Goal: Task Accomplishment & Management: Manage account settings

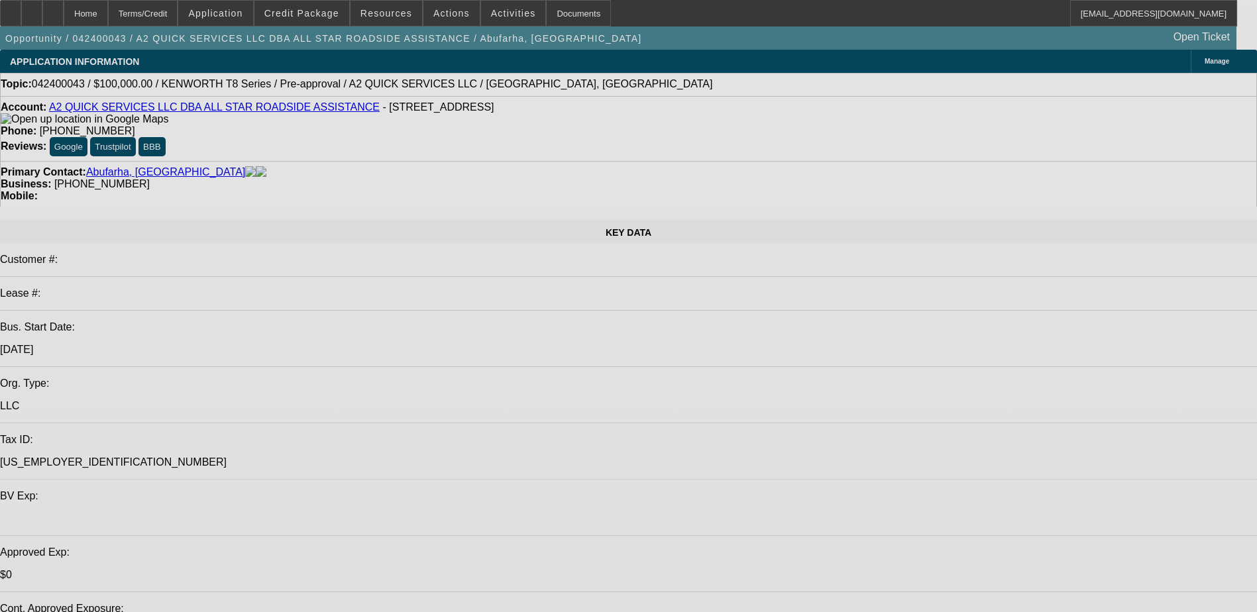
select select "2"
select select "0.1"
select select "0"
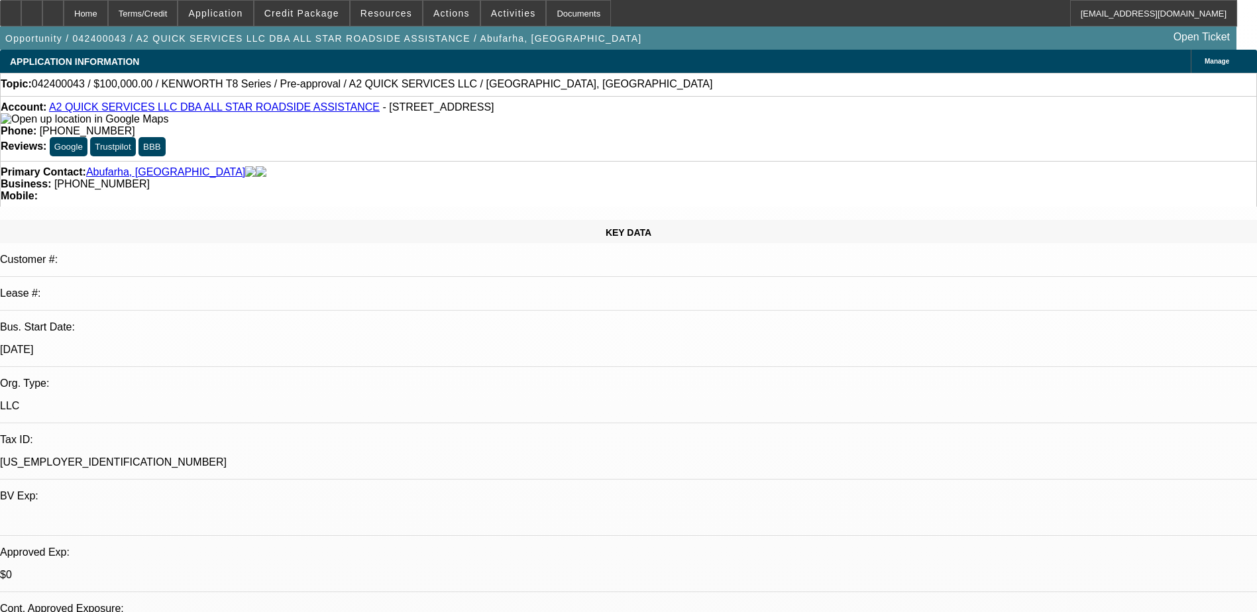
select select "2"
select select "0.1"
select select "0"
select select "2"
select select "0.1"
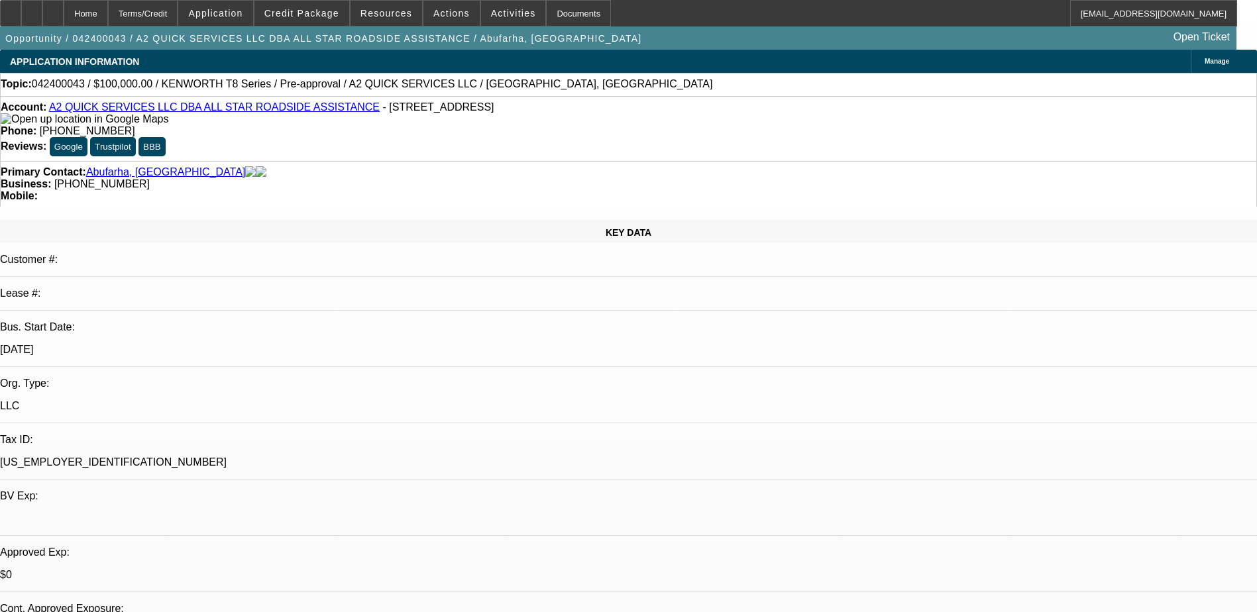
select select "1"
select select "2"
select select "4"
select select "1"
select select "2"
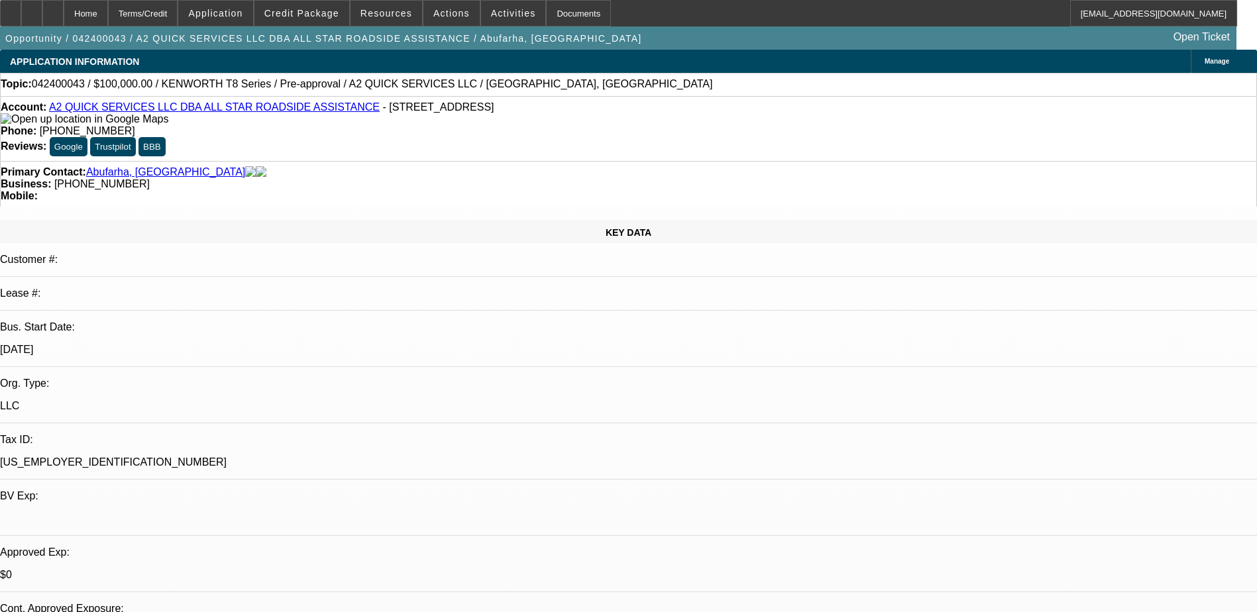
select select "4"
select select "1"
select select "2"
select select "4"
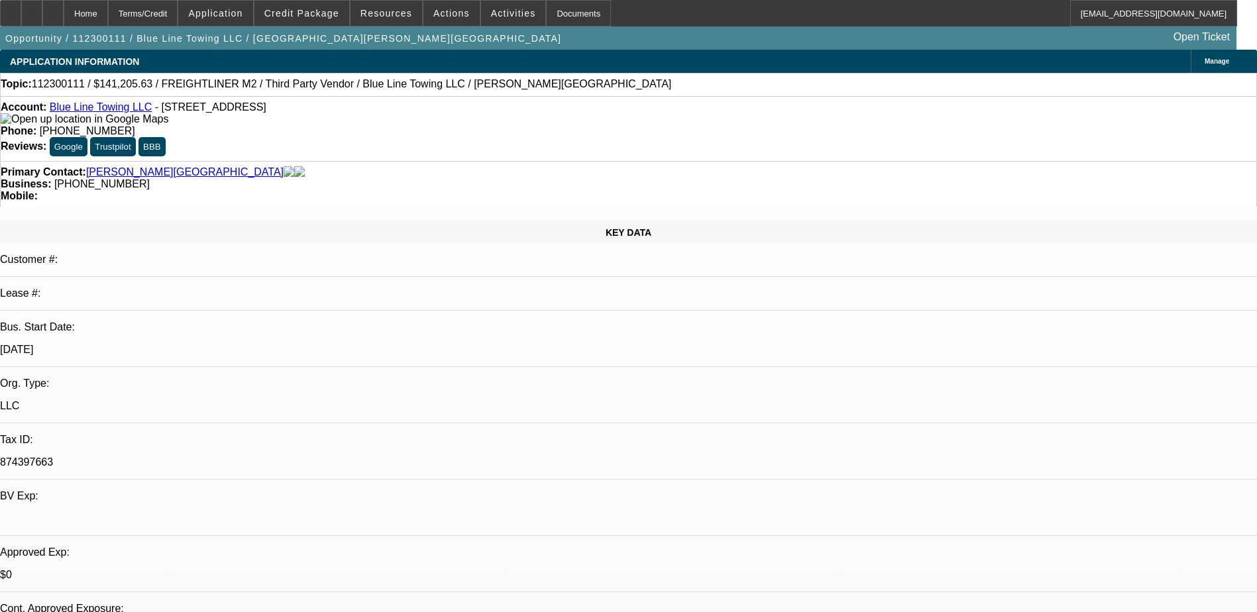
select select "0"
select select "2"
select select "0.1"
select select "1"
select select "2"
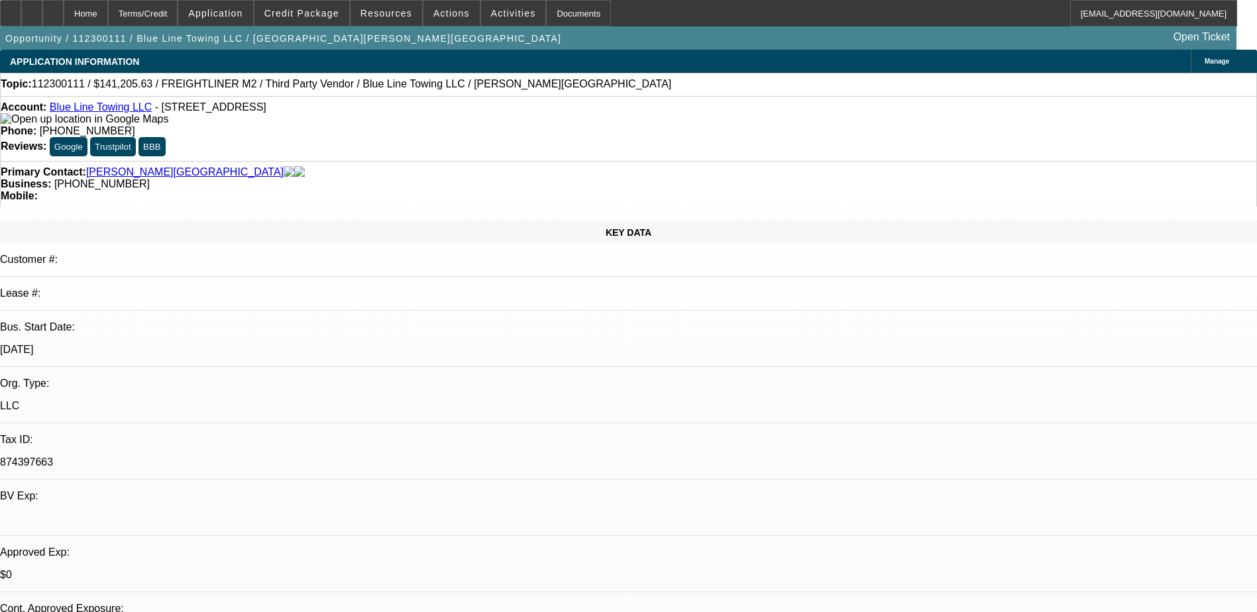
select select "4"
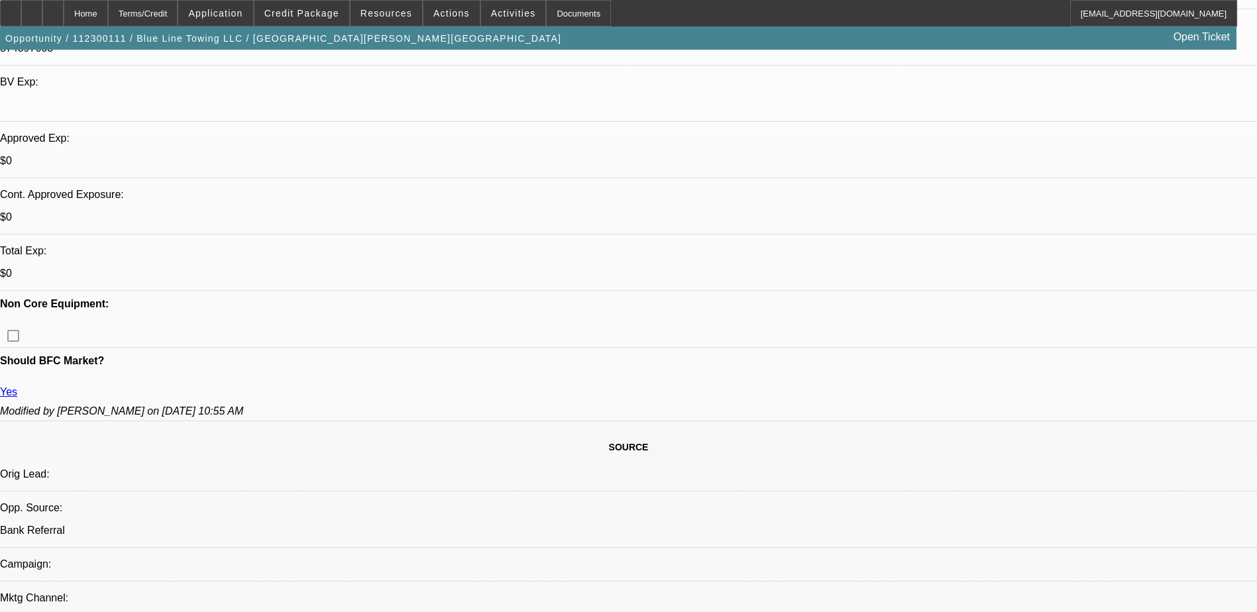
scroll to position [398, 0]
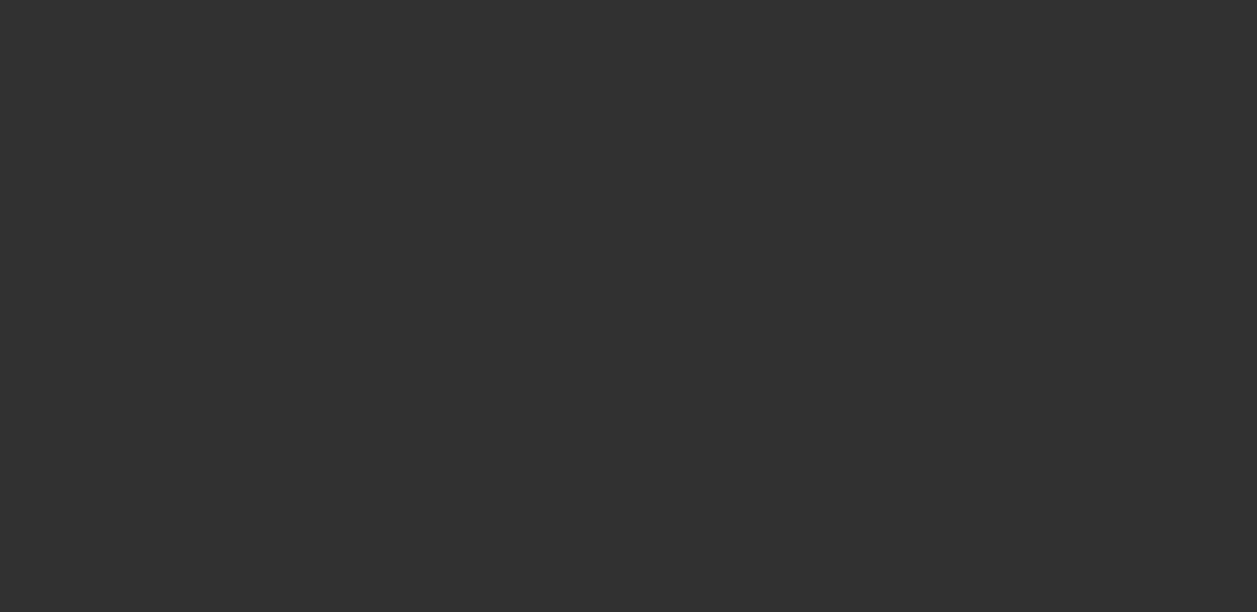
select select "0"
select select "2"
select select "0"
select select "2"
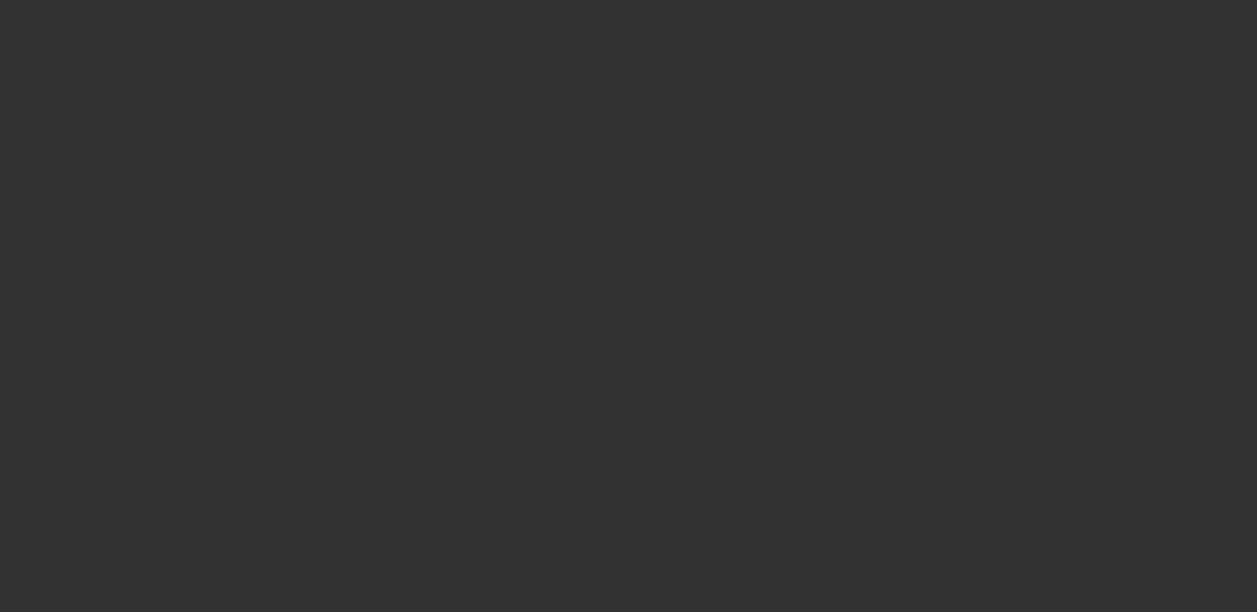
select select "0"
select select "2"
select select "0"
select select "2"
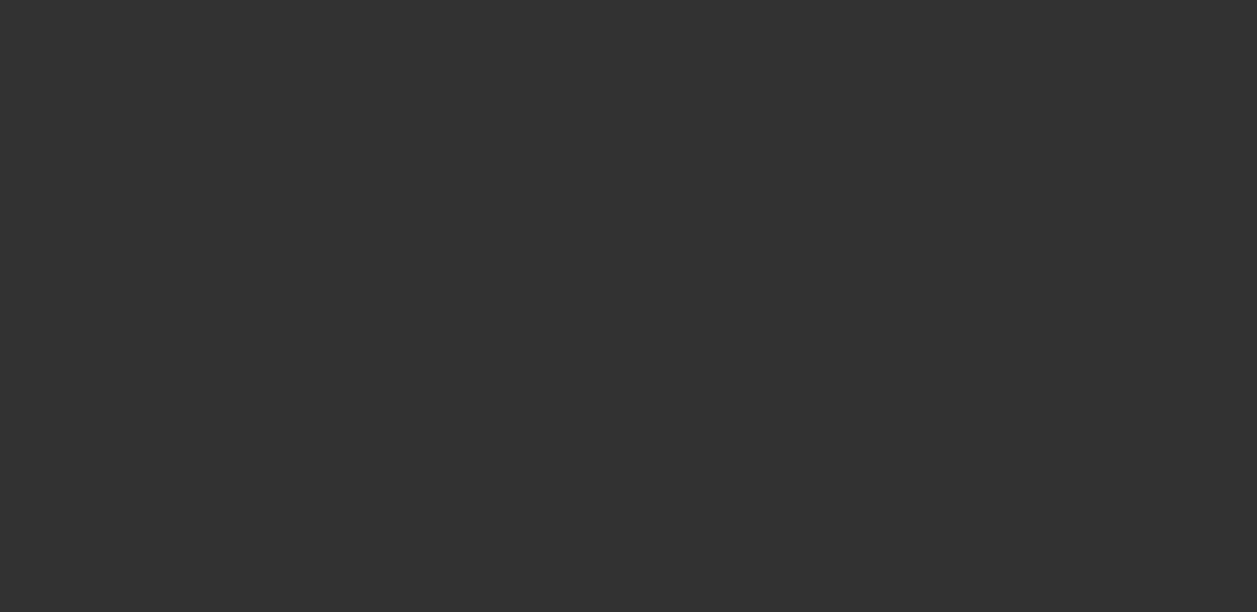
select select "0"
select select "2"
select select "0"
select select "2"
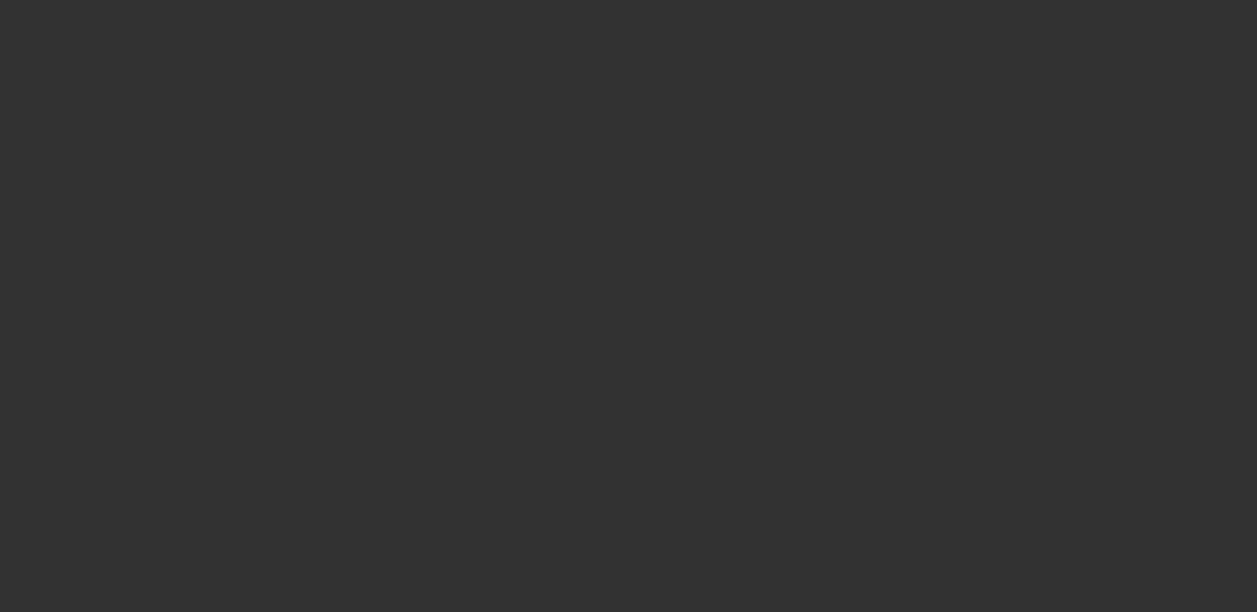
select select "0"
select select "2"
select select "0"
select select "2"
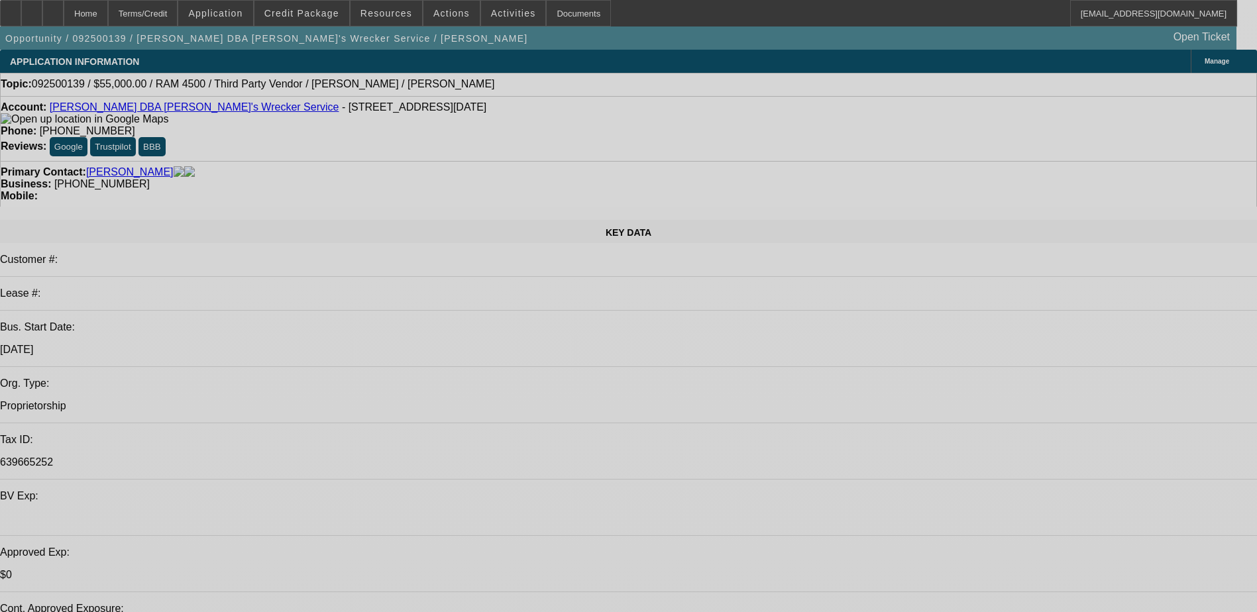
select select "0"
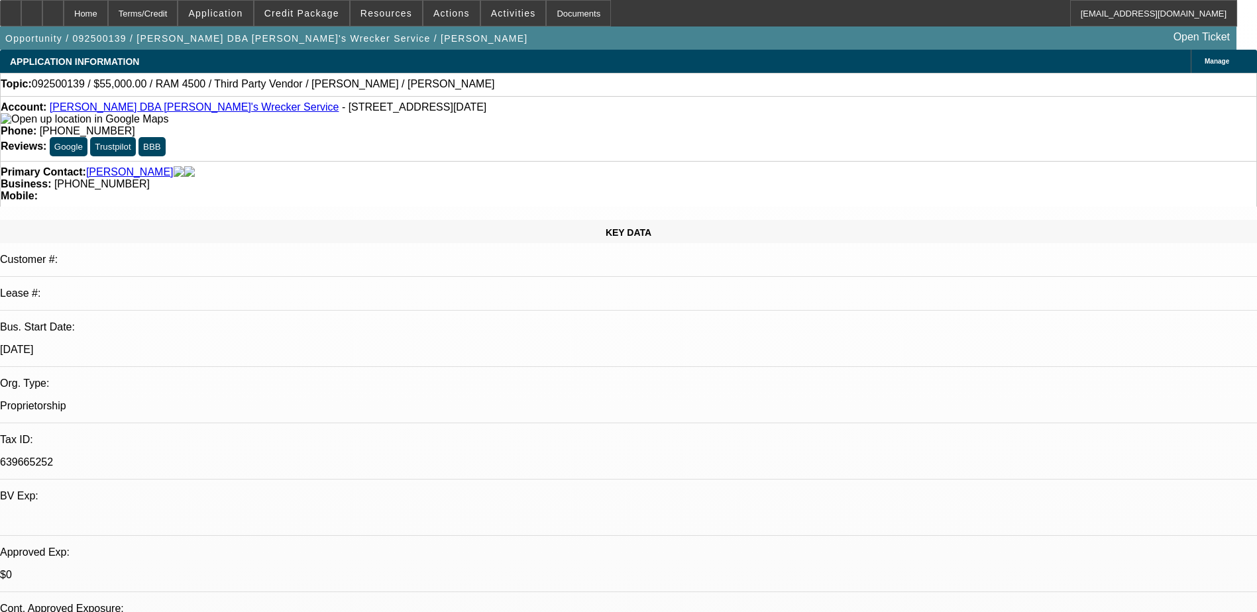
select select "0"
select select "0.1"
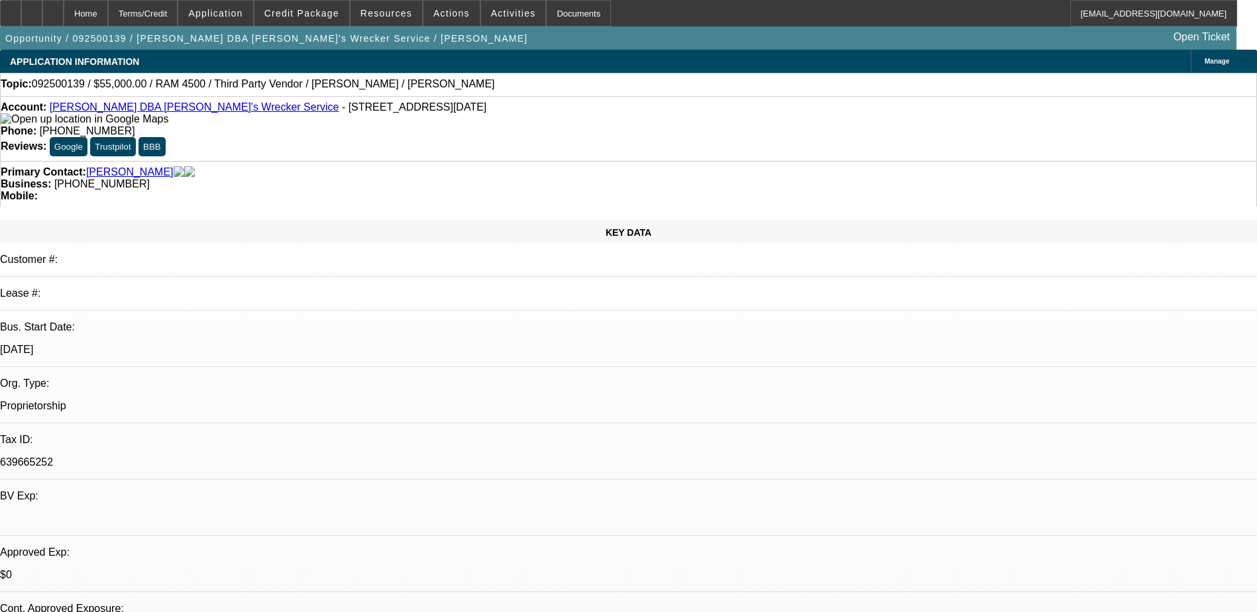
select select "0"
select select "0.1"
select select "0"
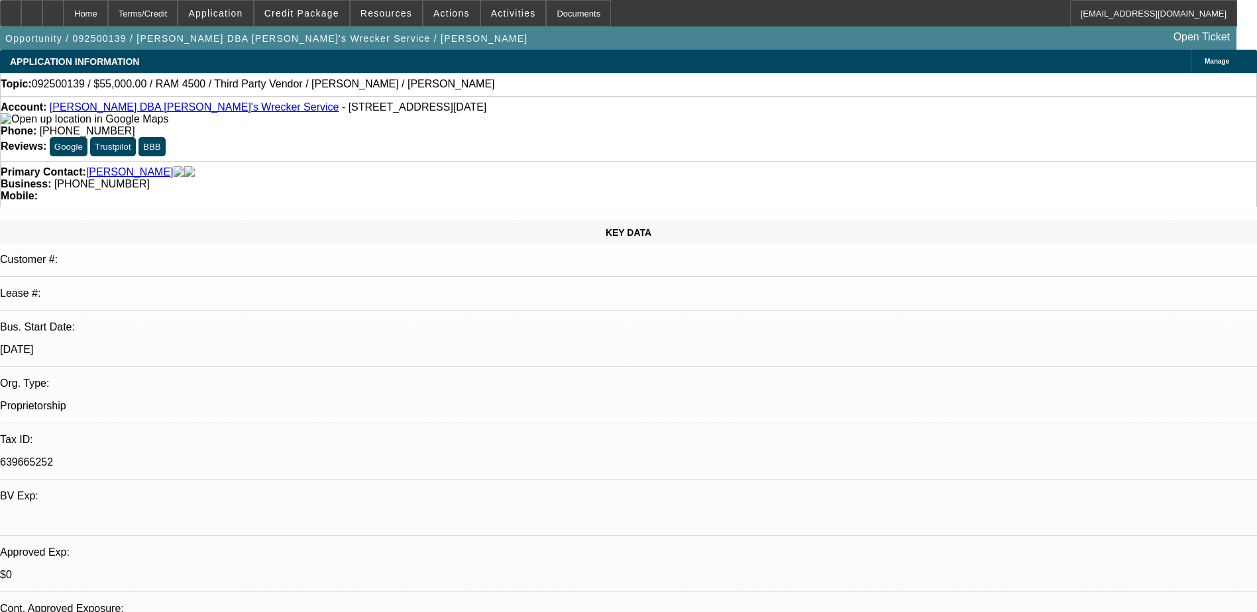
select select "0.1"
select select "1"
select select "6"
select select "1"
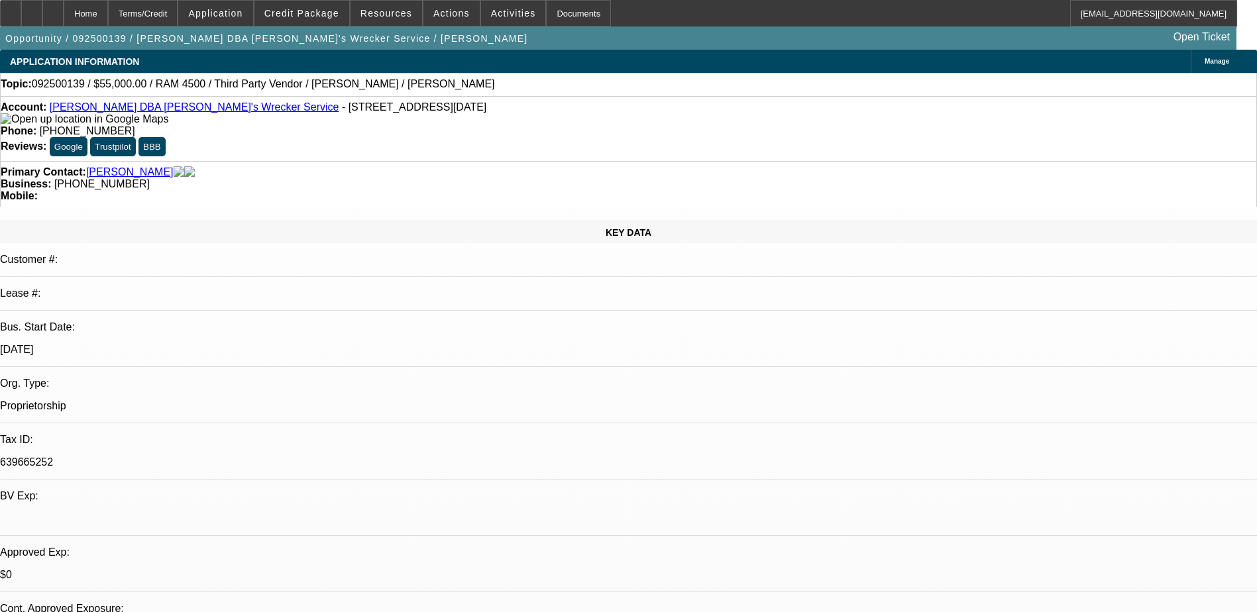
select select "1"
select select "4"
select select "1"
select select "4"
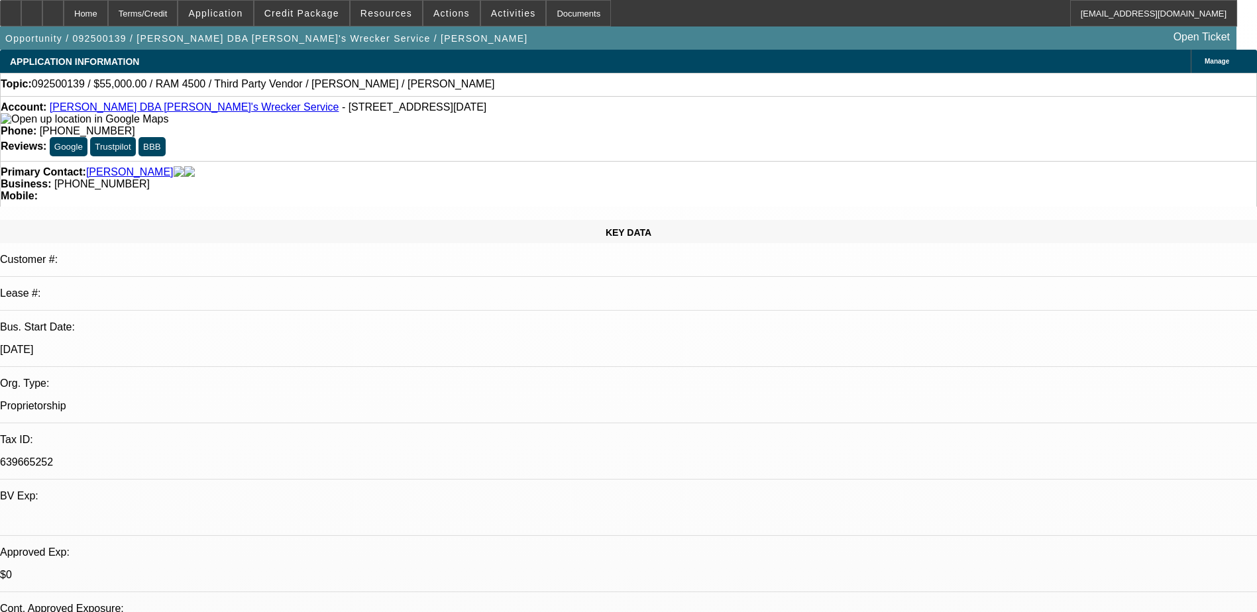
select select "1"
select select "4"
click at [329, 18] on span "Credit Package" at bounding box center [301, 13] width 75 height 11
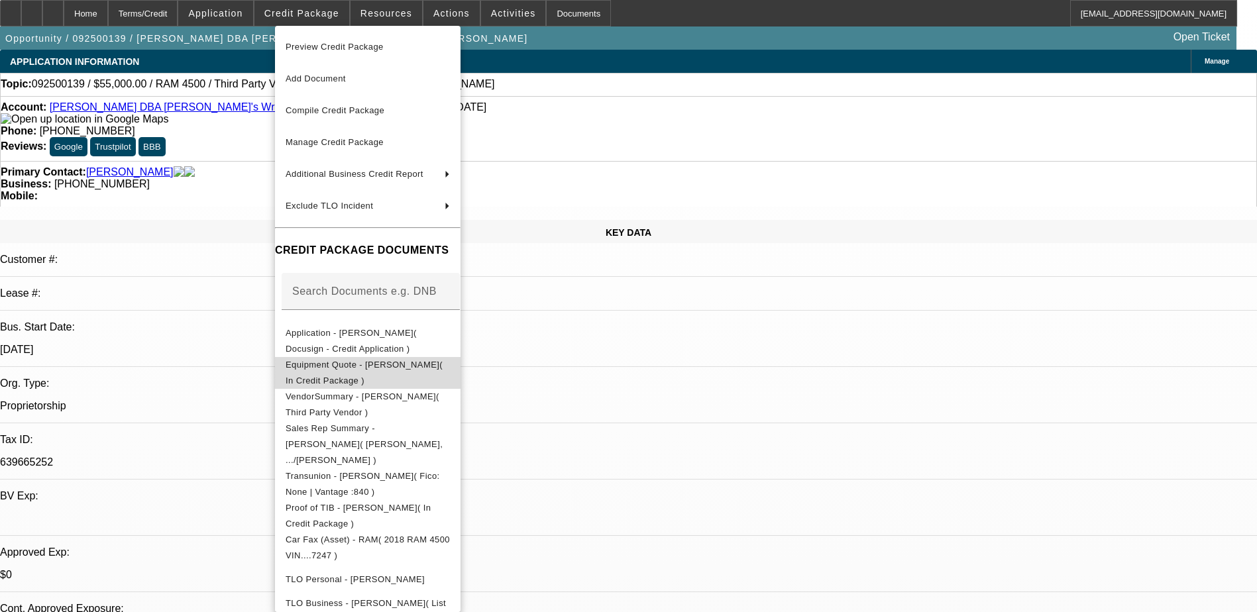
click at [427, 358] on button "Equipment Quote - Andrew Mokoro( In Credit Package )" at bounding box center [368, 373] width 186 height 32
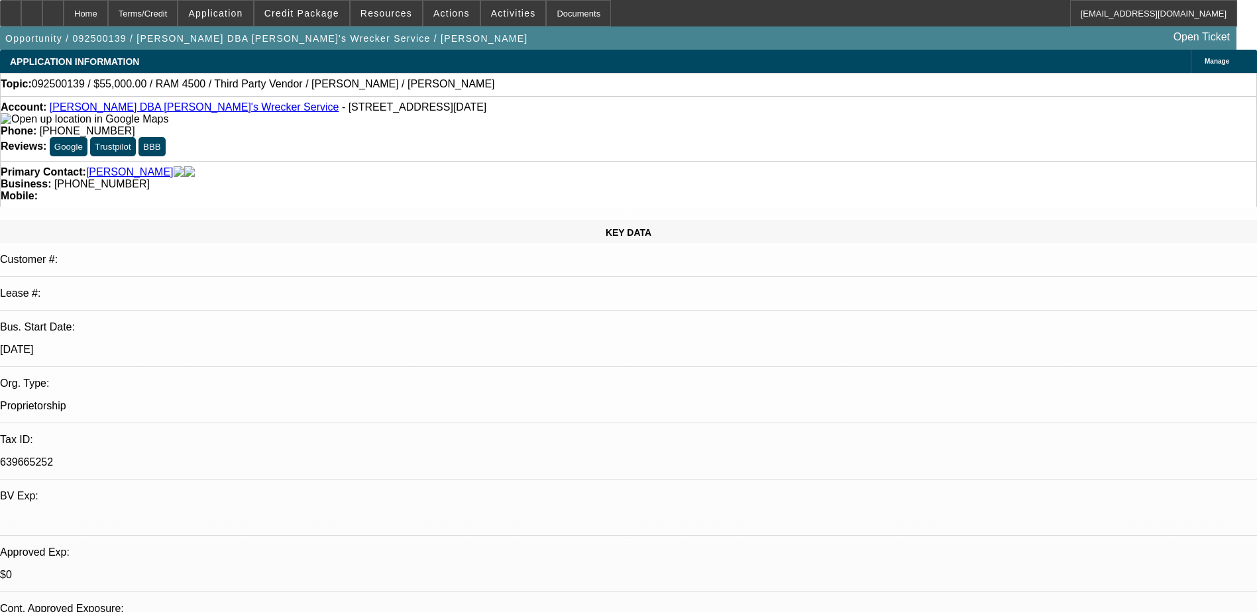
click at [53, 9] on icon at bounding box center [53, 9] width 0 height 0
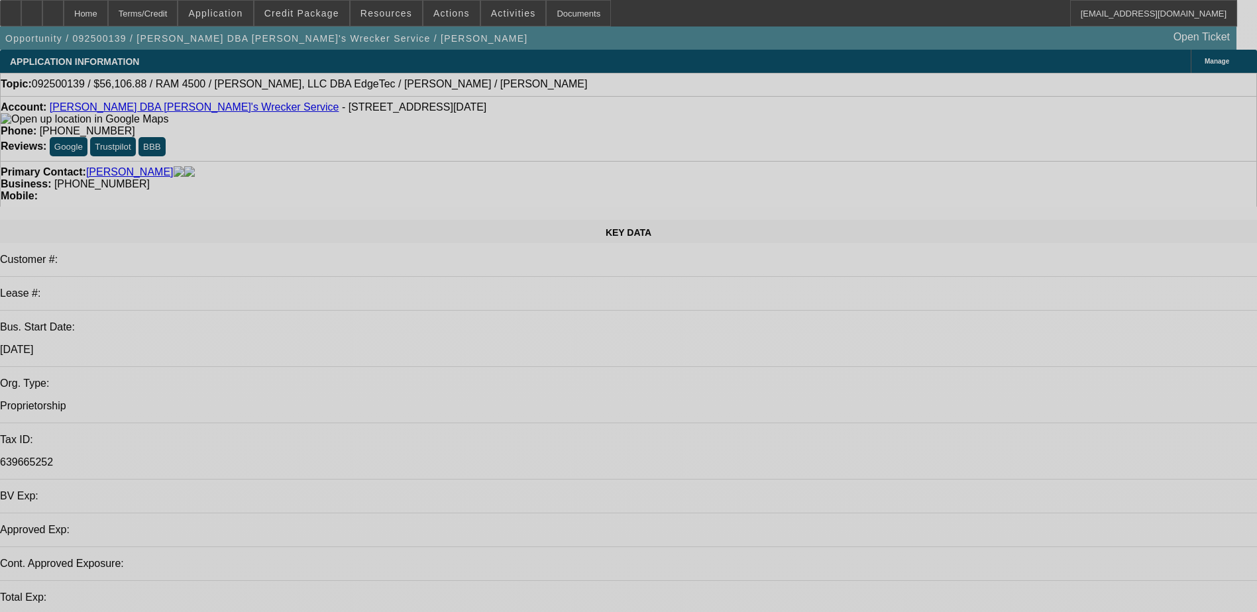
select select "0"
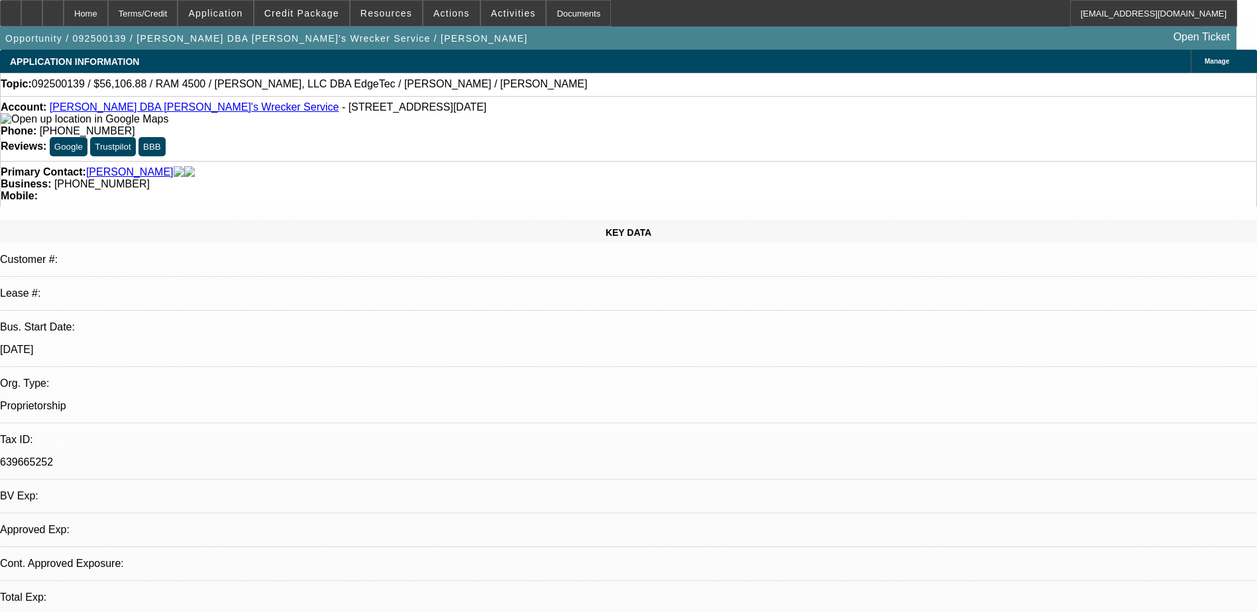
select select "0"
select select "0.1"
select select "0"
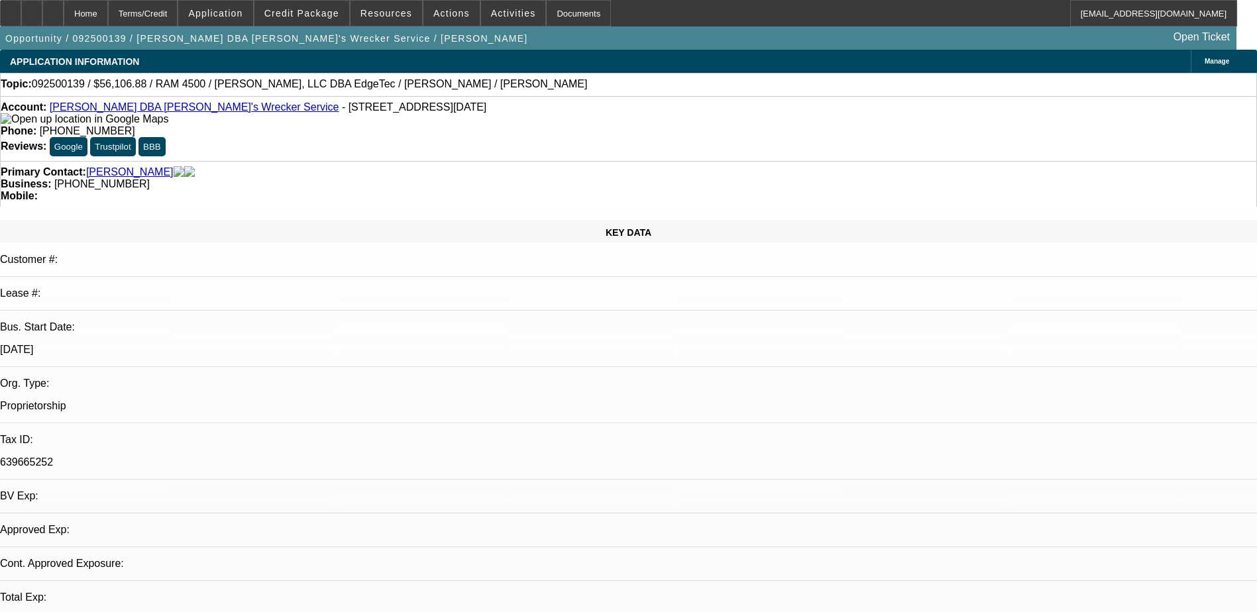
select select "0"
select select "0.1"
select select "0"
select select "0.1"
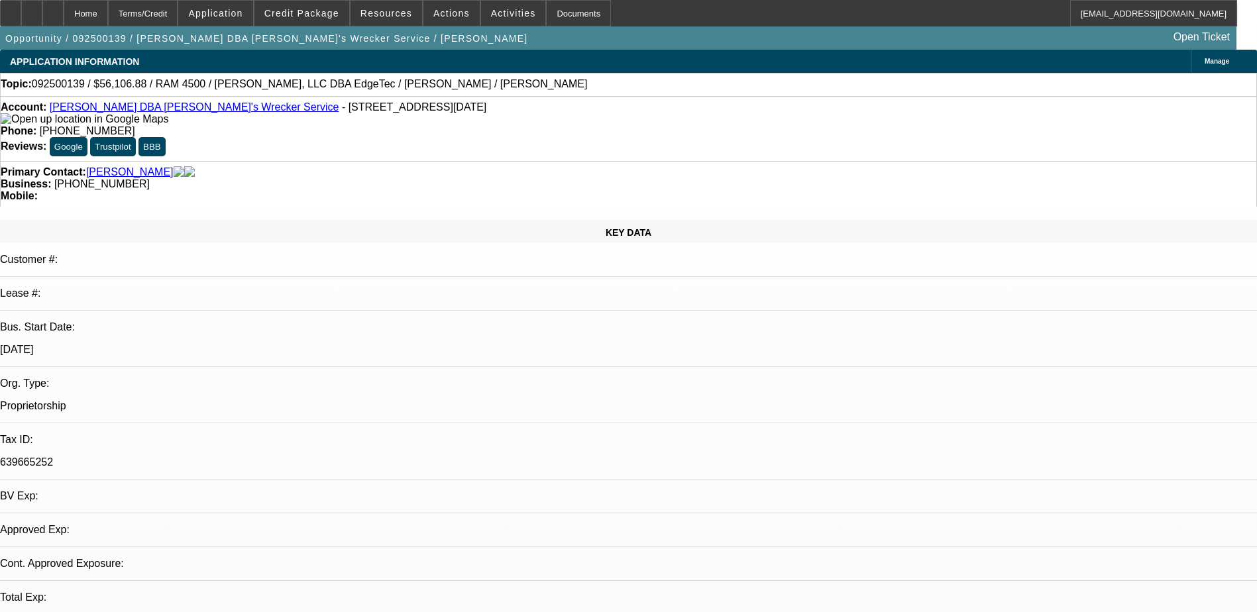
select select "1"
select select "6"
select select "1"
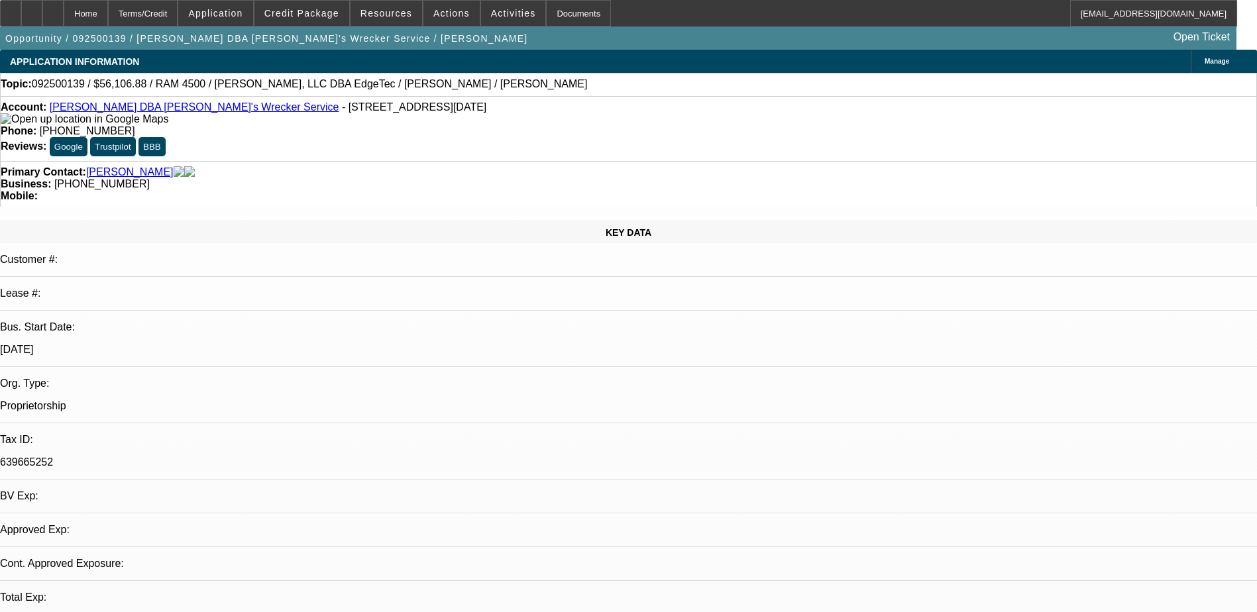
select select "4"
select select "1"
select select "4"
select select "1"
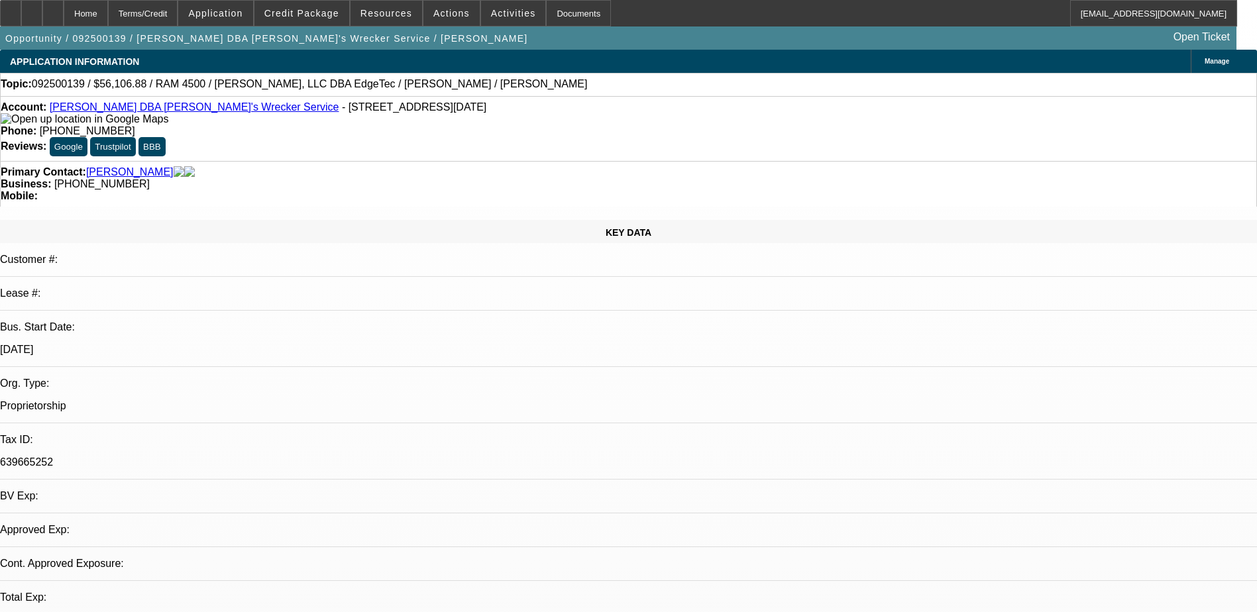
select select "1"
select select "4"
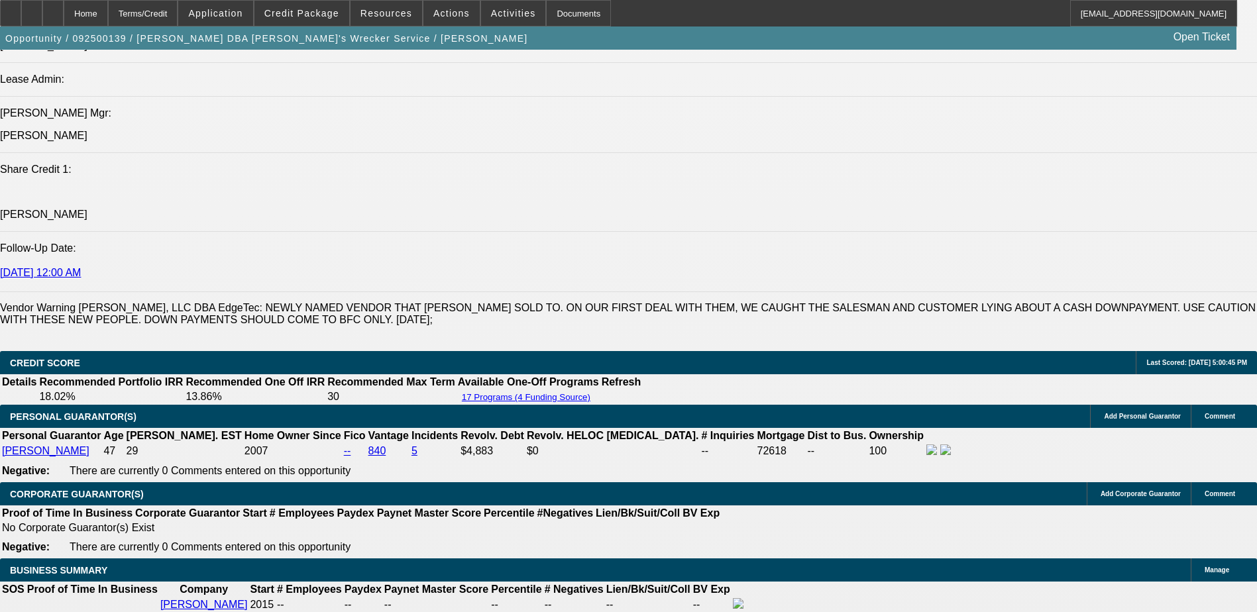
scroll to position [1989, 0]
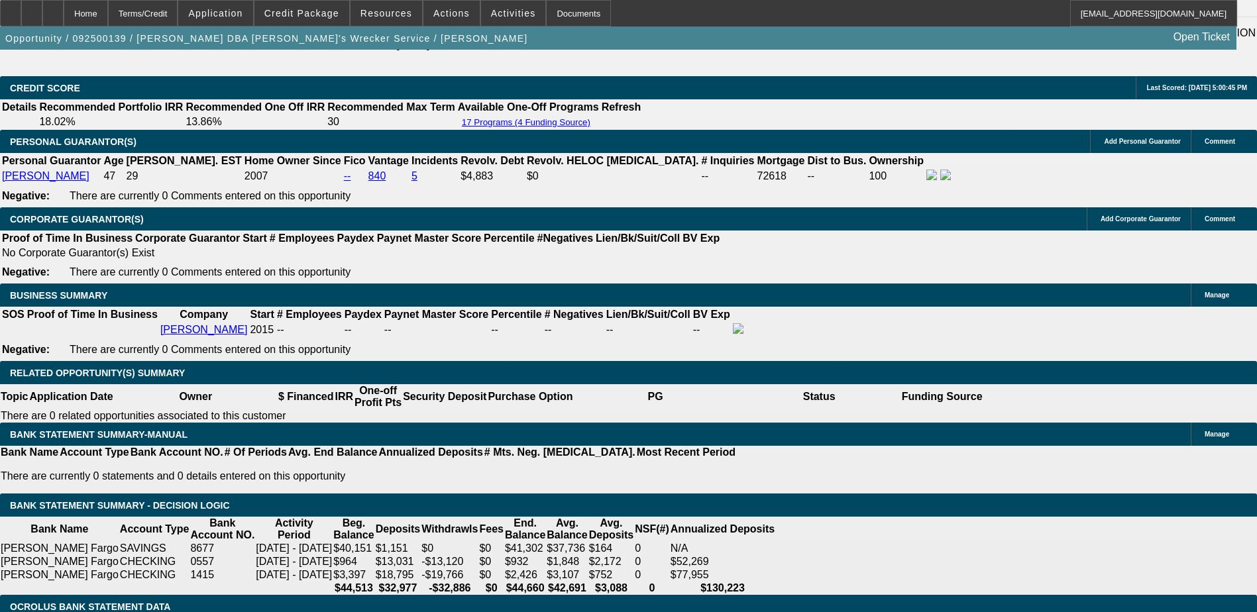
scroll to position [1861, 0]
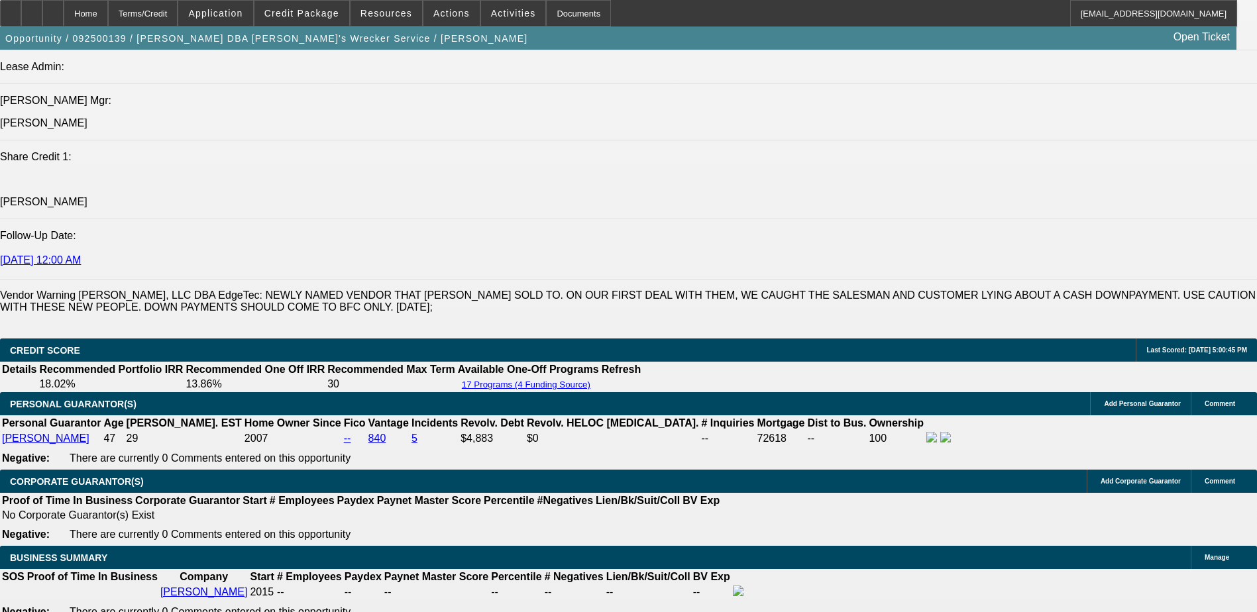
scroll to position [1795, 0]
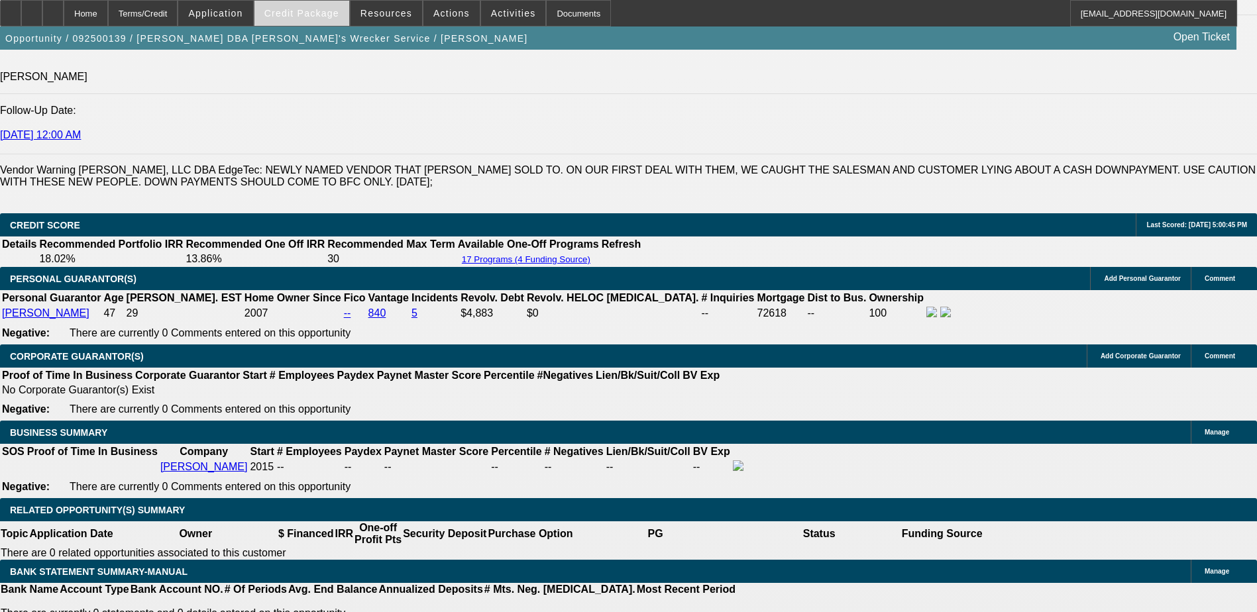
click at [313, 10] on span "Credit Package" at bounding box center [301, 13] width 75 height 11
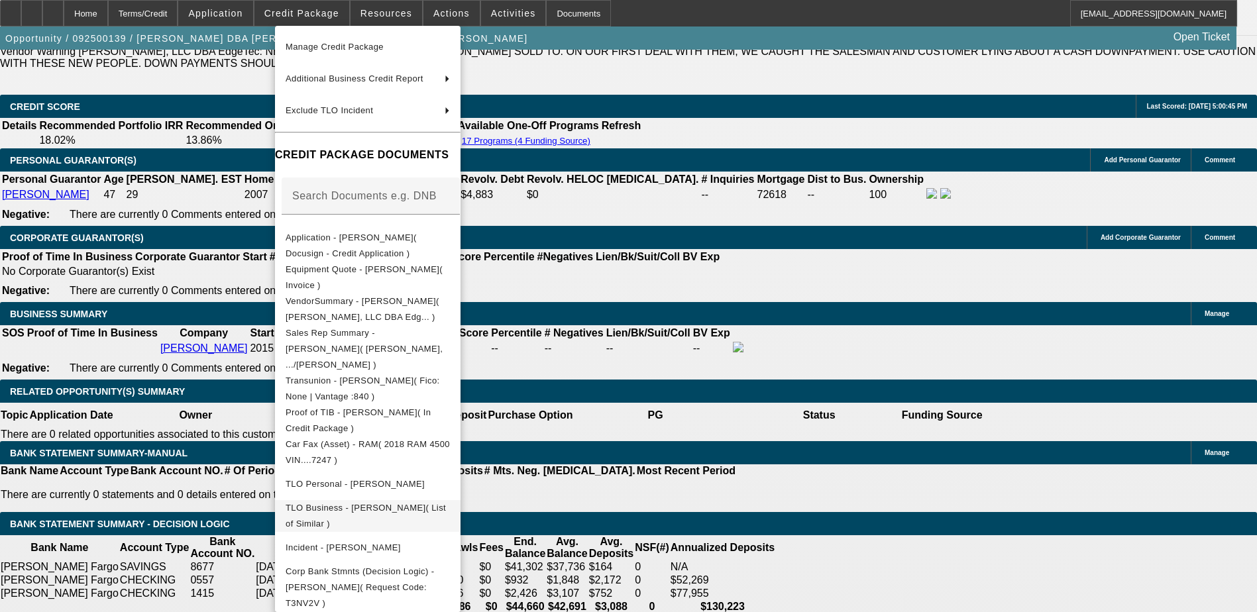
scroll to position [1928, 0]
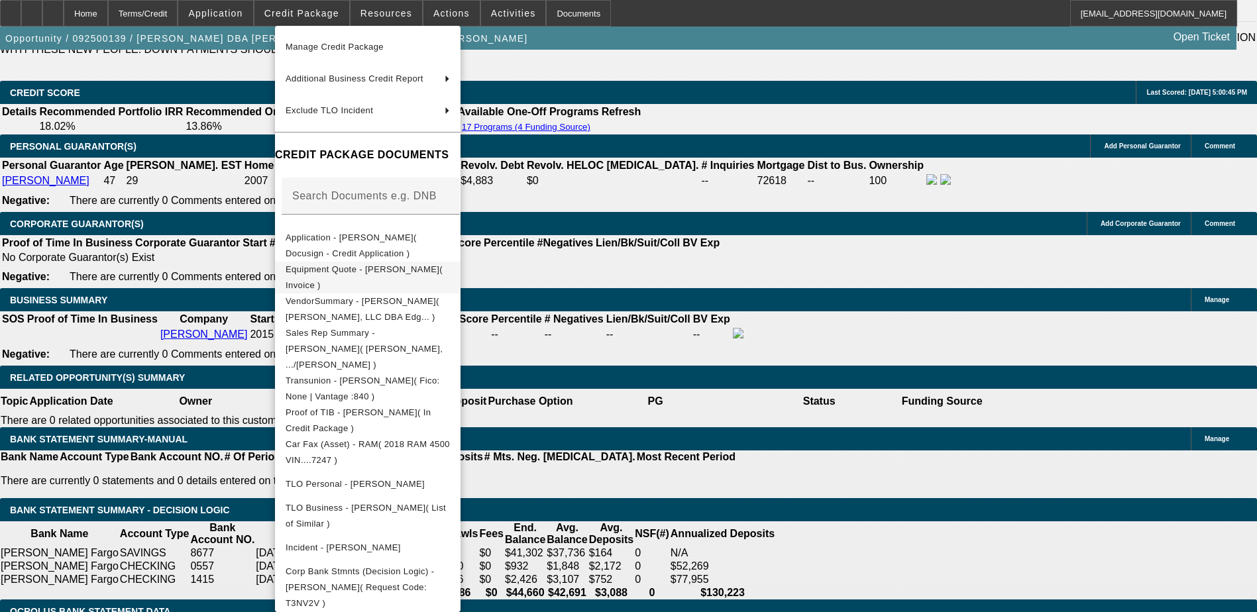
click at [450, 276] on span "Equipment Quote - Andrew Mokoro( Invoice )" at bounding box center [368, 278] width 164 height 32
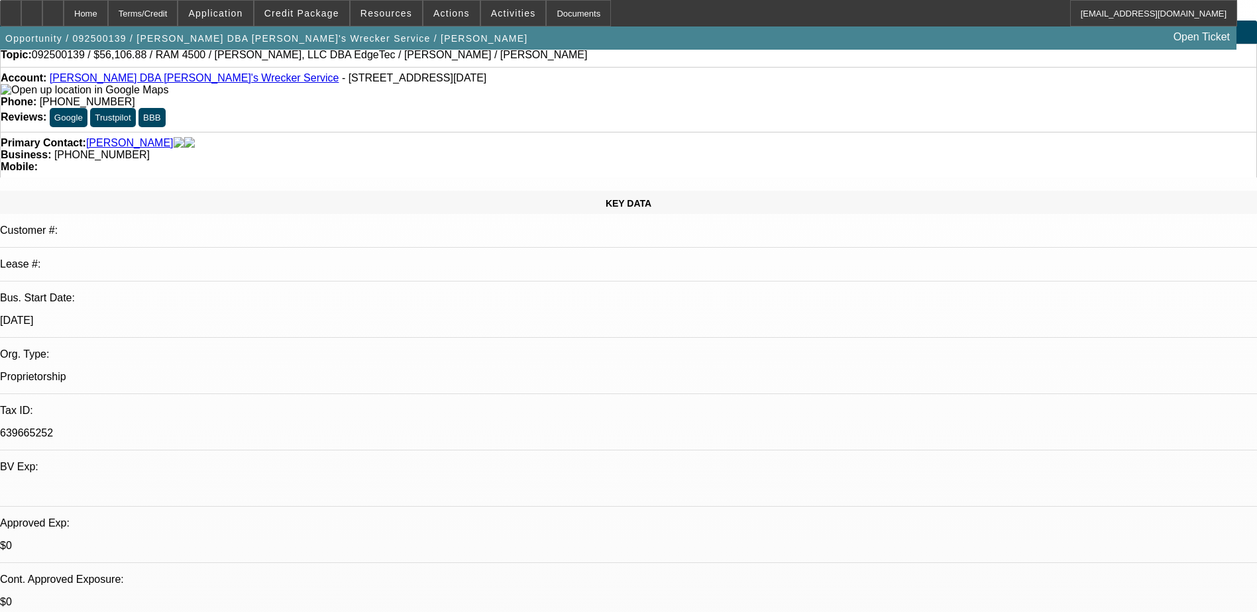
scroll to position [0, 0]
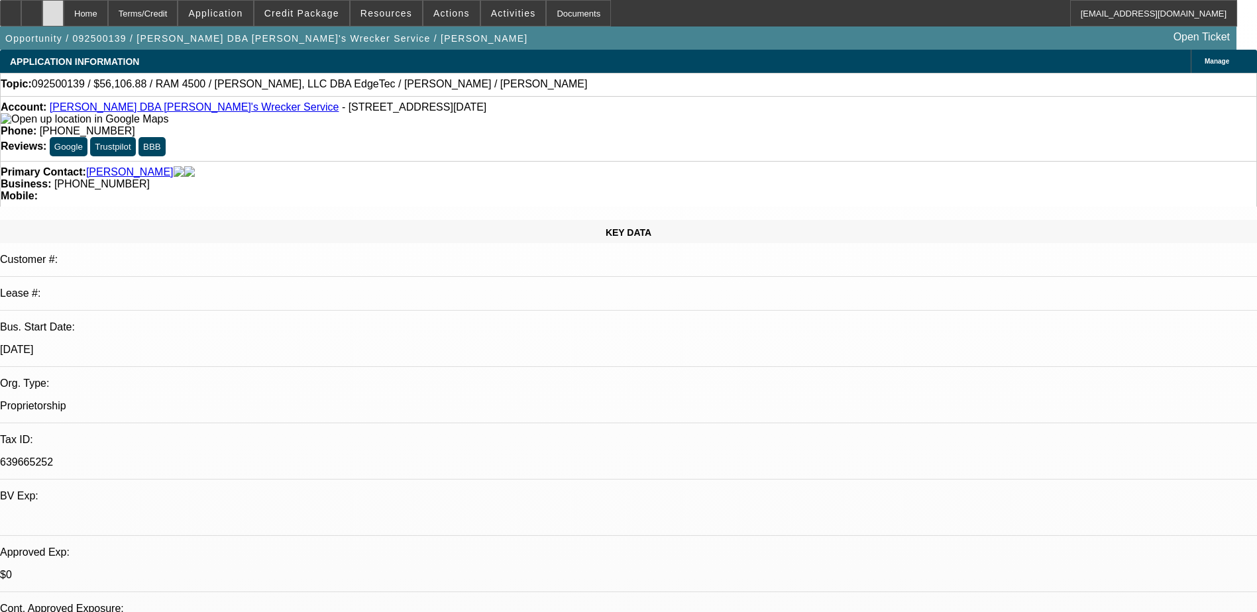
click at [64, 5] on div at bounding box center [52, 13] width 21 height 27
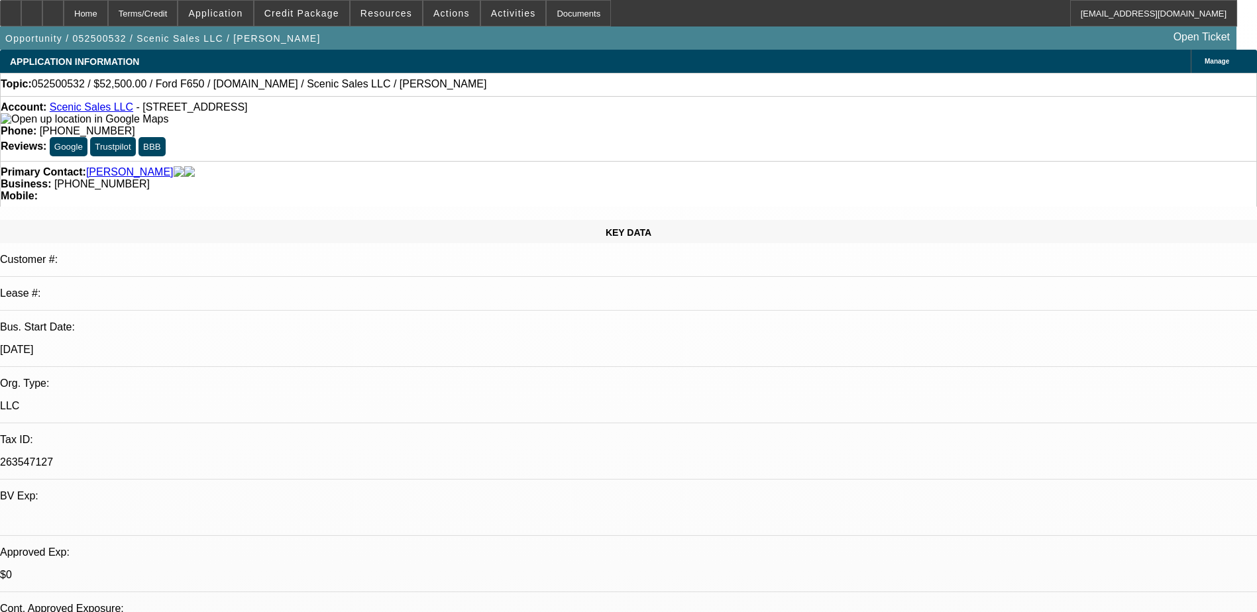
select select "0"
select select "0.1"
select select "0"
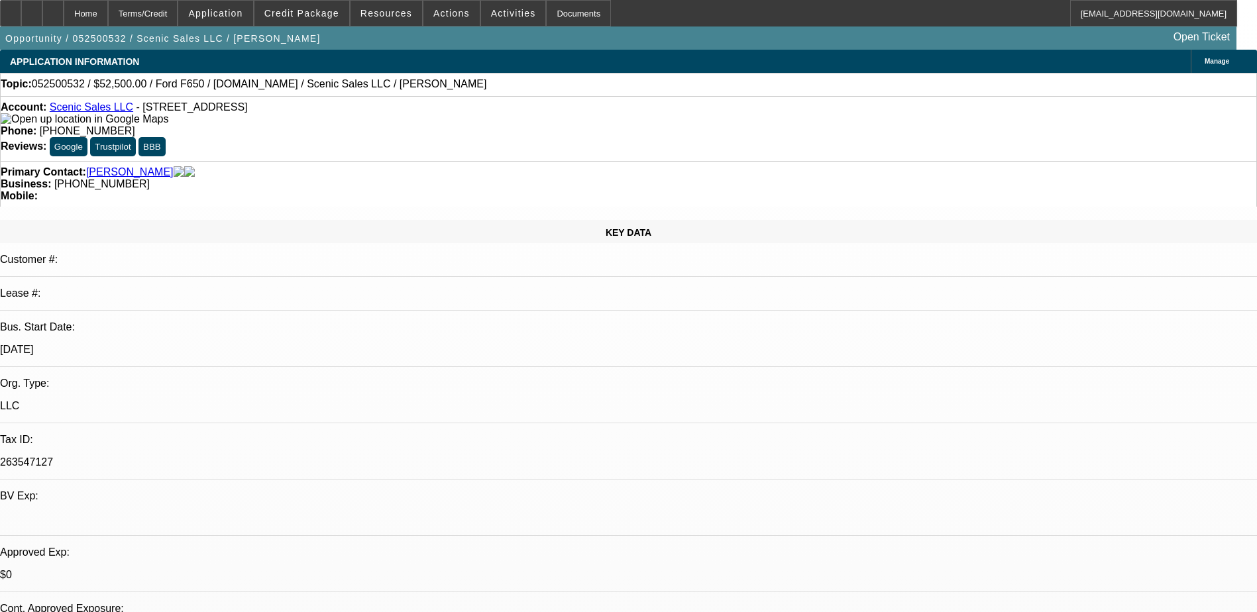
select select "0.1"
select select "0"
select select "0.1"
select select "0"
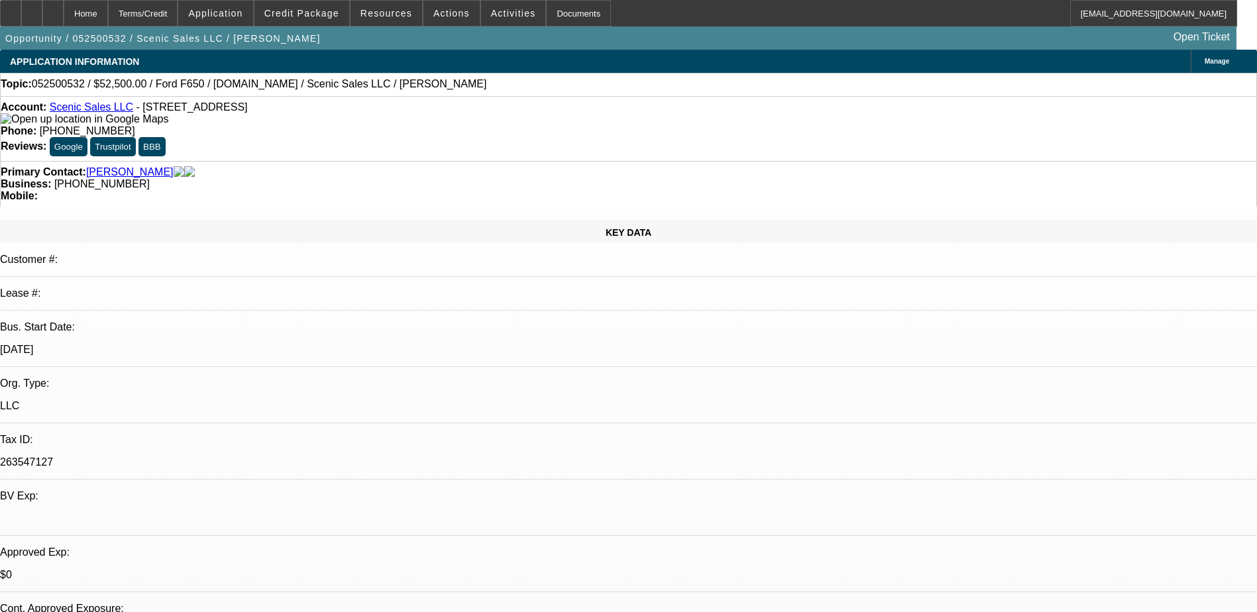
select select "0"
select select "0.1"
select select "1"
select select "3"
select select "4"
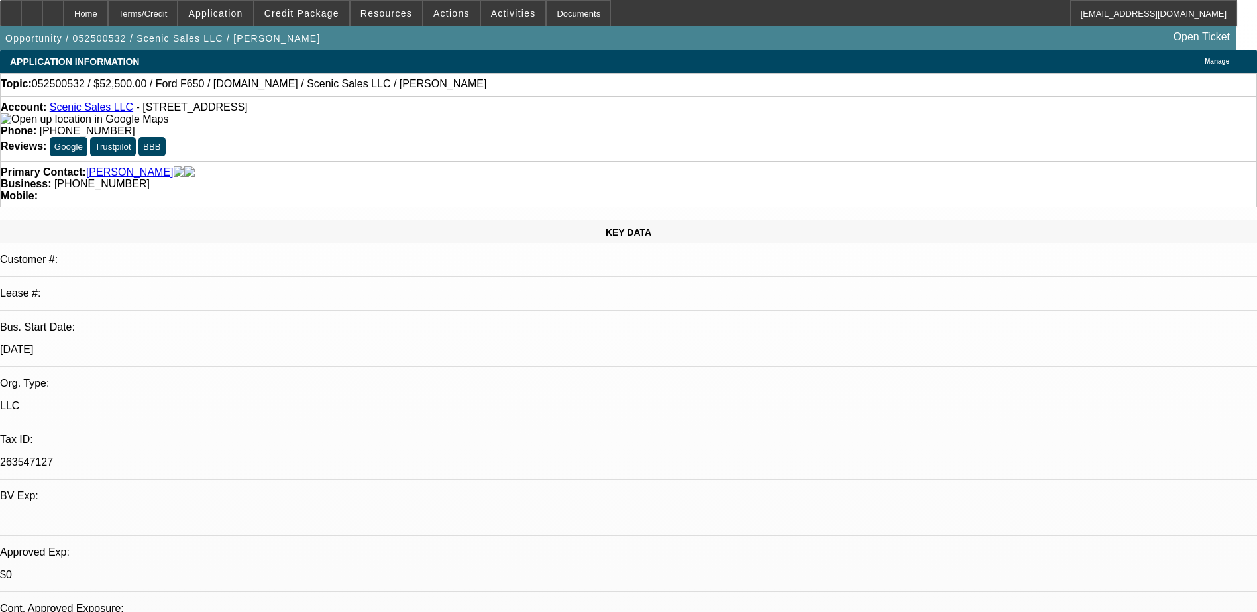
select select "1"
select select "3"
select select "4"
select select "1"
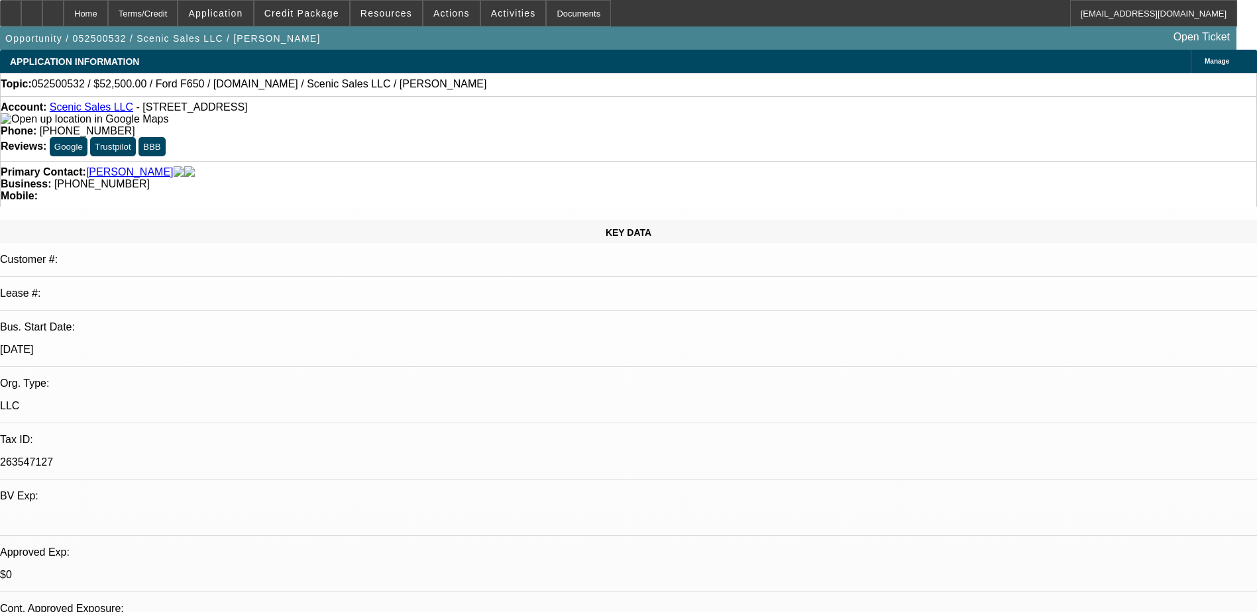
select select "4"
select select "1"
select select "3"
select select "4"
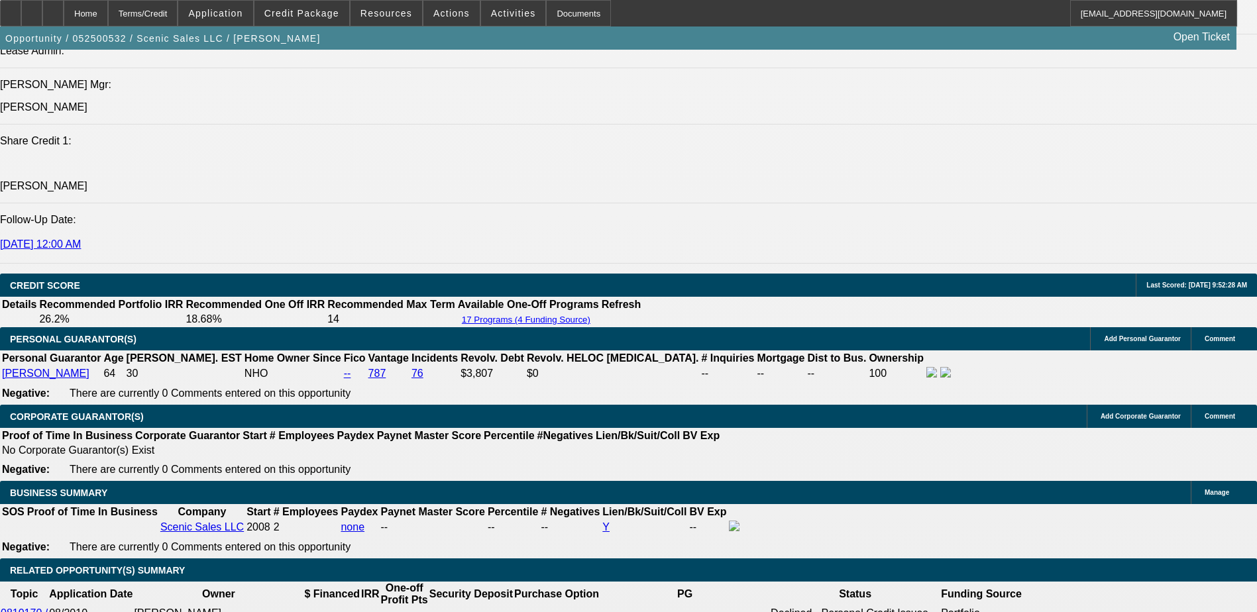
scroll to position [1591, 0]
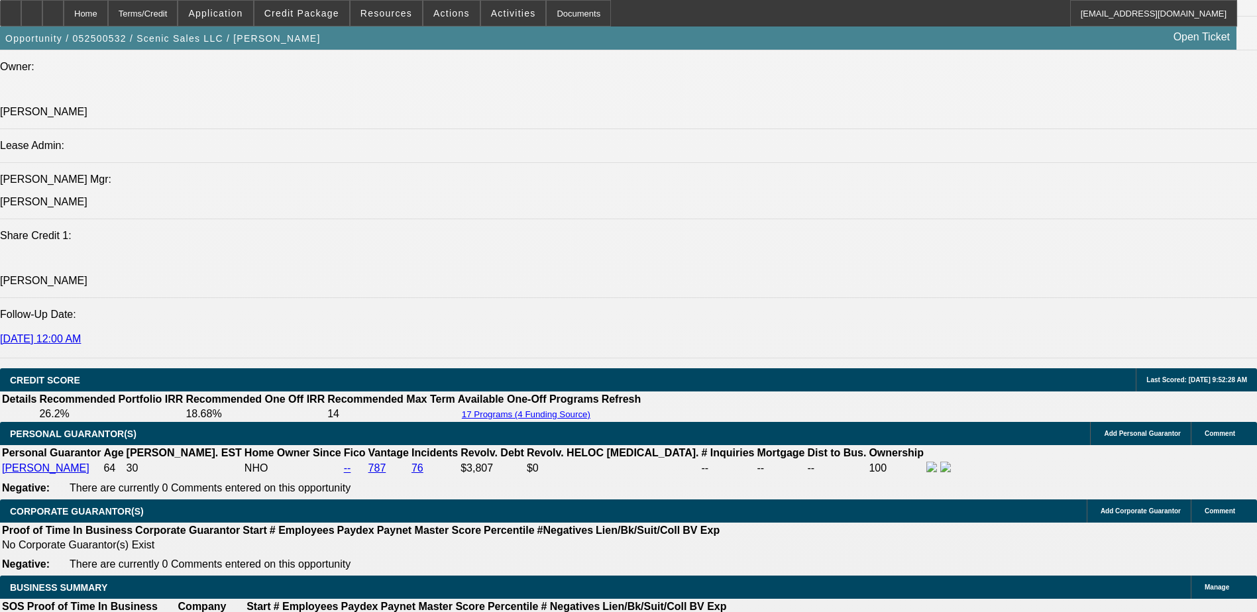
select select "0"
select select "3"
select select "0.1"
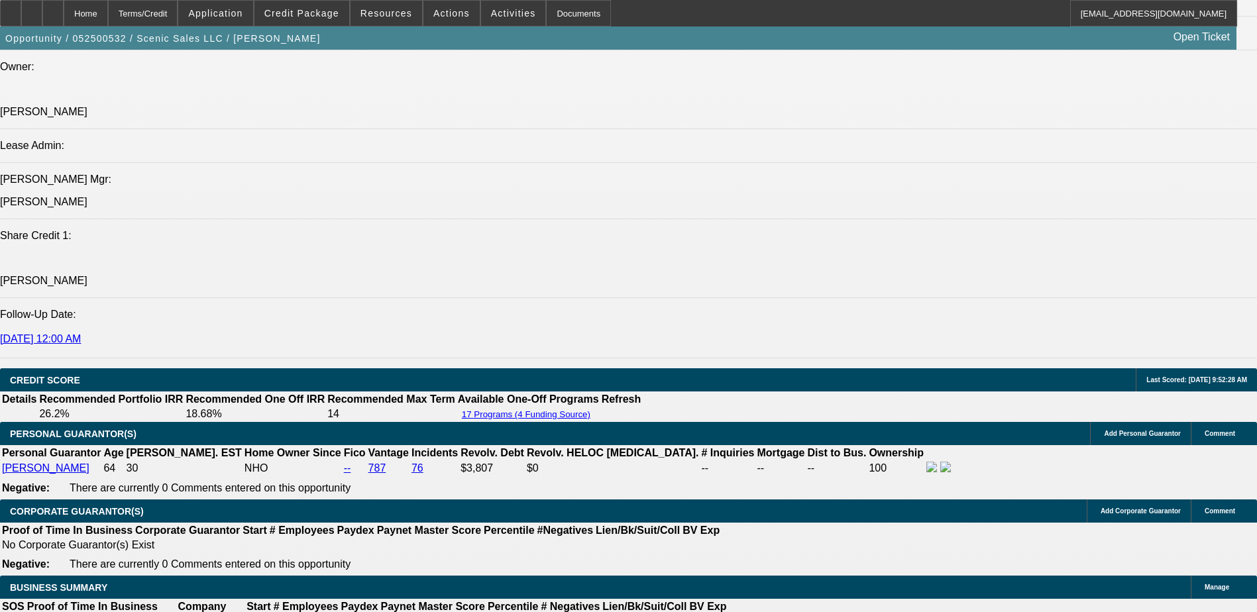
select select "4"
select select "0"
select select "3"
select select "0.1"
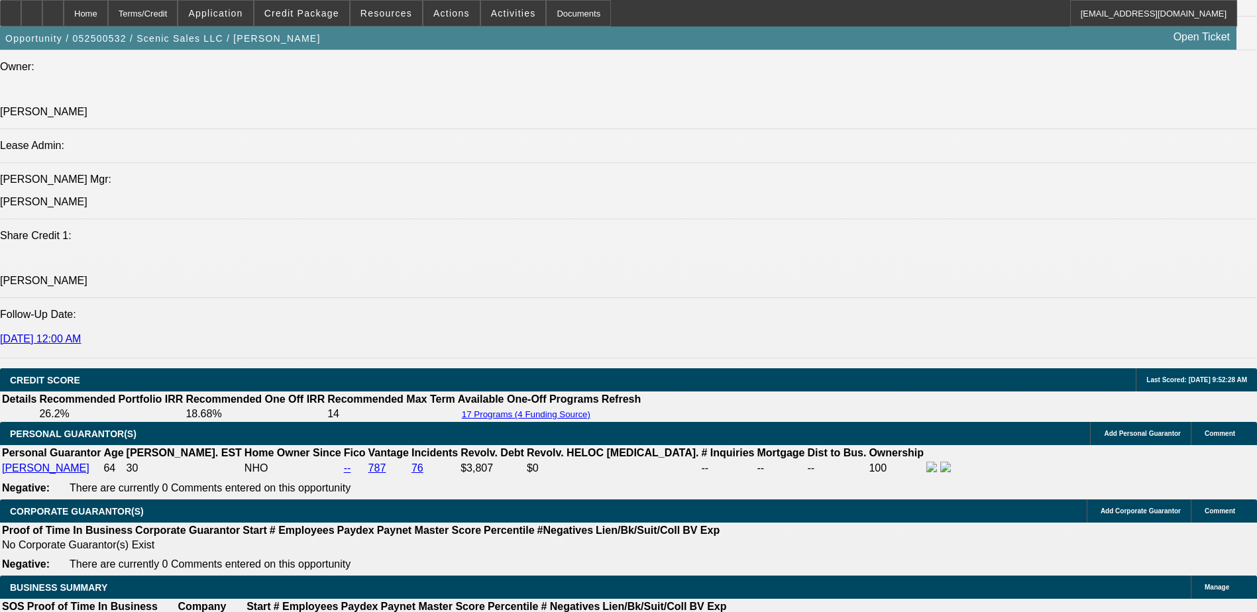
select select "4"
select select "0"
select select "3"
select select "0.1"
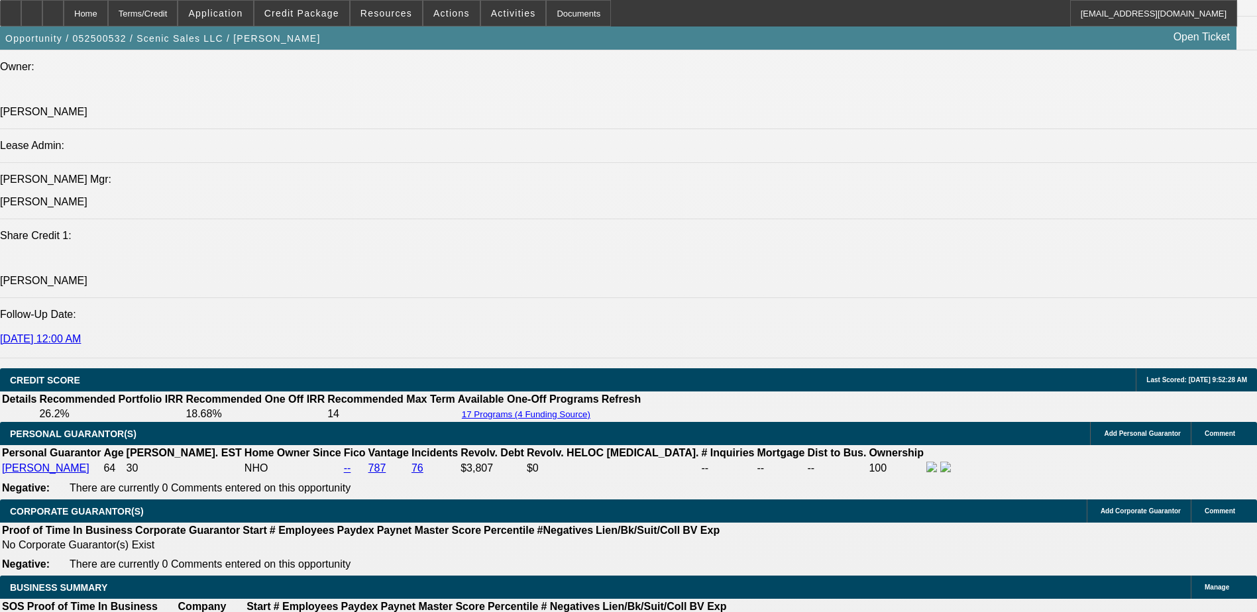
select select "4"
select select "0"
select select "3"
select select "0.1"
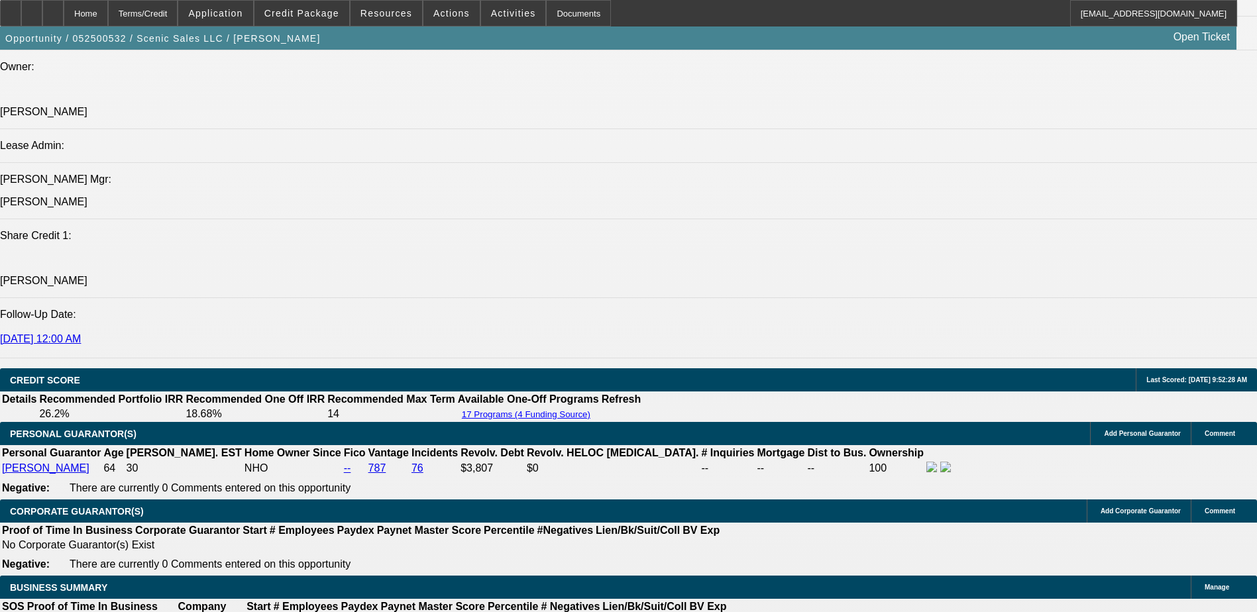
select select "4"
select select "0"
select select "3"
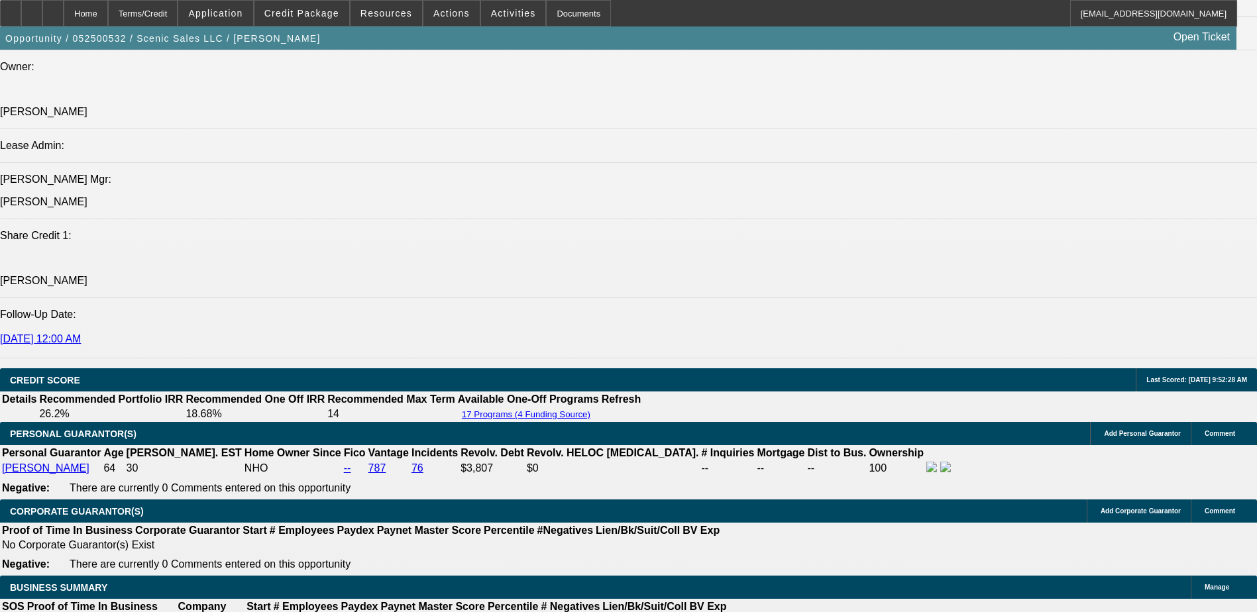
select select "0.1"
select select "4"
select select "0"
select select "3"
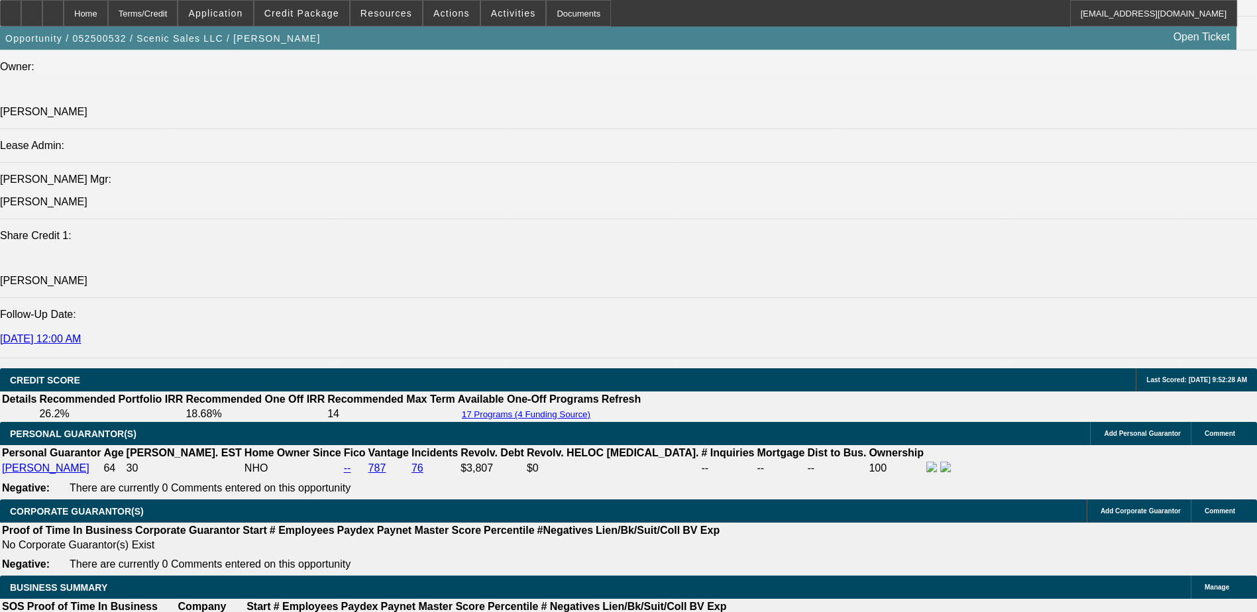
select select "0.1"
select select "4"
select select "0"
select select "0.1"
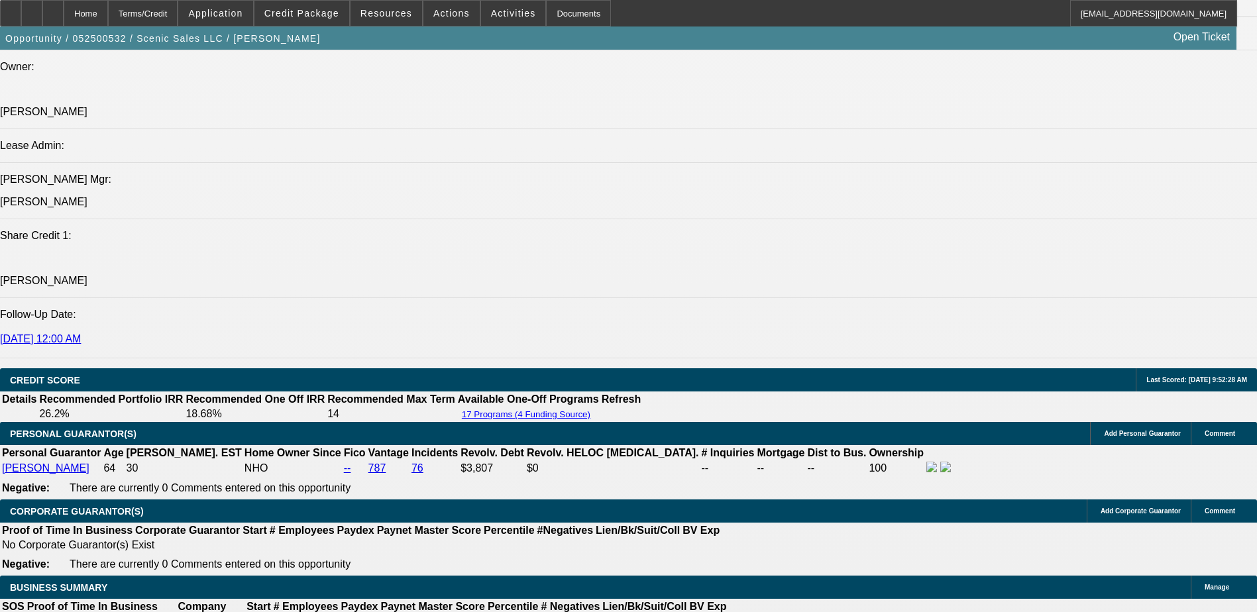
select select "4"
select select "0"
select select "3"
select select "0.1"
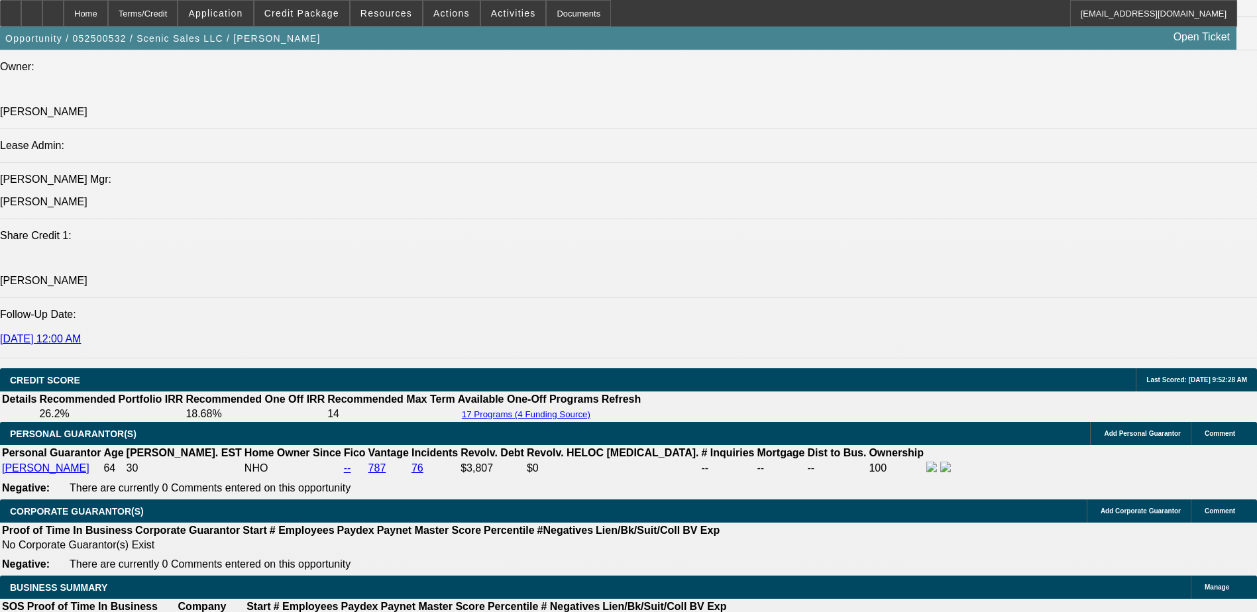
select select "4"
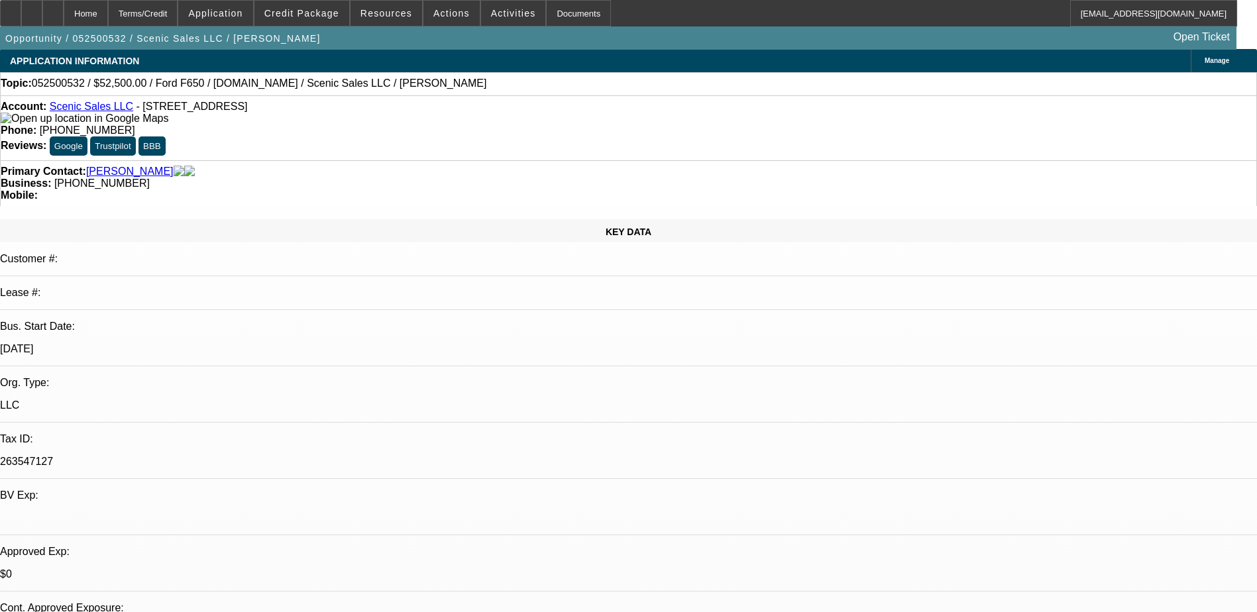
scroll to position [0, 0]
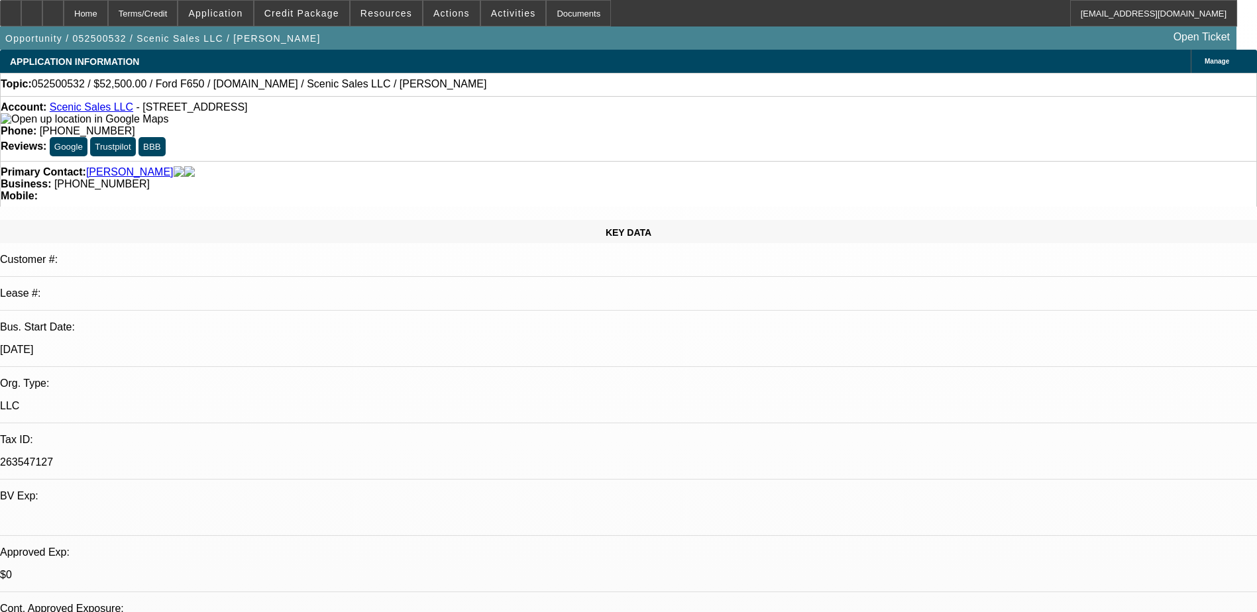
click at [278, 220] on div "KEY DATA Customer #: Lease #: Bus. Start Date: 10/14/08 Org. Type: LLC Tax ID: …" at bounding box center [628, 523] width 1257 height 606
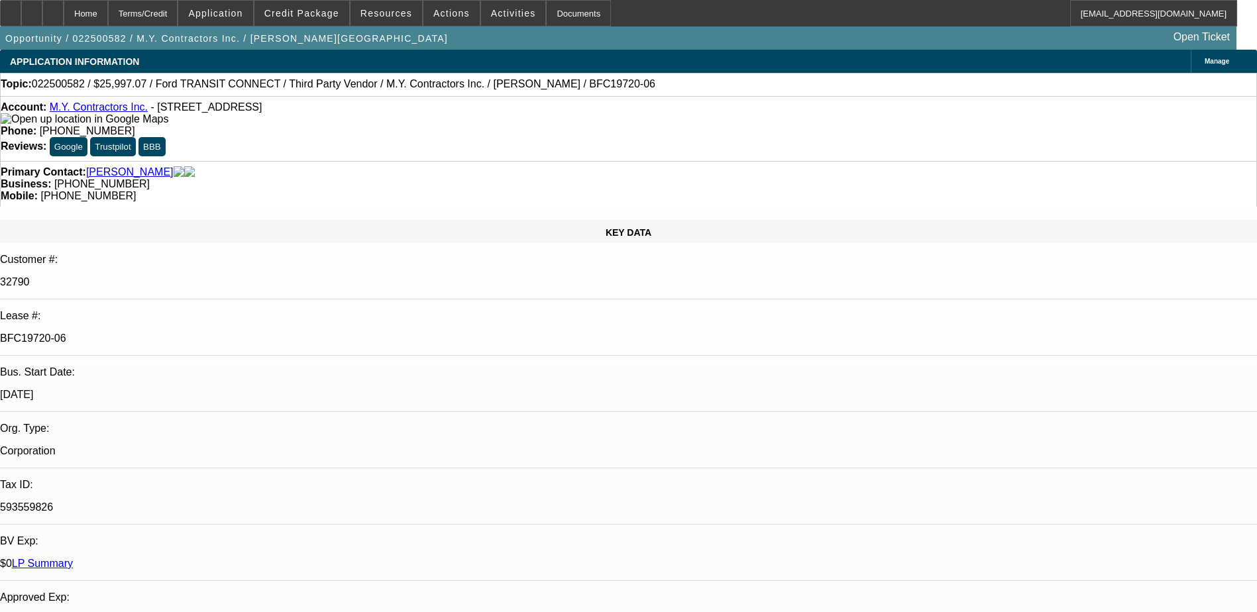
select select "0"
select select "6"
select select "0"
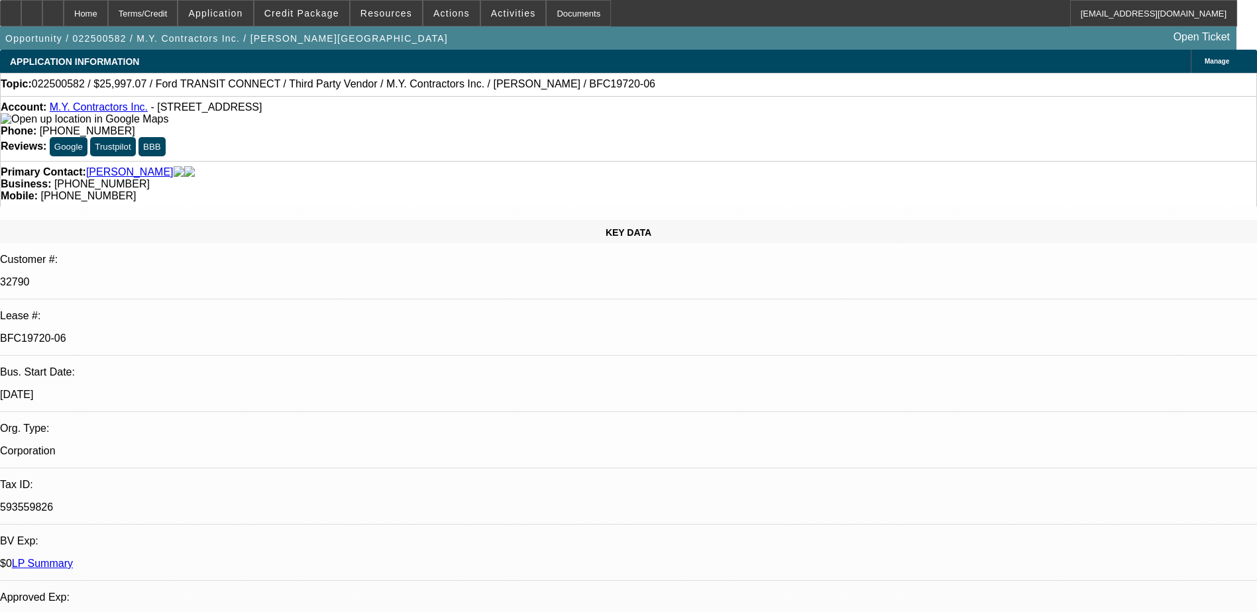
select select "0"
select select "6"
select select "0"
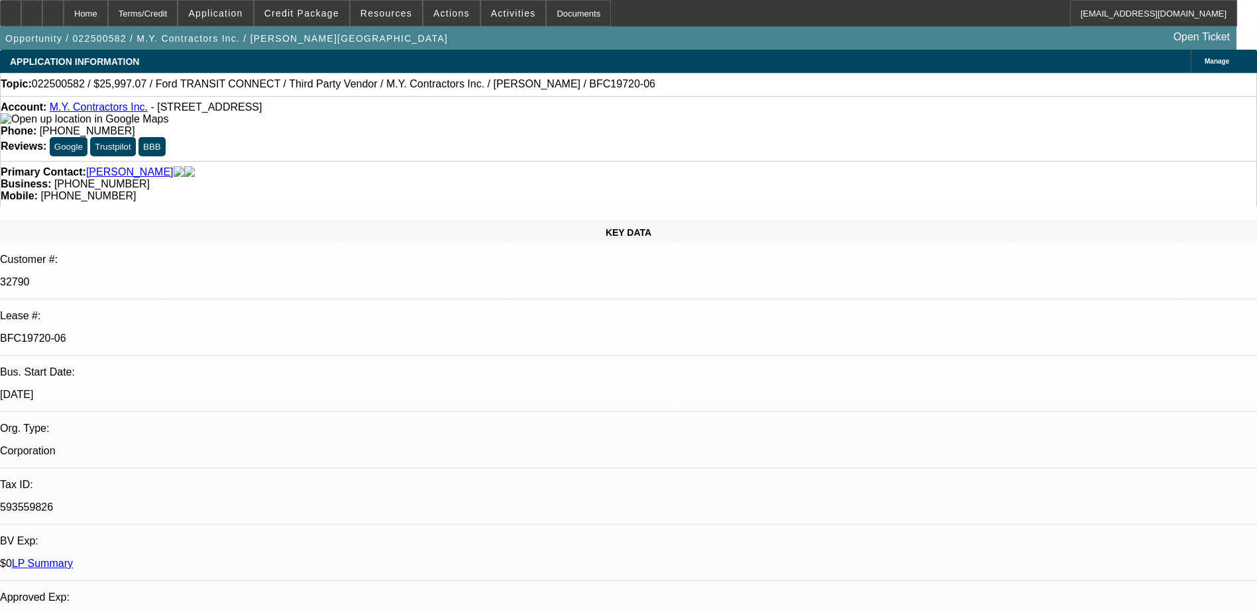
select select "0"
select select "6"
select select "0"
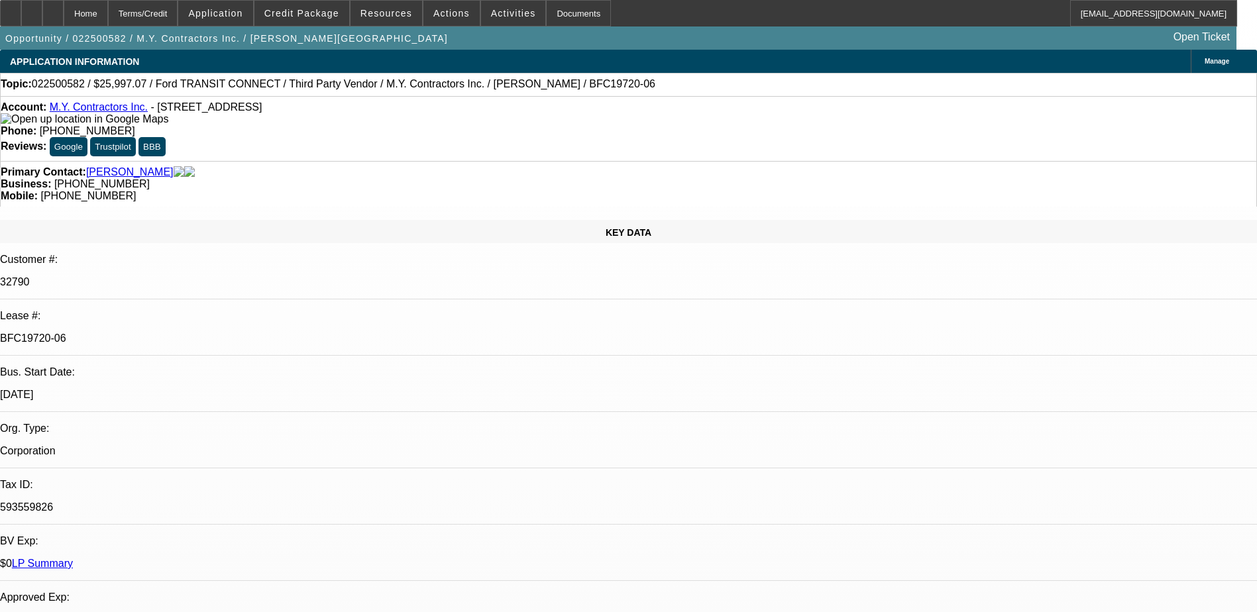
select select "6"
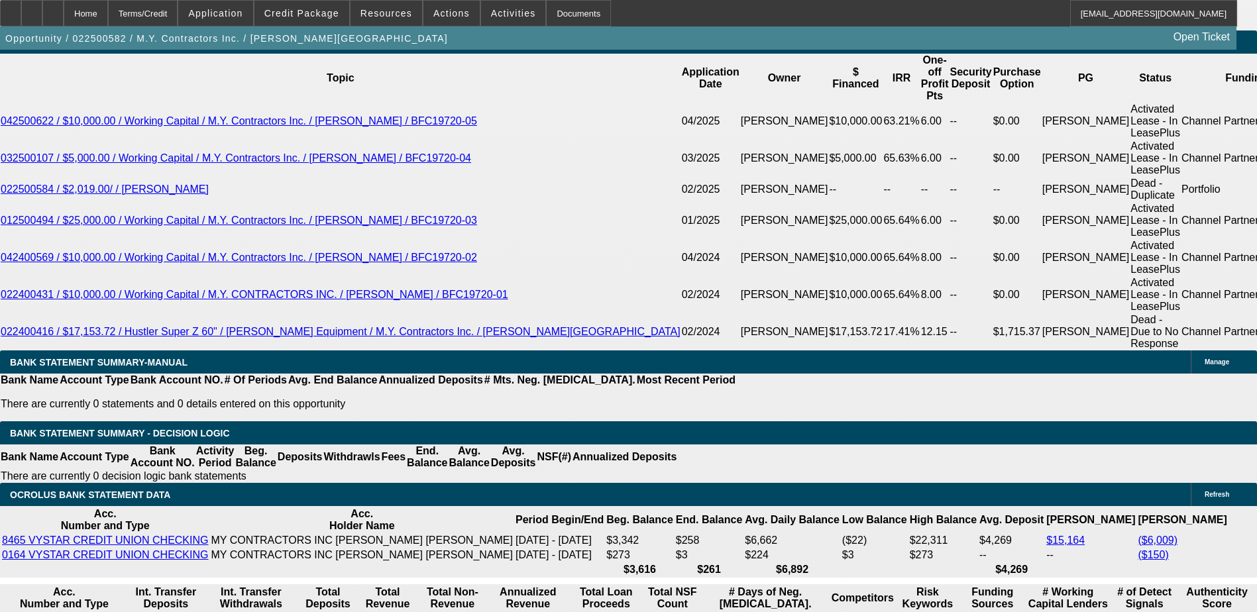
scroll to position [2453, 0]
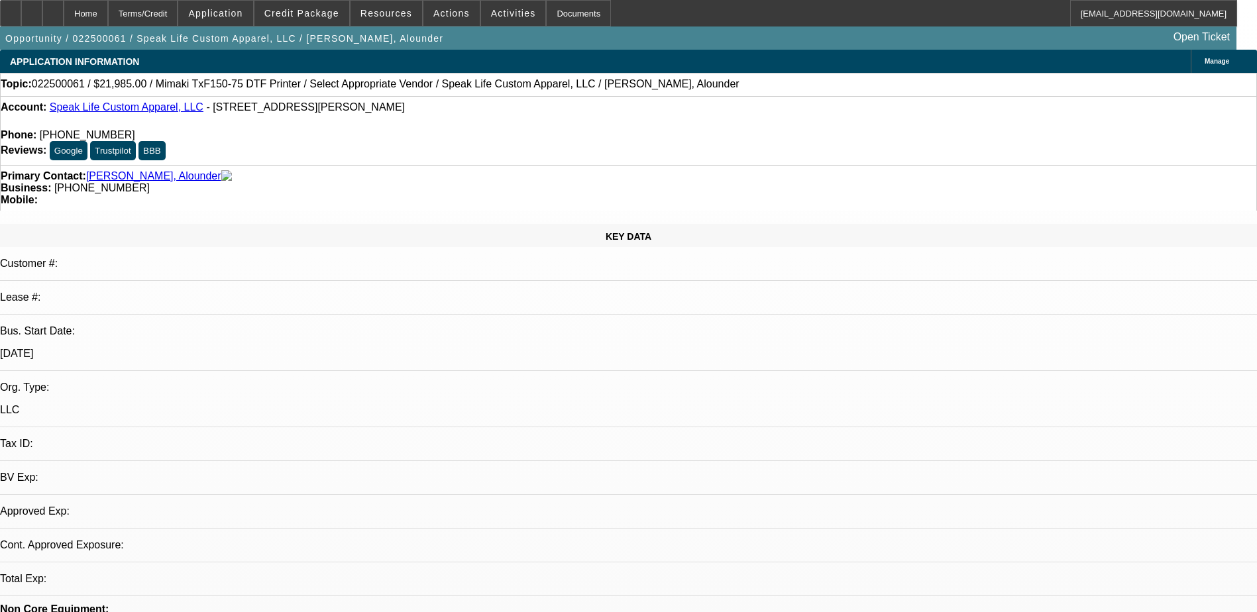
select select "0"
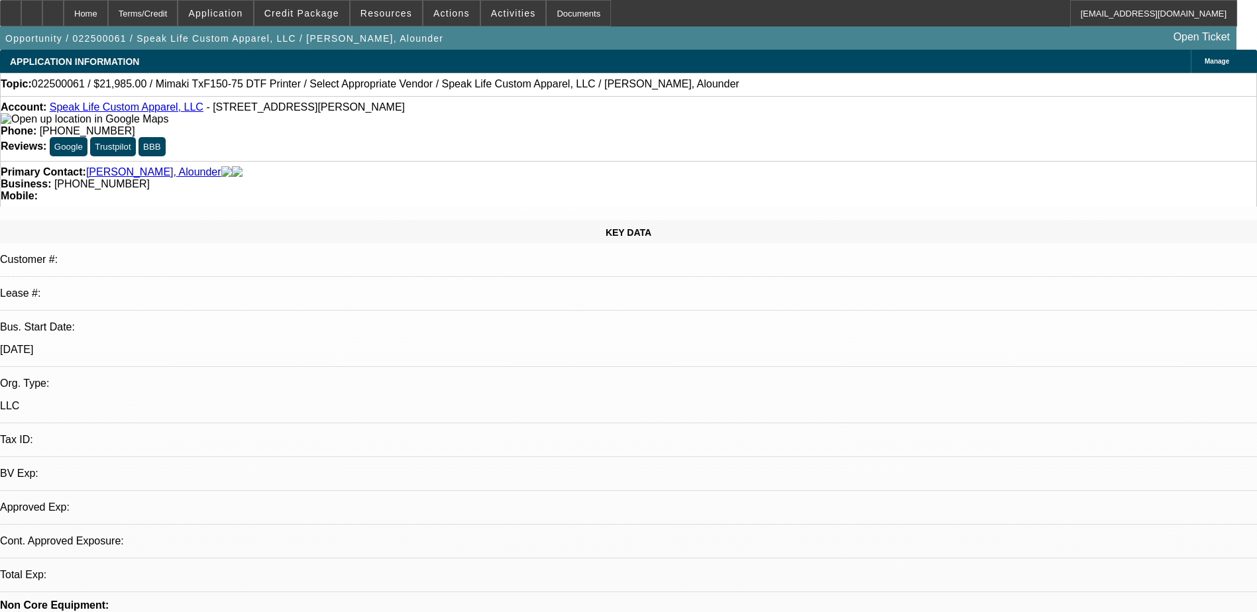
select select "2"
select select "0.1"
select select "1"
select select "2"
select select "4"
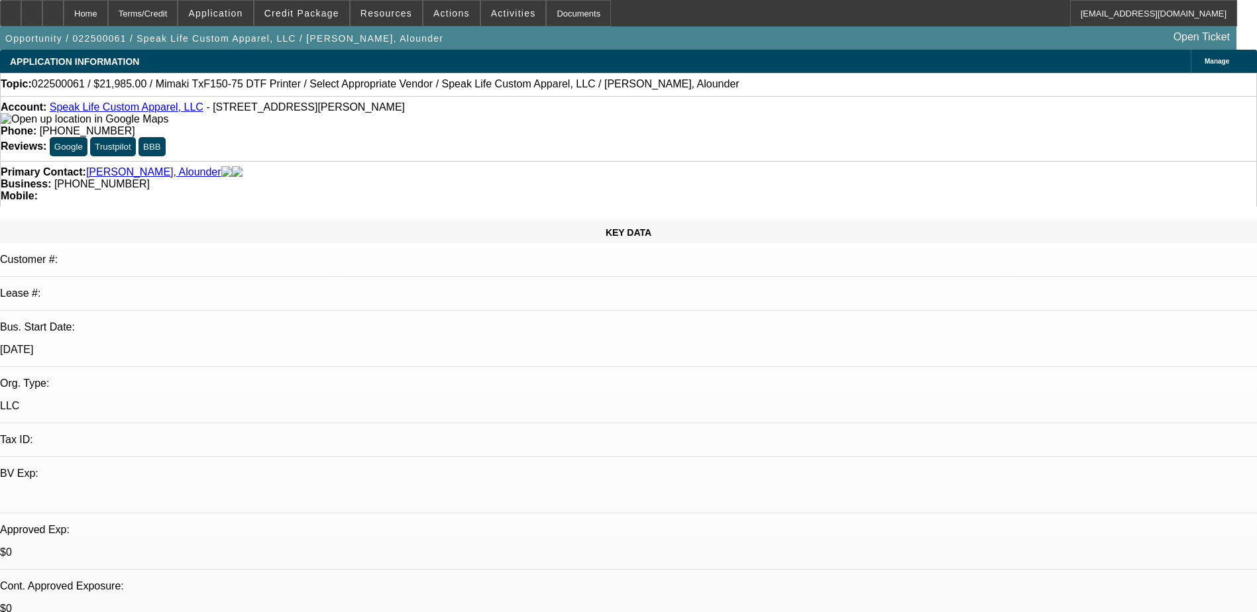
drag, startPoint x: 988, startPoint y: 189, endPoint x: 988, endPoint y: 176, distance: 13.3
click at [433, 10] on span "Actions" at bounding box center [451, 13] width 36 height 11
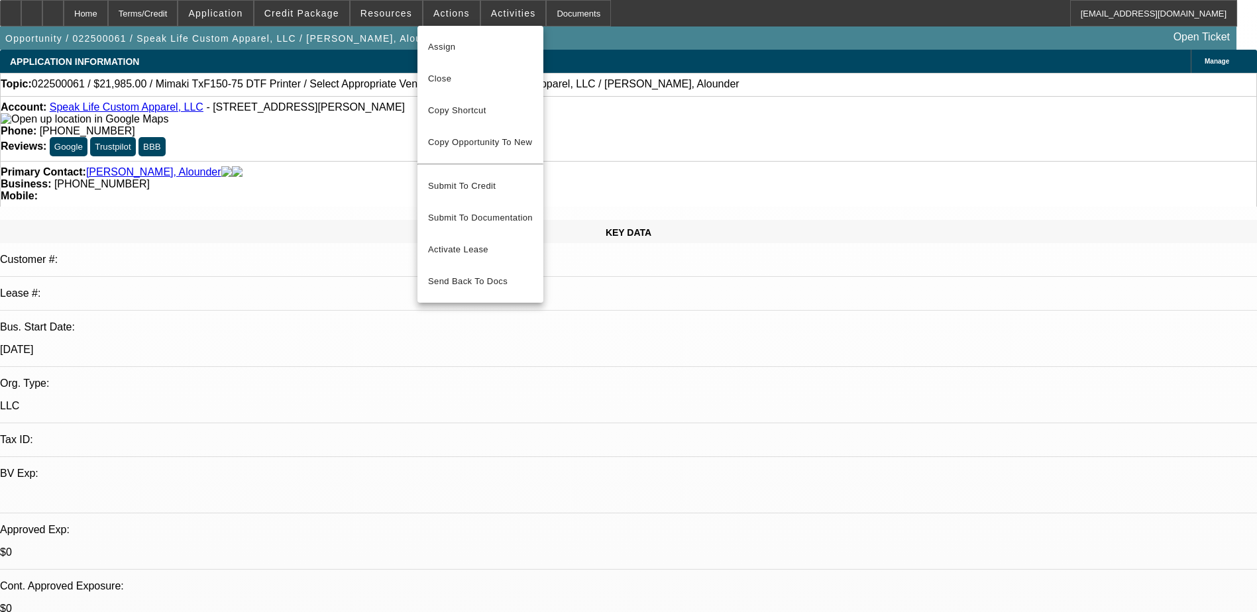
drag, startPoint x: 598, startPoint y: 223, endPoint x: 553, endPoint y: 74, distance: 155.8
click at [598, 221] on div at bounding box center [628, 306] width 1257 height 612
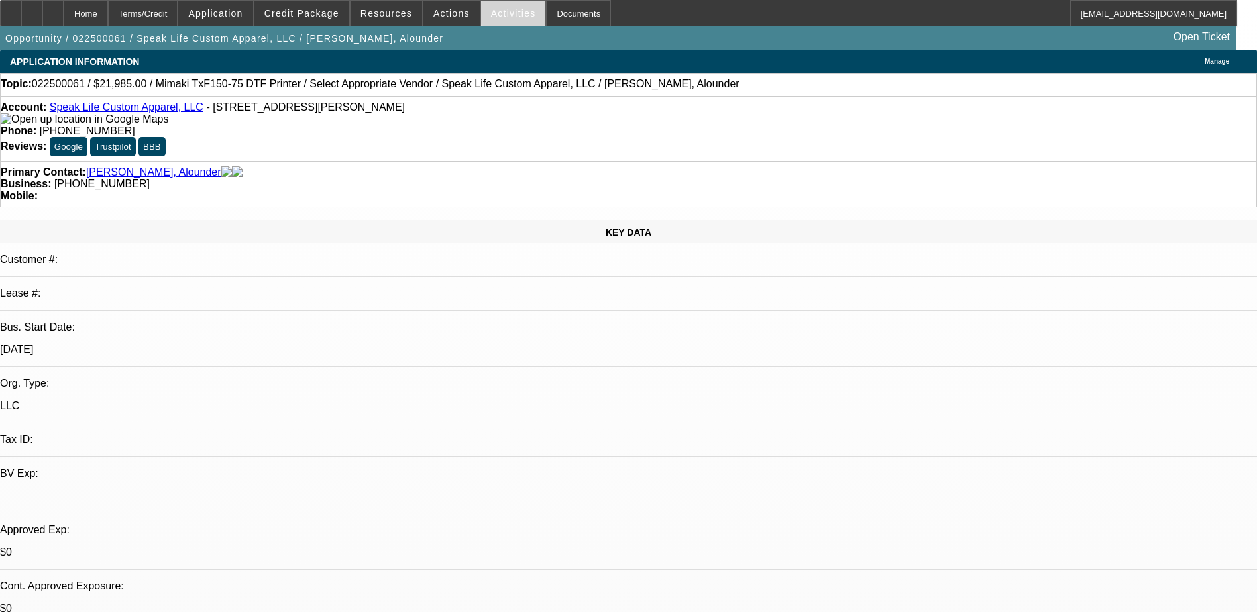
click at [495, 17] on span "Activities" at bounding box center [513, 13] width 45 height 11
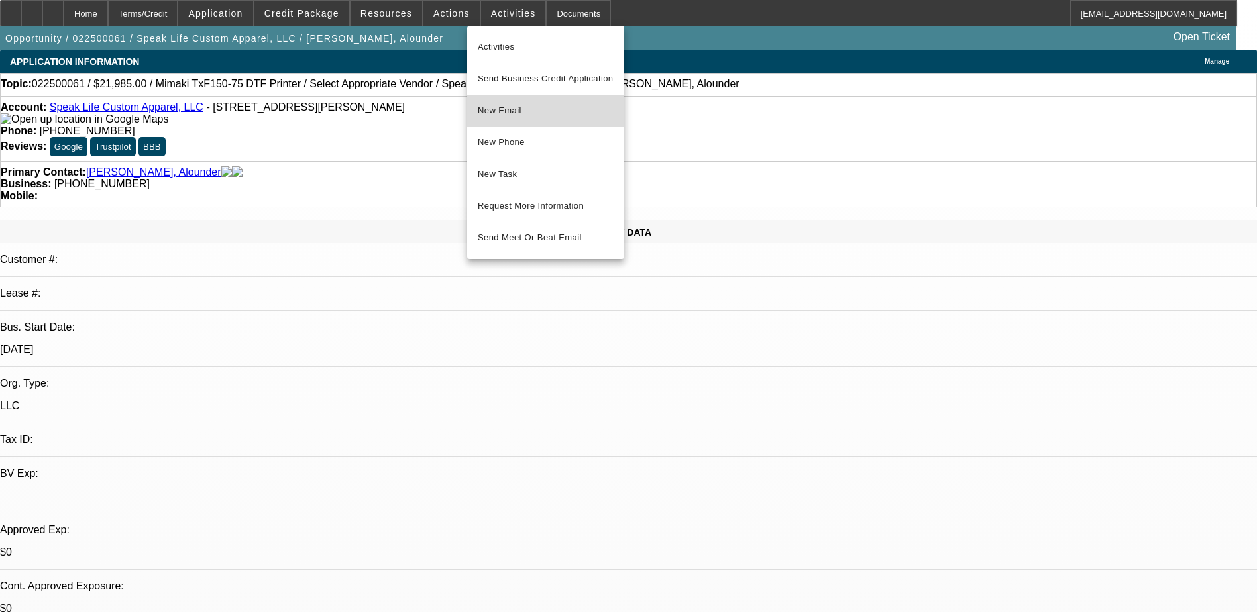
click at [537, 112] on span "New Email" at bounding box center [546, 111] width 136 height 16
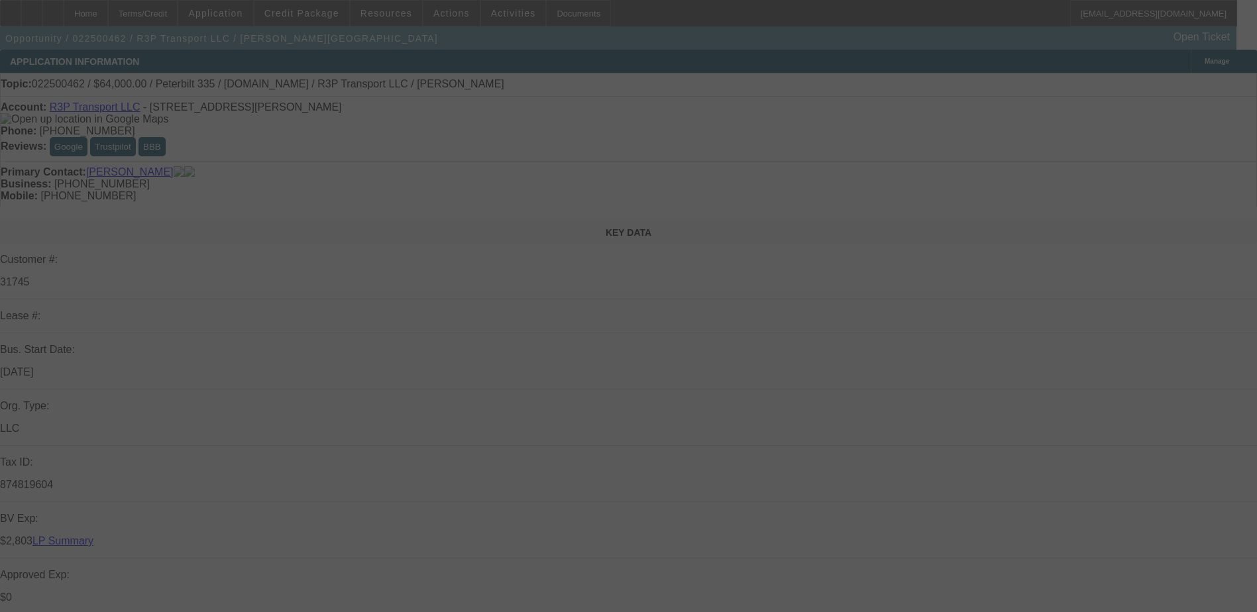
select select "0"
select select "0.1"
select select "0"
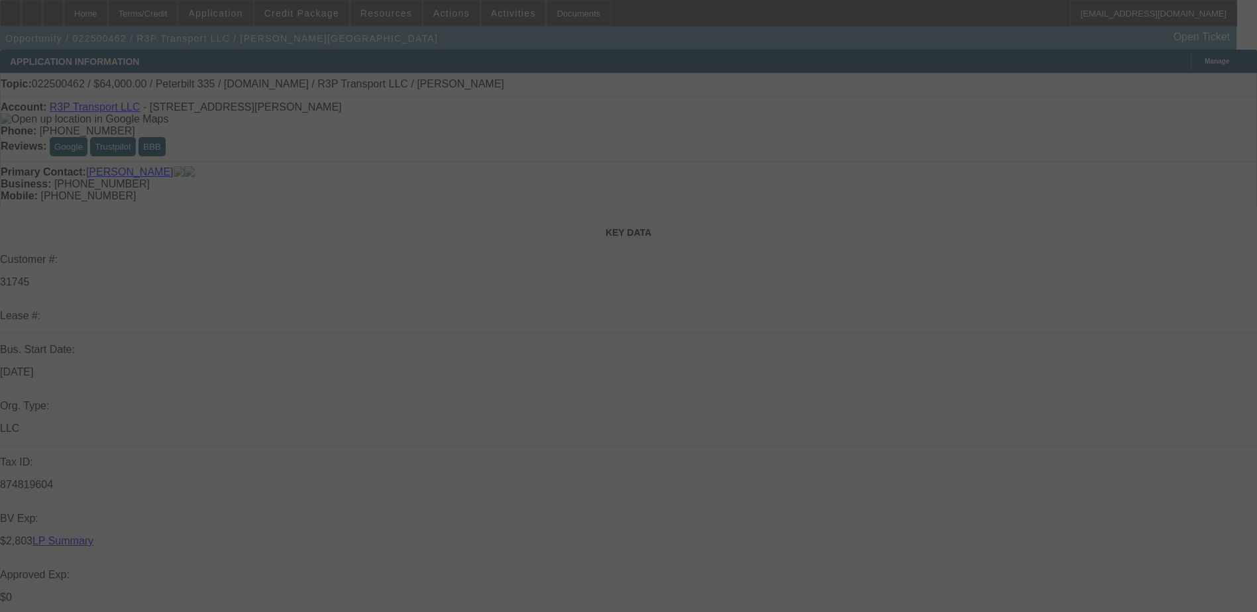
select select "0.1"
select select "0"
select select "0.1"
select select "0"
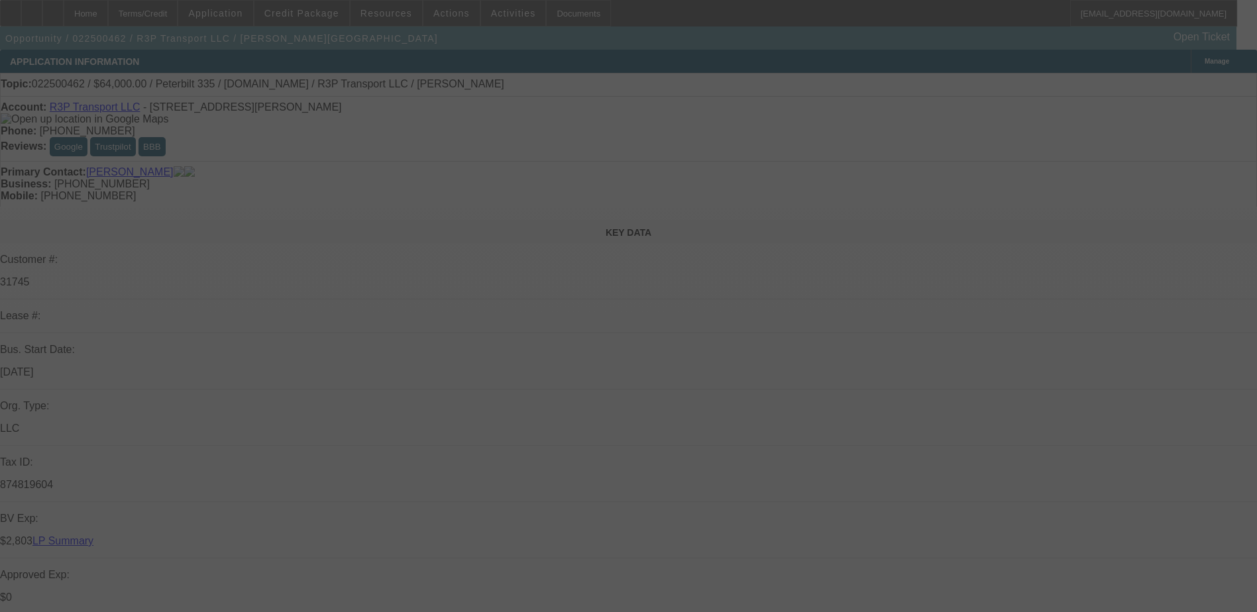
select select "0"
select select "0.1"
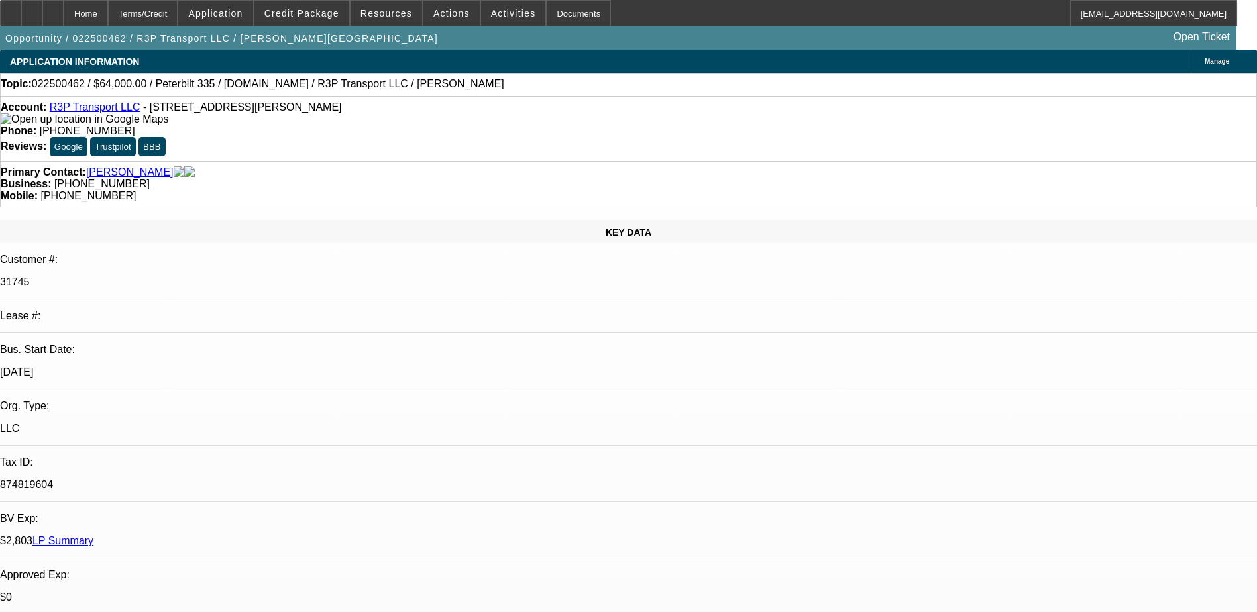
select select "1"
select select "3"
select select "4"
select select "1"
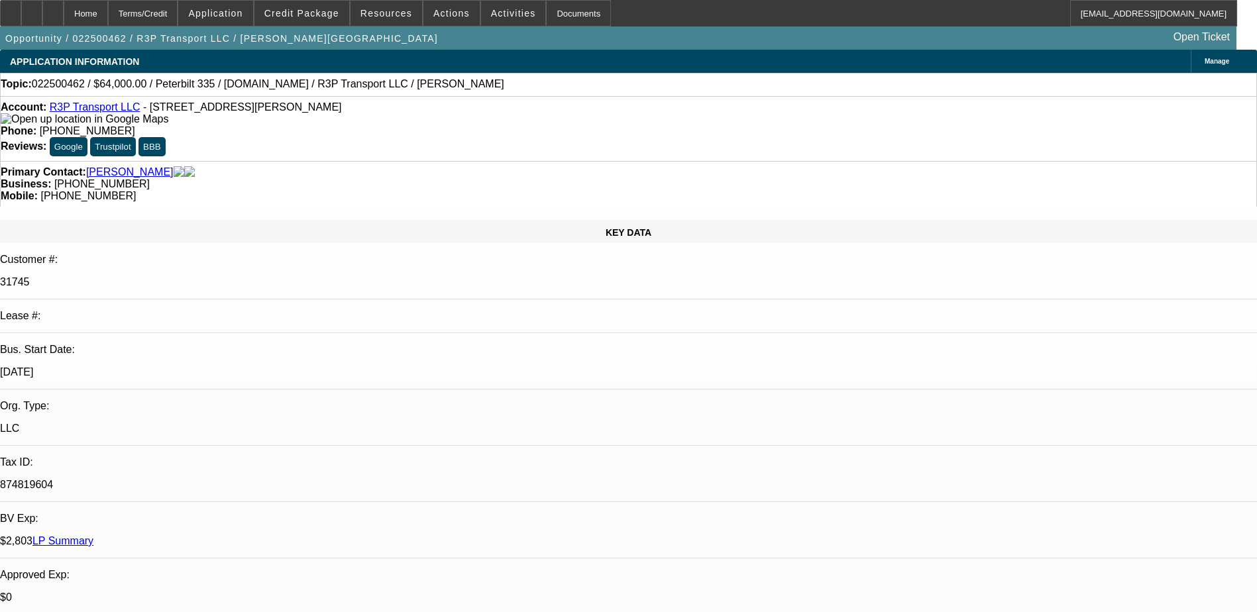
select select "4"
select select "1"
select select "4"
select select "1"
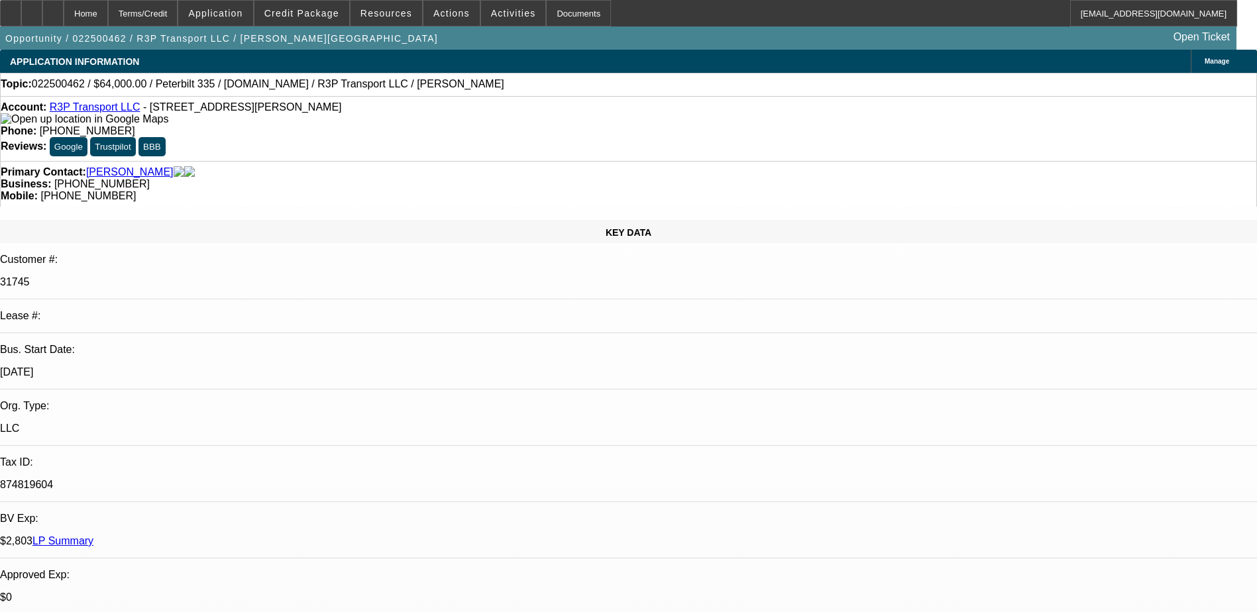
select select "1"
select select "4"
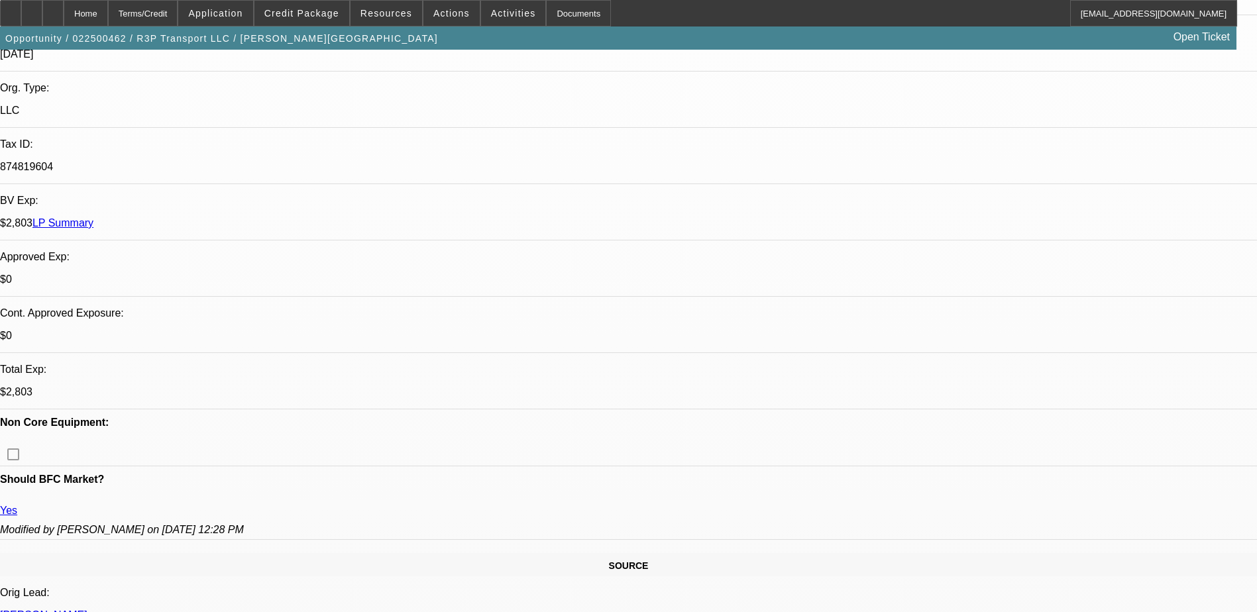
scroll to position [530, 0]
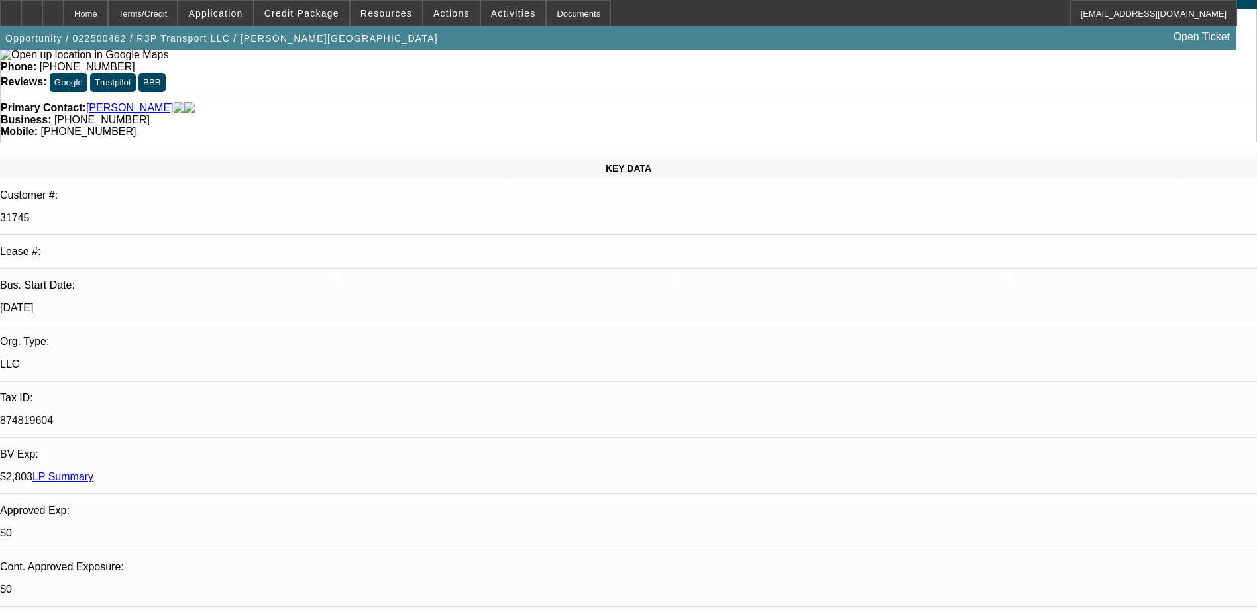
scroll to position [0, 0]
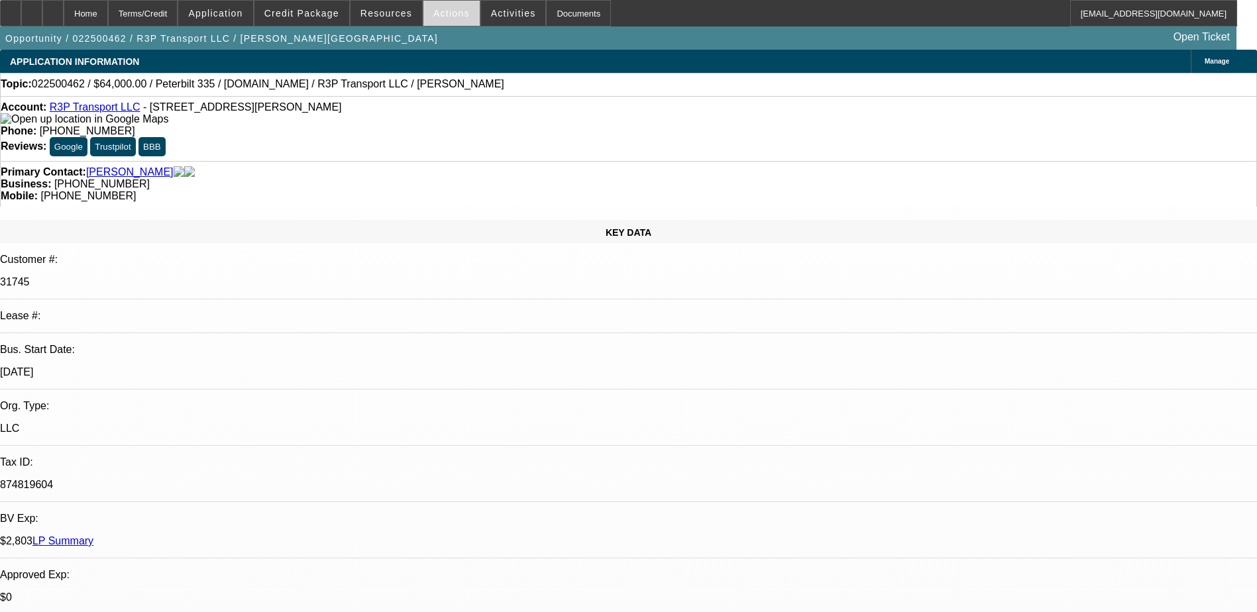
click at [452, 21] on span at bounding box center [452, 13] width 56 height 32
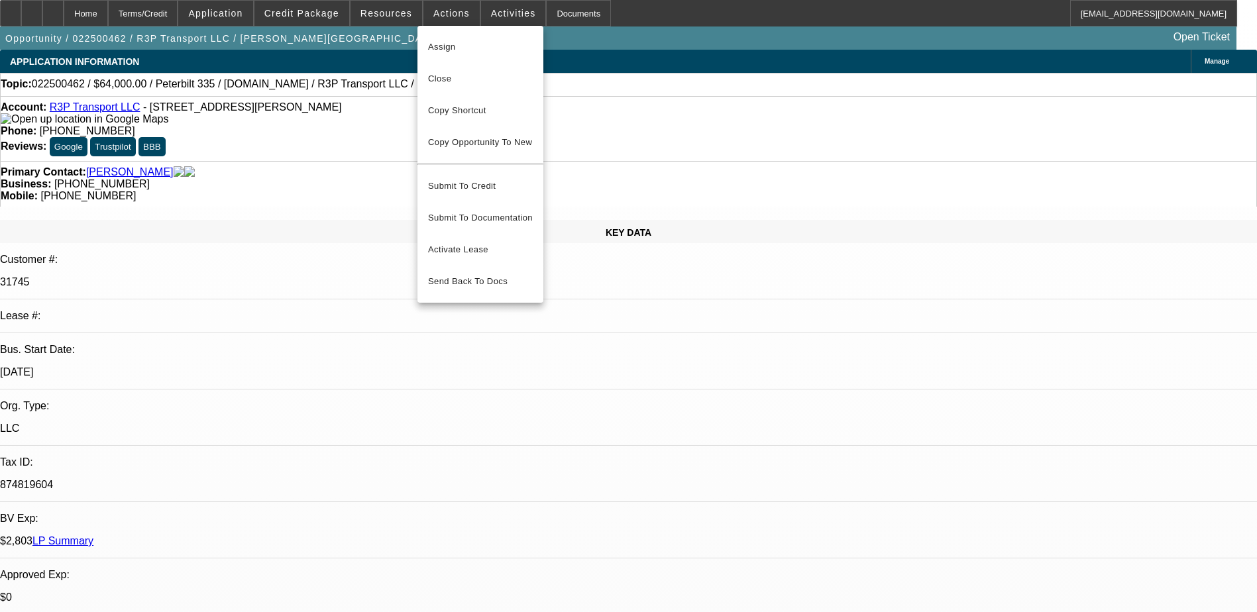
click at [636, 151] on div at bounding box center [628, 306] width 1257 height 612
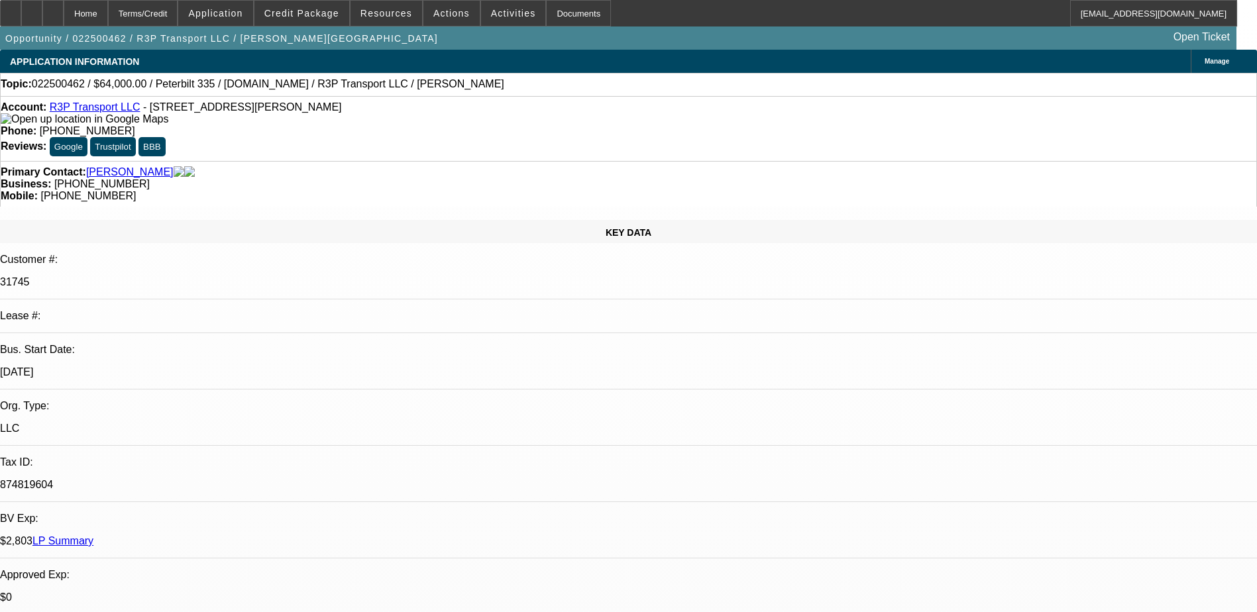
click at [496, 7] on span at bounding box center [513, 13] width 65 height 32
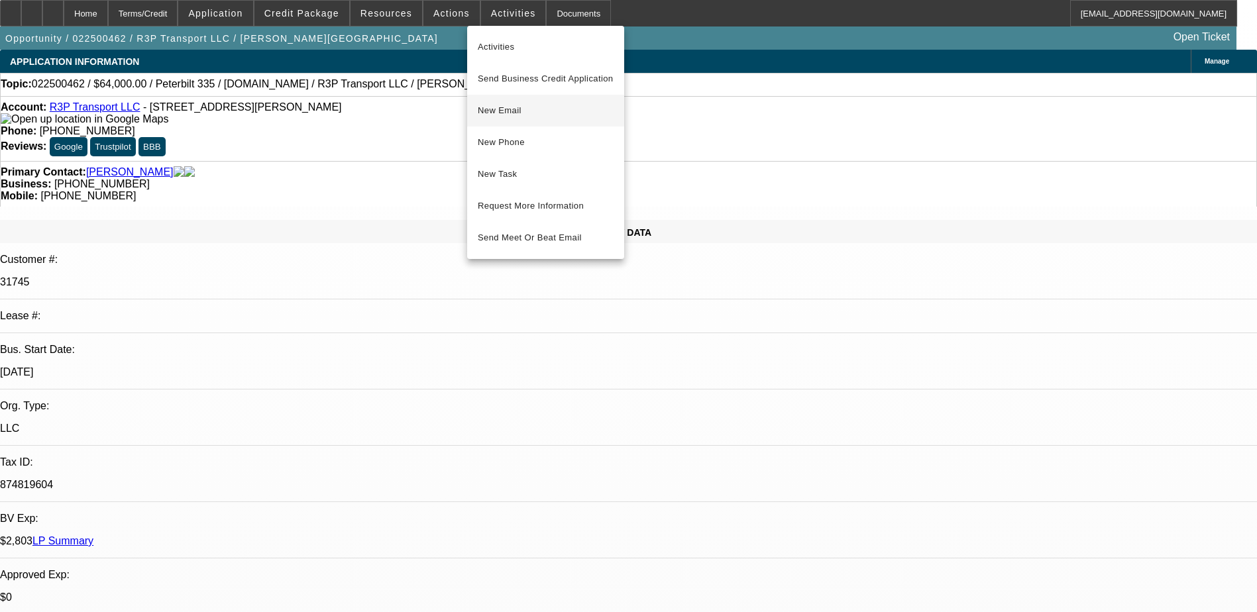
click at [550, 117] on span "New Email" at bounding box center [546, 111] width 136 height 16
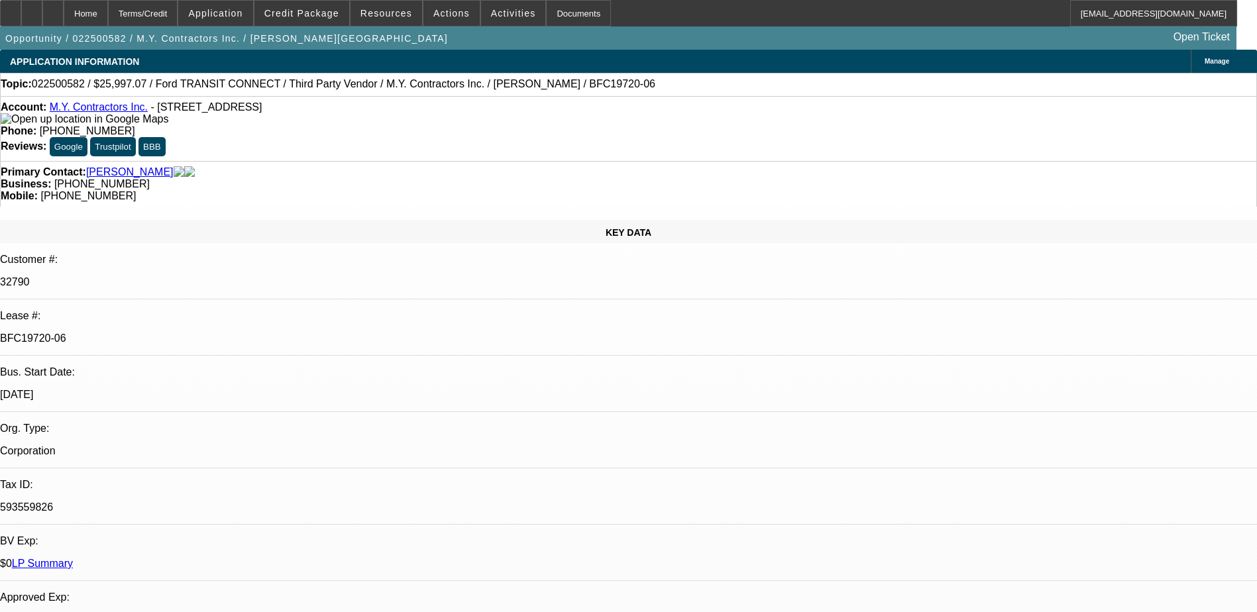
select select "0"
select select "6"
select select "0"
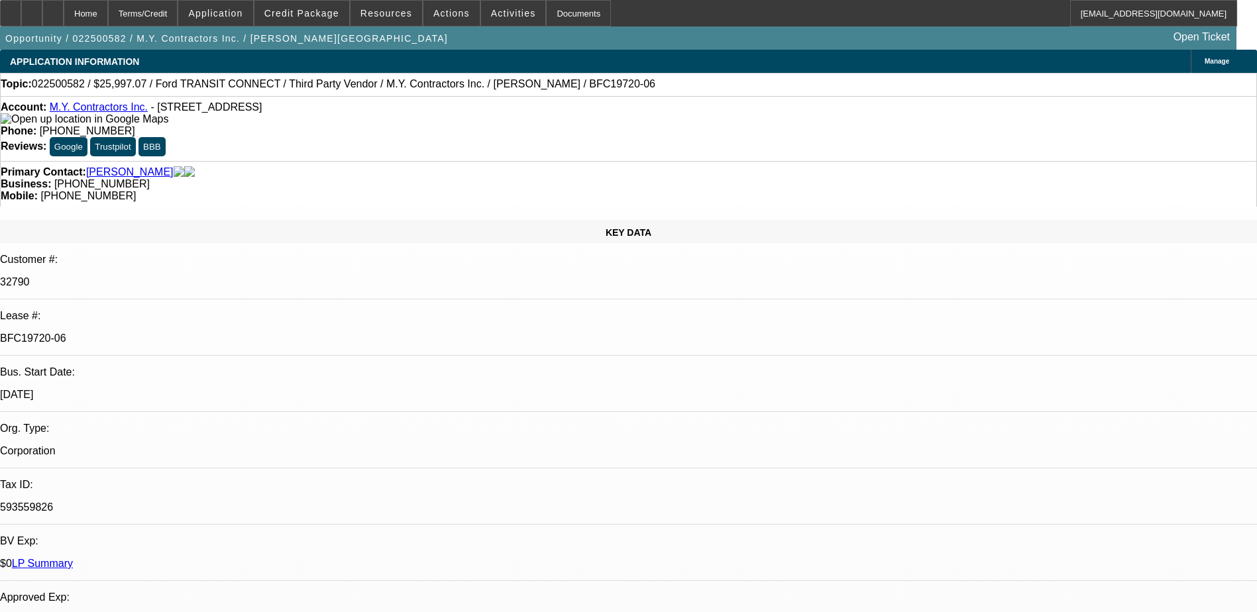
select select "0"
select select "6"
select select "0"
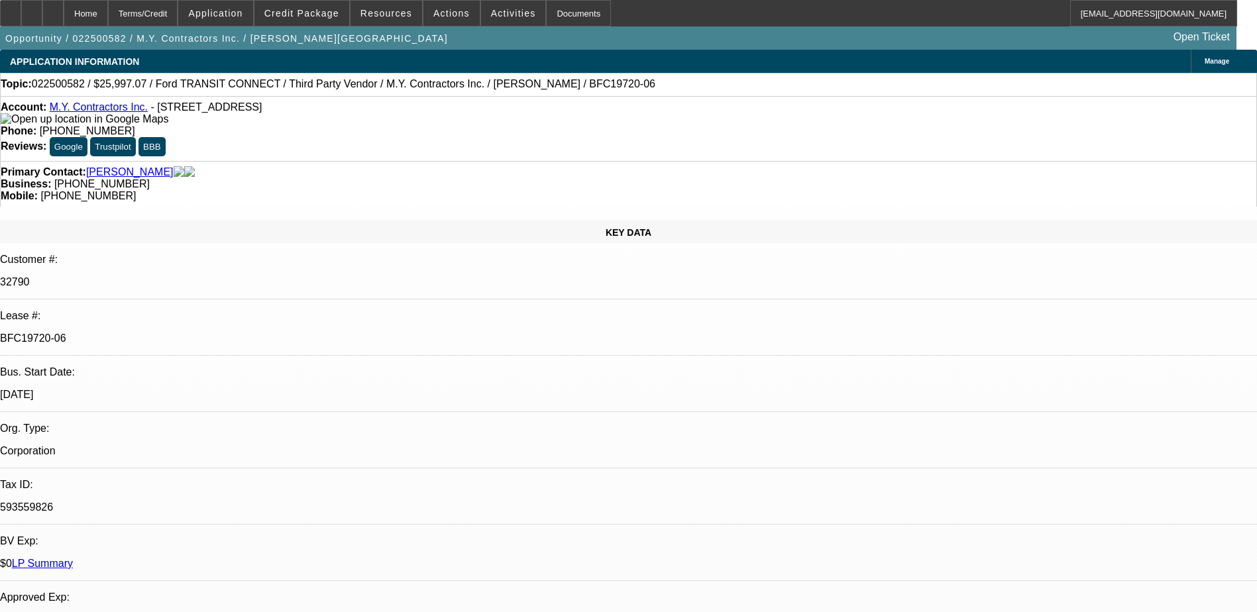
select select "0"
select select "6"
select select "0"
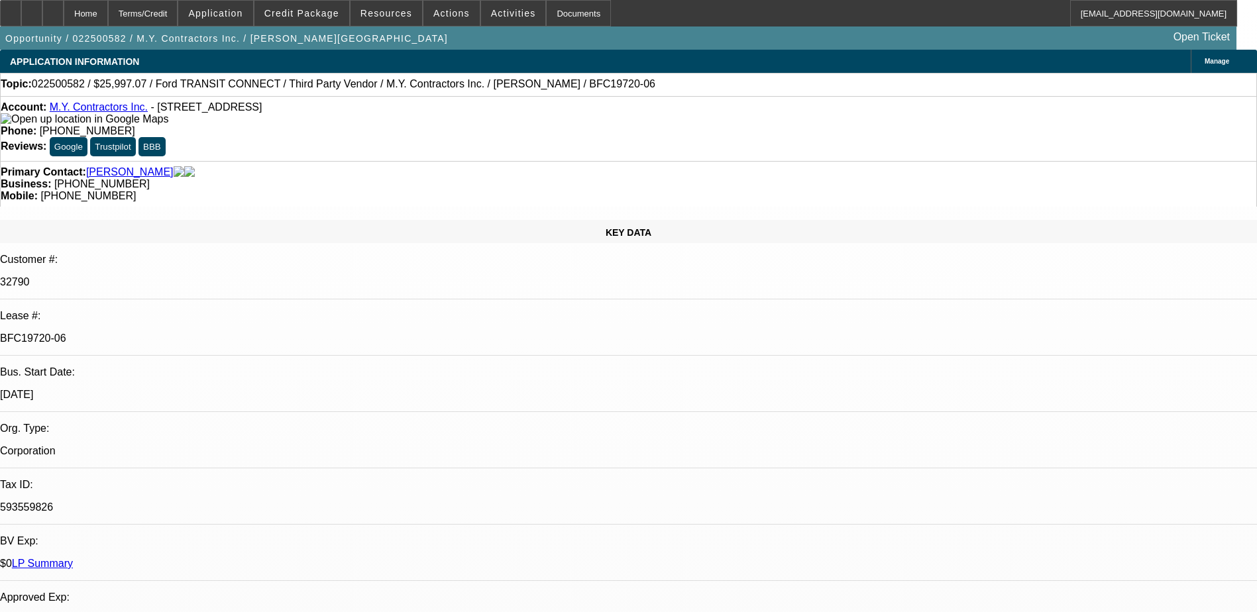
select select "6"
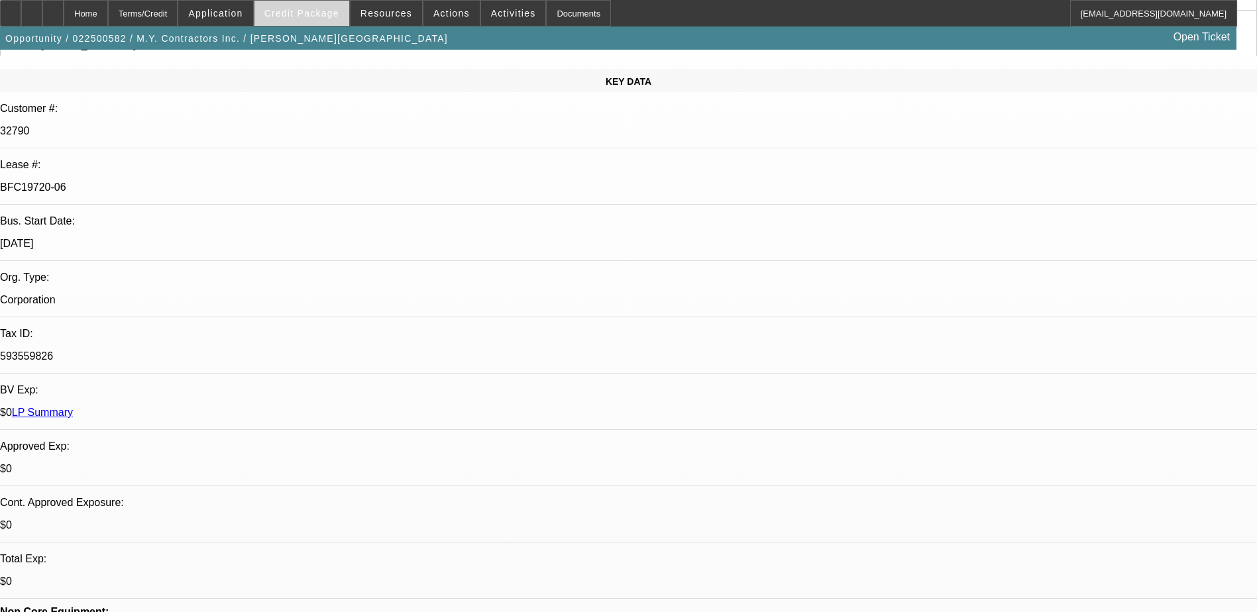
scroll to position [199, 0]
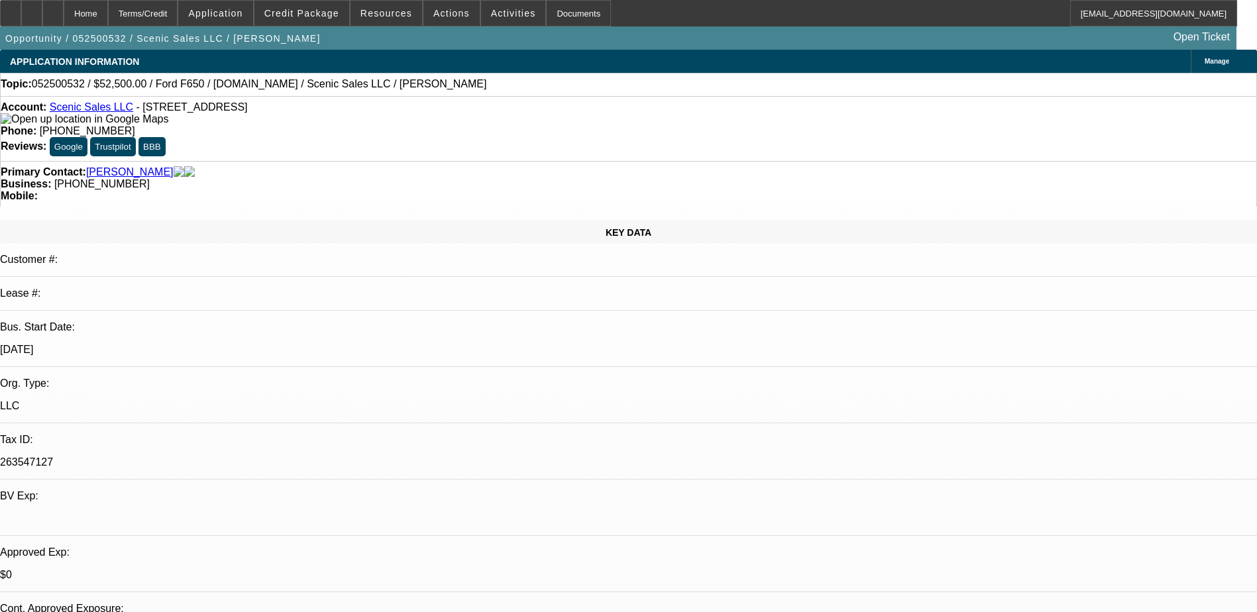
select select "0"
select select "3"
select select "0.1"
select select "4"
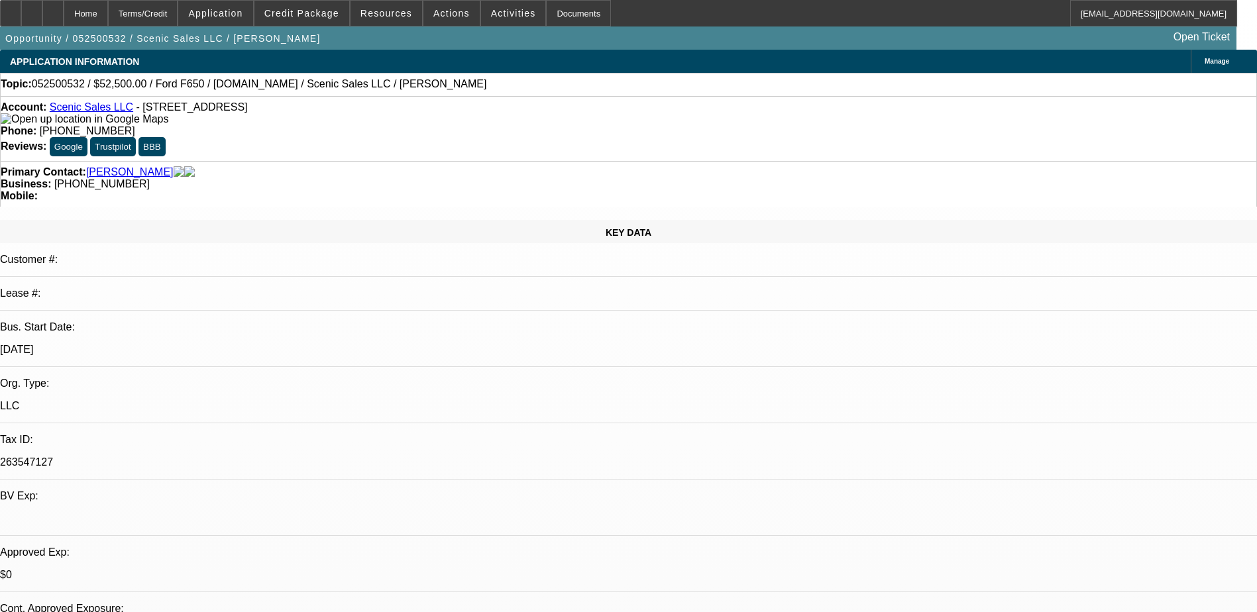
select select "0"
select select "3"
select select "0.1"
select select "4"
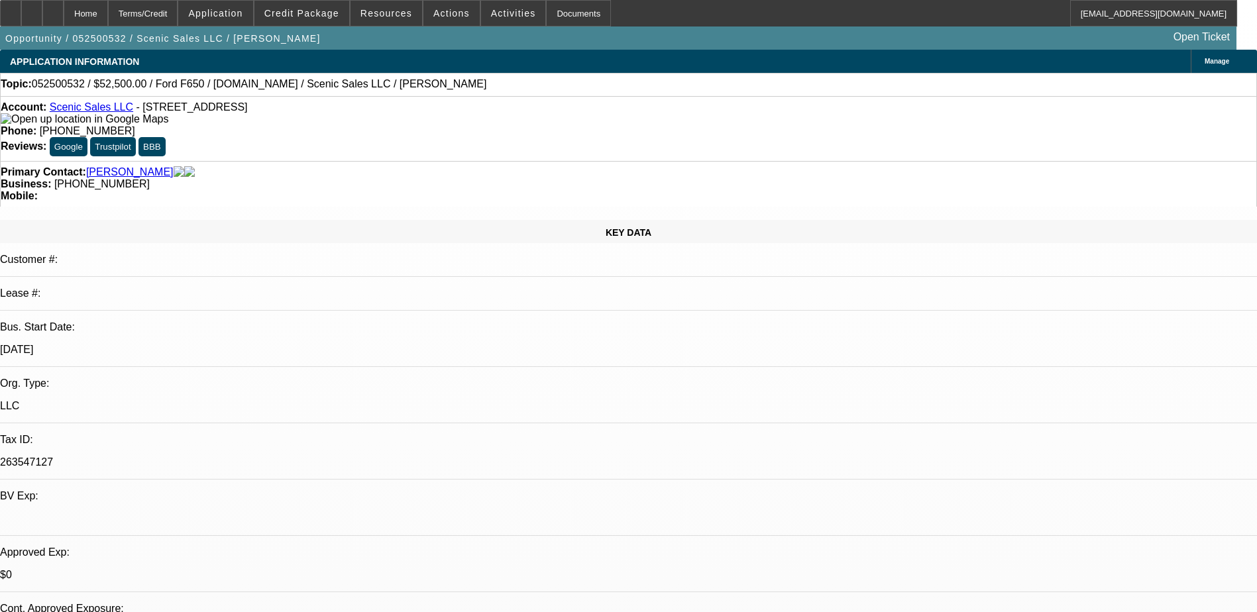
select select "0"
select select "0.1"
select select "4"
select select "0"
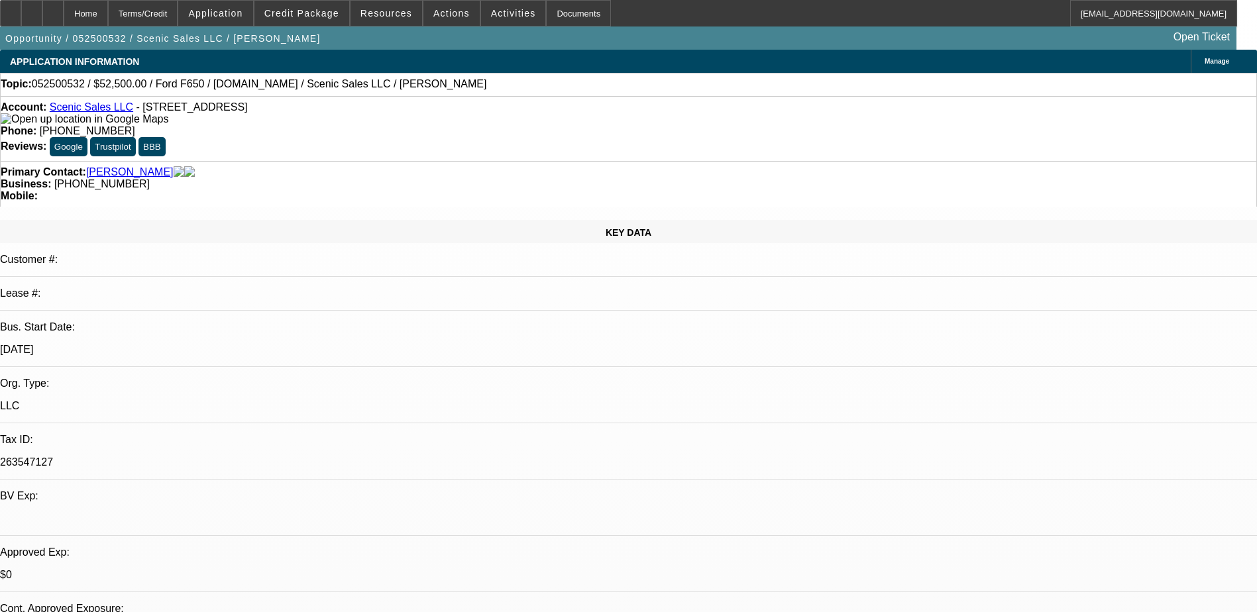
select select "0"
select select "3"
select select "0.1"
select select "4"
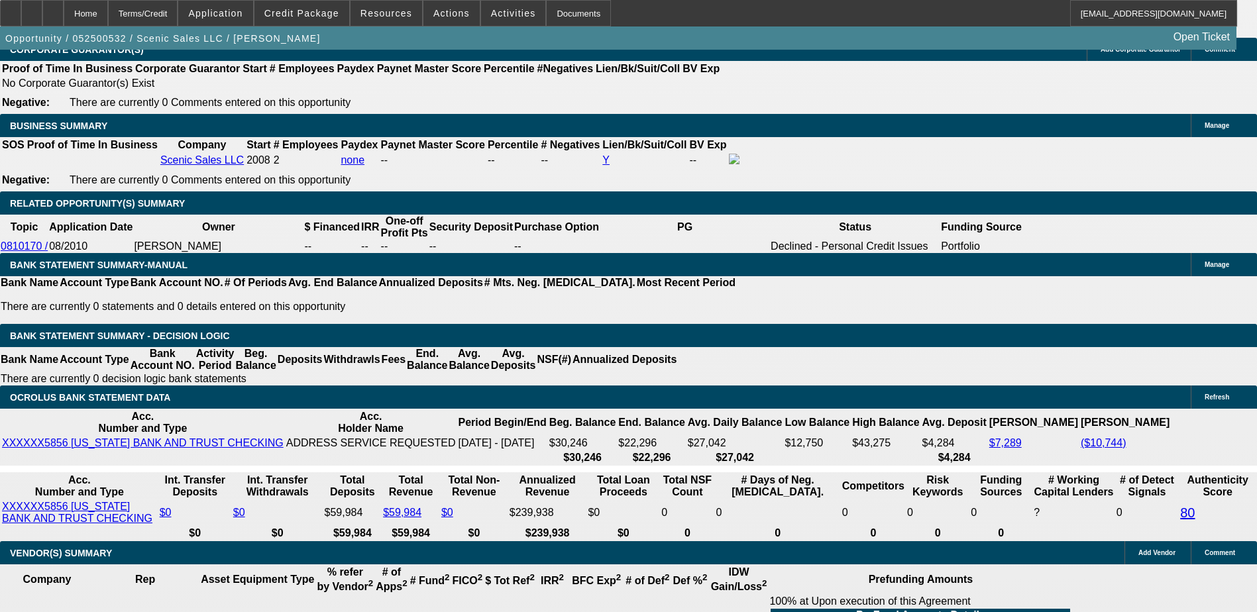
scroll to position [2173, 0]
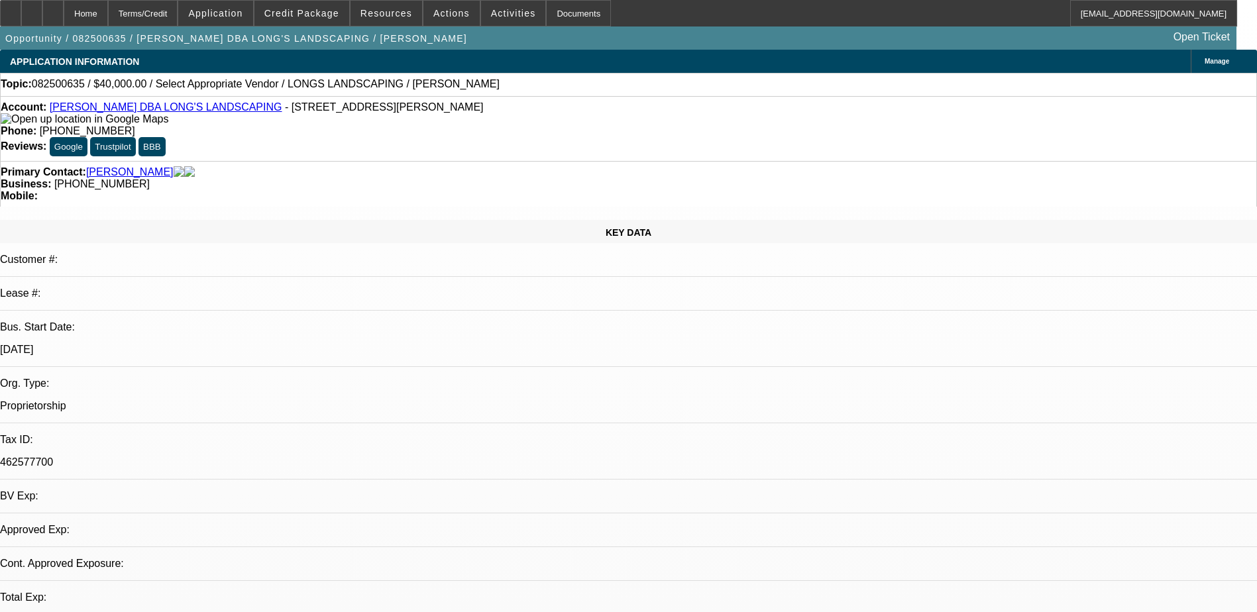
select select "0"
select select "2"
select select "0.1"
select select "4"
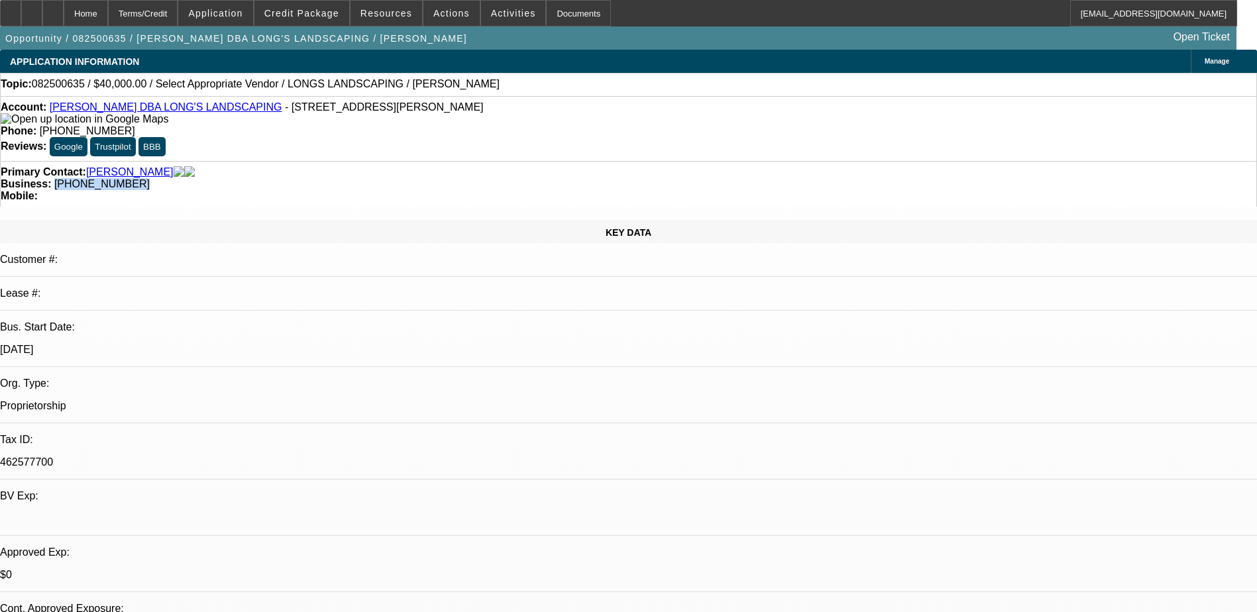
drag, startPoint x: 540, startPoint y: 140, endPoint x: 473, endPoint y: 156, distance: 69.5
click at [473, 161] on div "Primary Contact: [PERSON_NAME] Business: [PHONE_NUMBER] Mobile:" at bounding box center [628, 184] width 1257 height 46
copy span "[PHONE_NUMBER]"
click at [253, 220] on div "KEY DATA" at bounding box center [628, 231] width 1257 height 23
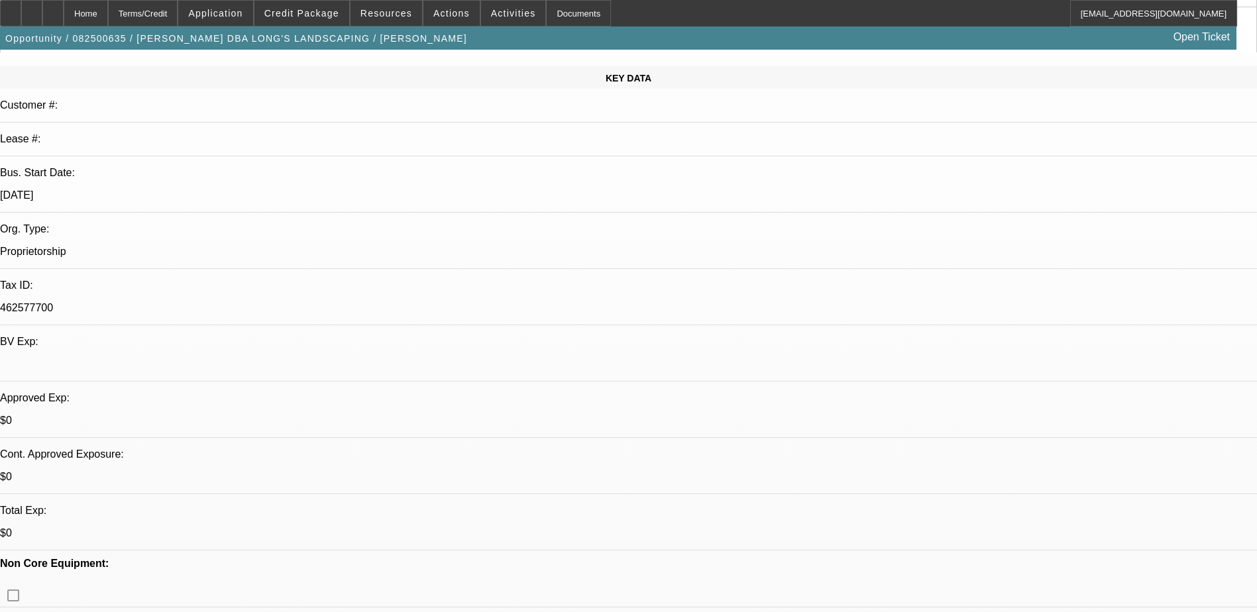
scroll to position [265, 0]
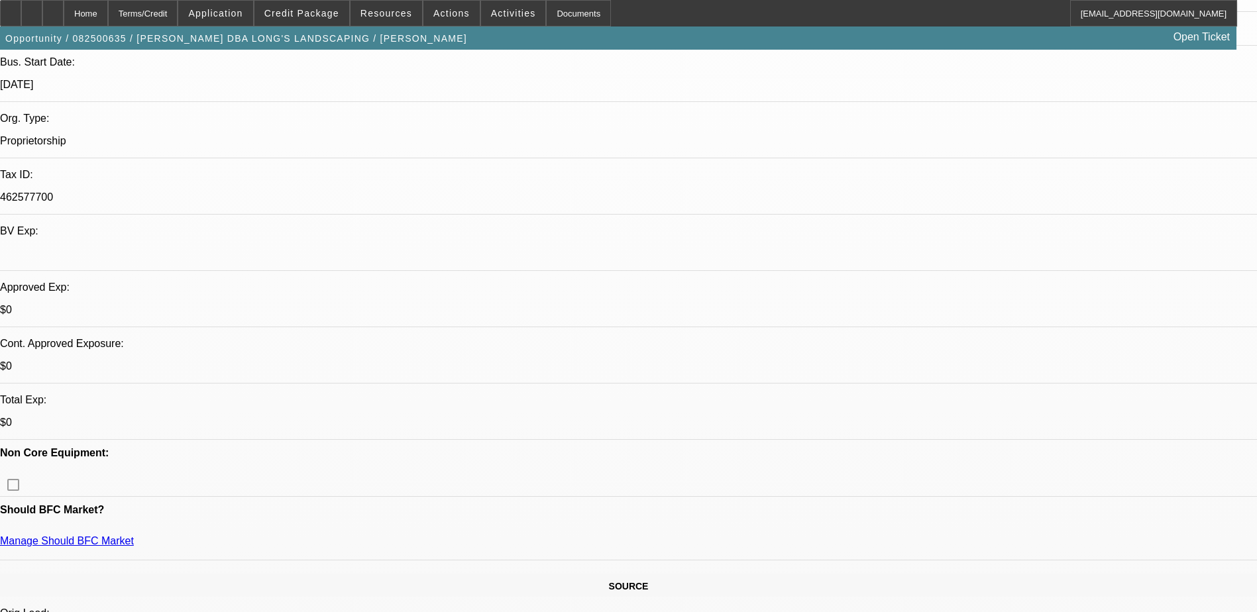
drag, startPoint x: 1096, startPoint y: 119, endPoint x: 1104, endPoint y: 114, distance: 9.6
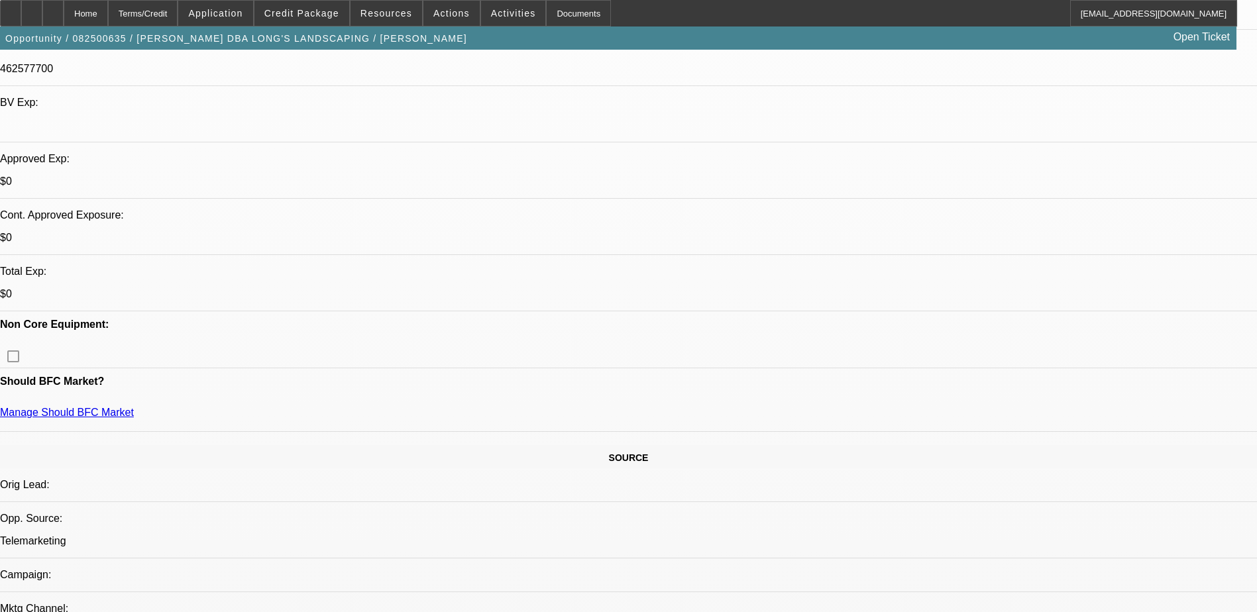
scroll to position [530, 0]
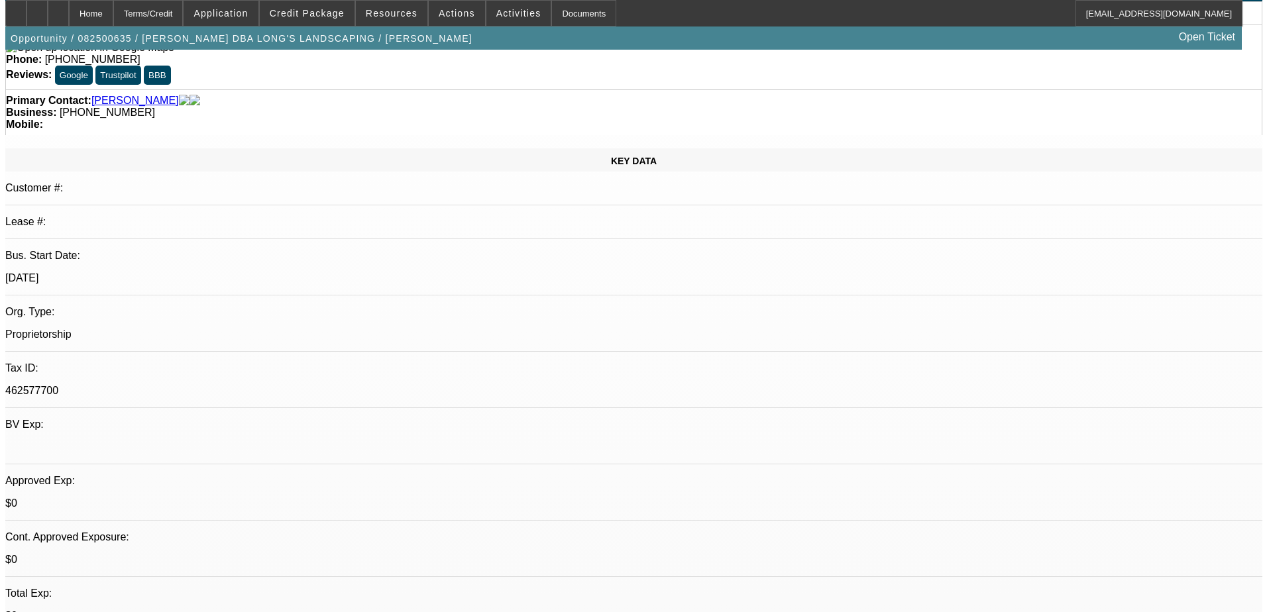
scroll to position [0, 0]
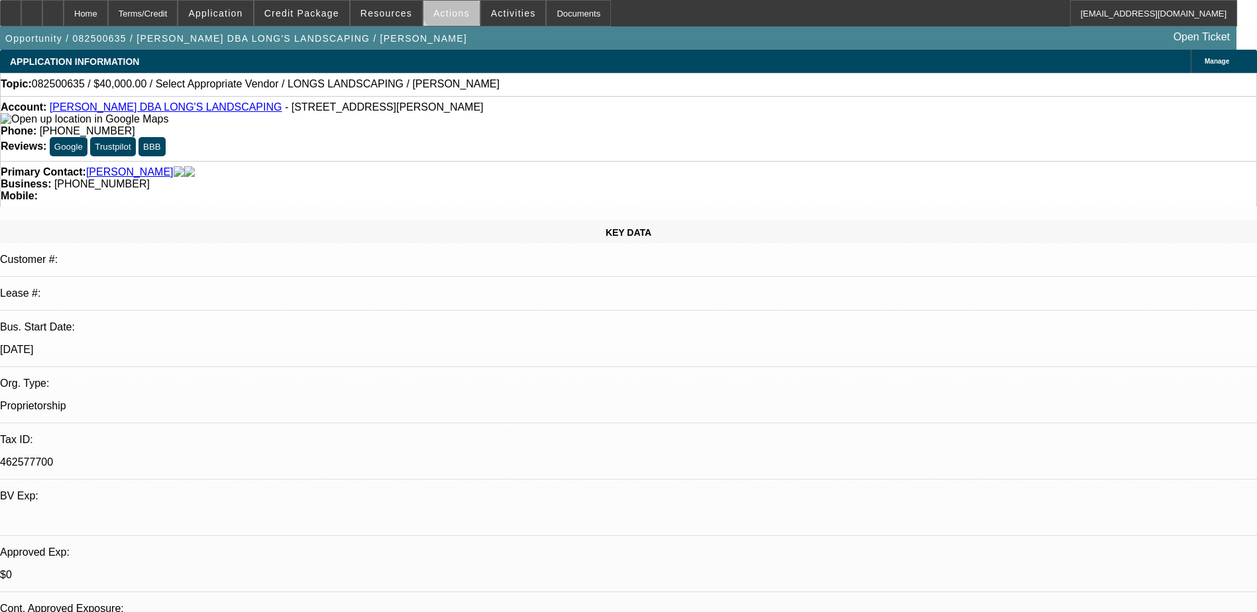
click at [447, 5] on span at bounding box center [452, 13] width 56 height 32
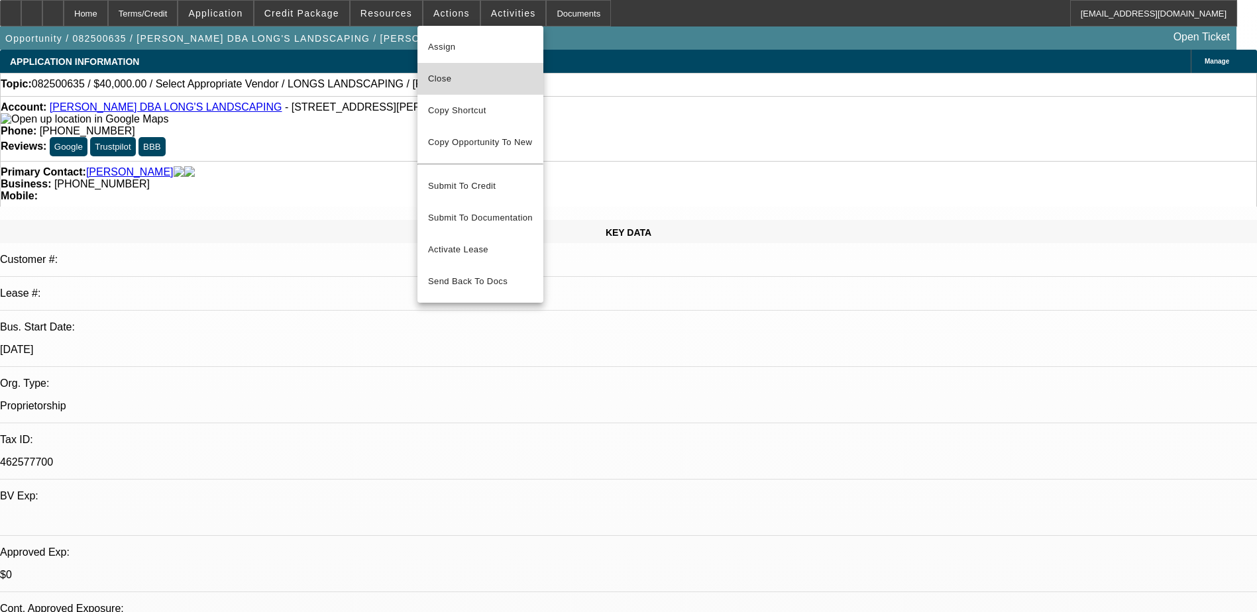
click at [470, 93] on button "Close" at bounding box center [481, 79] width 126 height 32
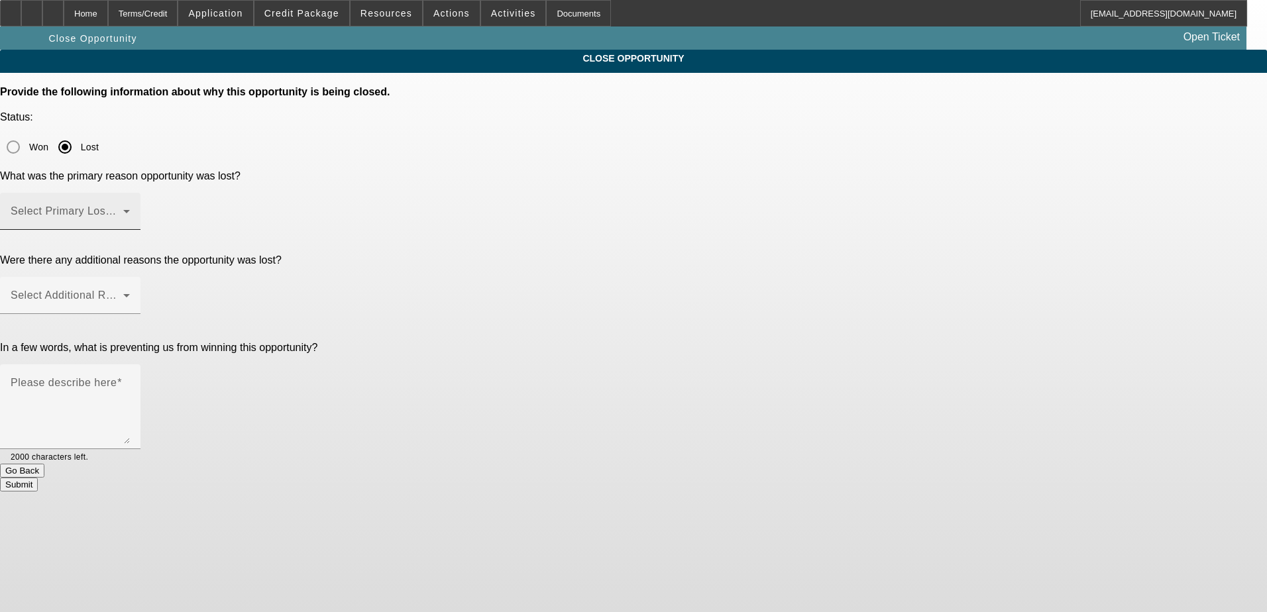
click at [123, 209] on span at bounding box center [67, 217] width 113 height 16
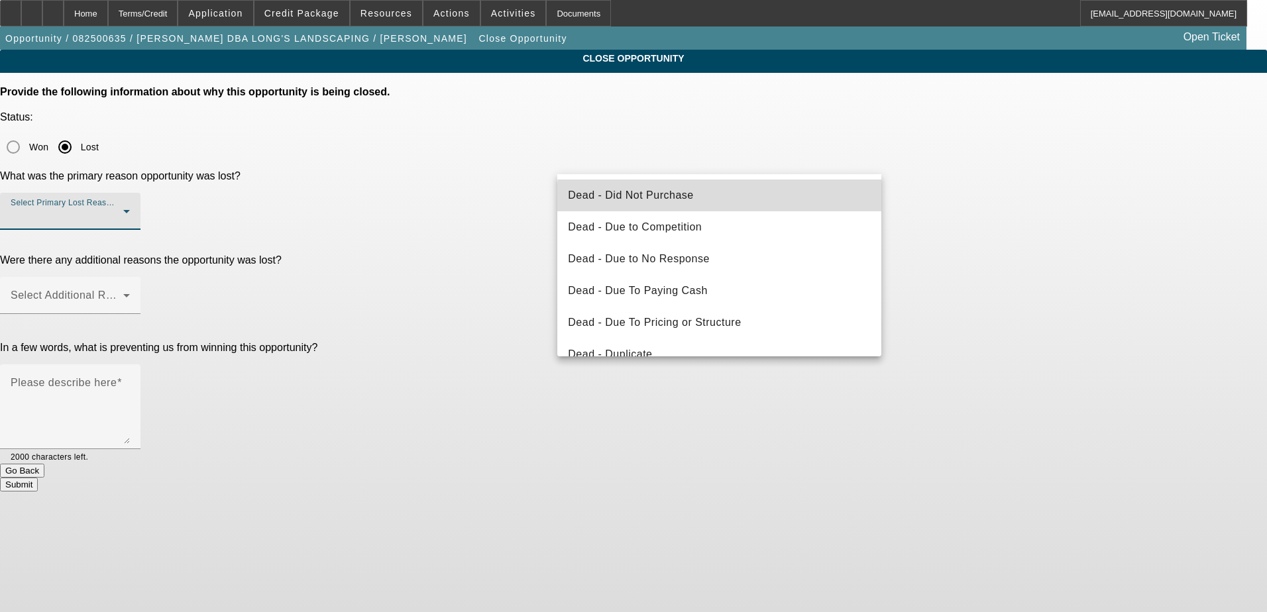
click at [758, 207] on mat-option "Dead - Did Not Purchase" at bounding box center [719, 196] width 324 height 32
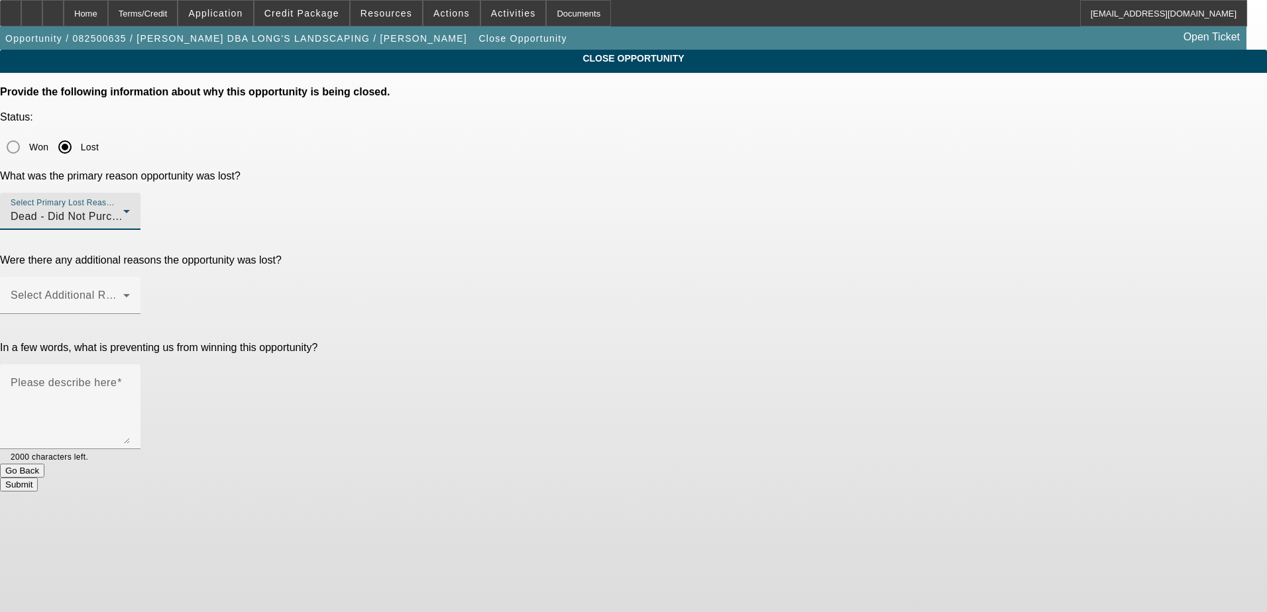
click at [986, 206] on div "CLOSE OPPORTUNITY Provide the following information about why this opportunity …" at bounding box center [633, 271] width 1267 height 442
click at [130, 277] on div "Select Additional Reasons" at bounding box center [70, 295] width 119 height 37
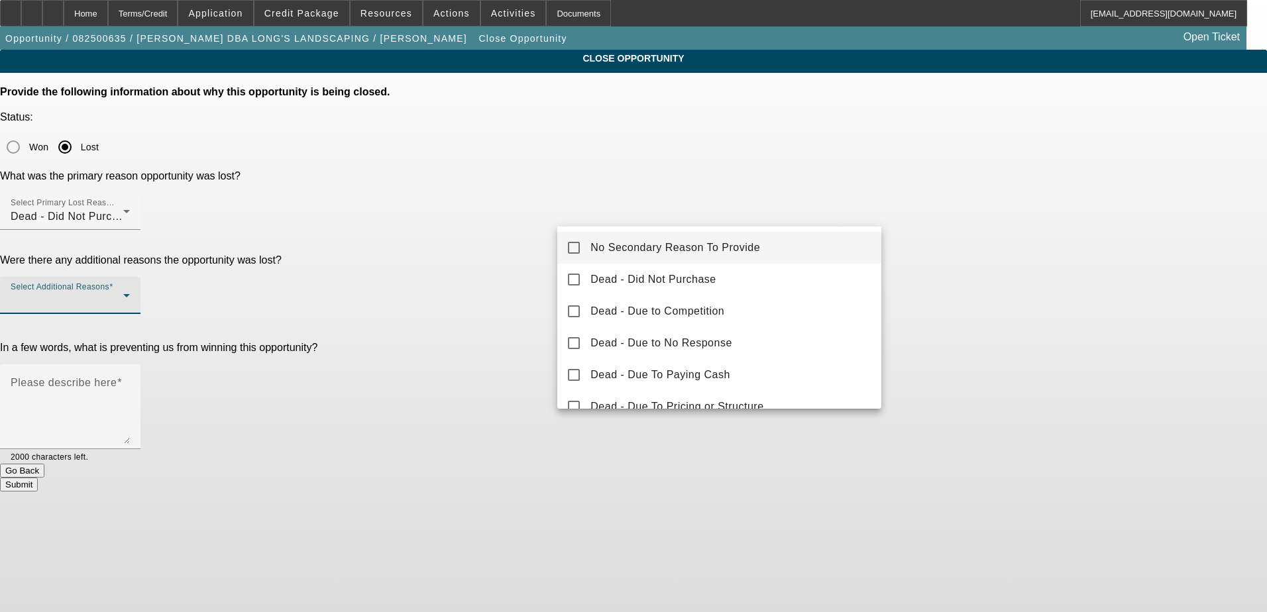
click at [792, 243] on mat-option "No Secondary Reason To Provide" at bounding box center [719, 248] width 324 height 32
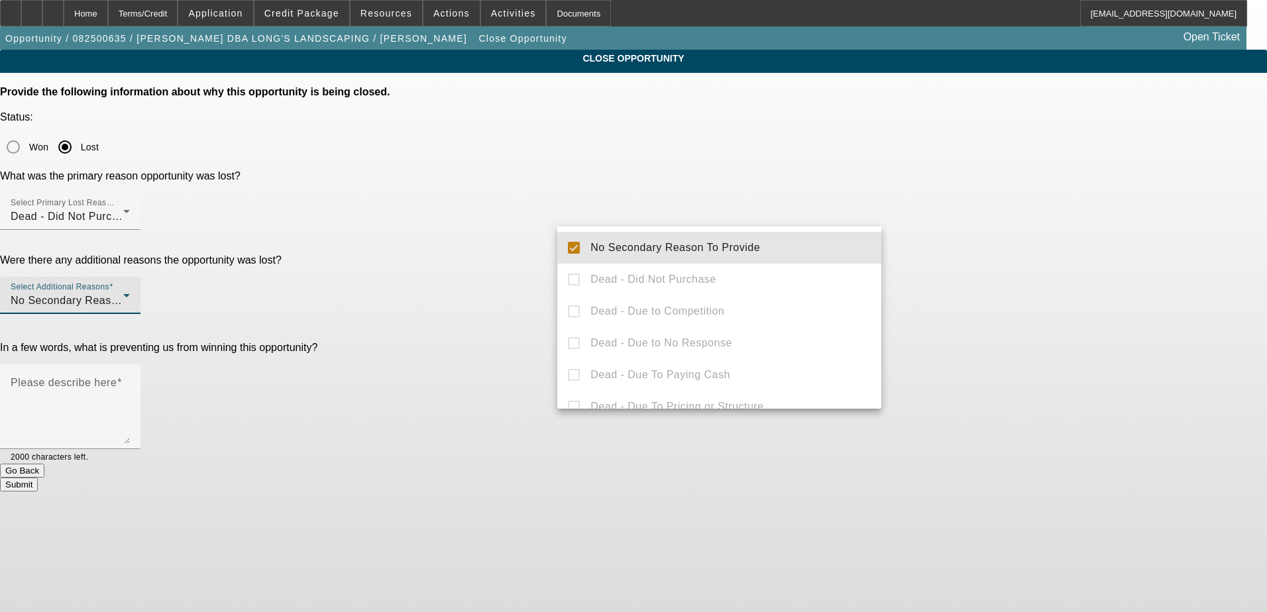
click at [913, 242] on div at bounding box center [633, 306] width 1267 height 612
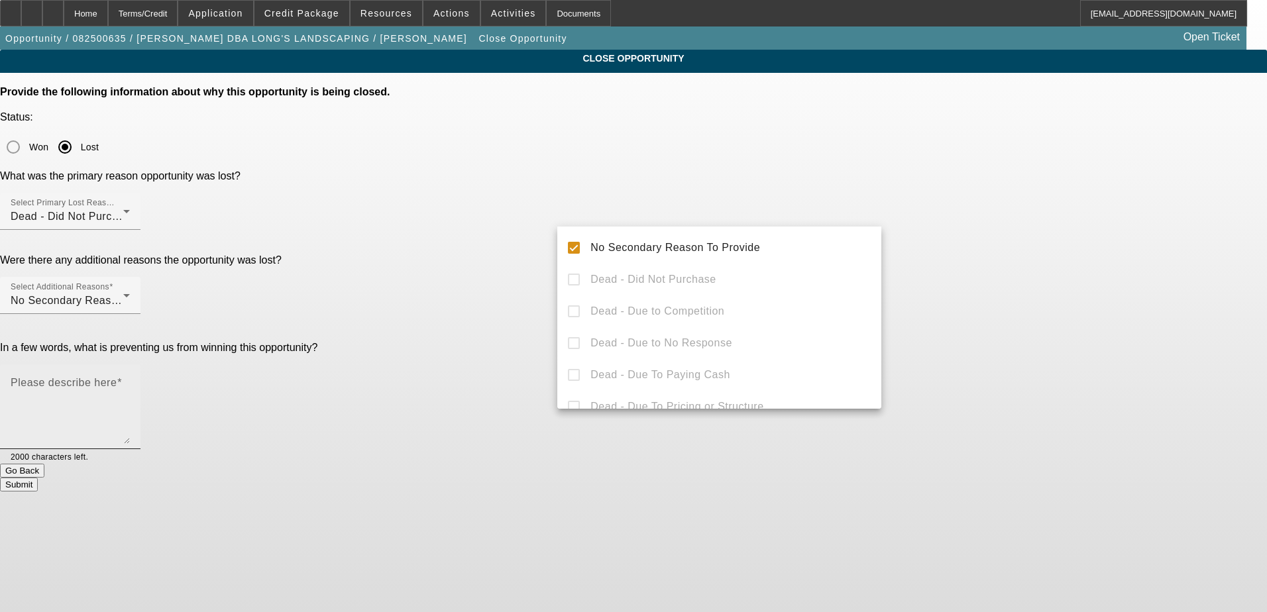
click at [130, 380] on textarea "Please describe here" at bounding box center [70, 412] width 119 height 64
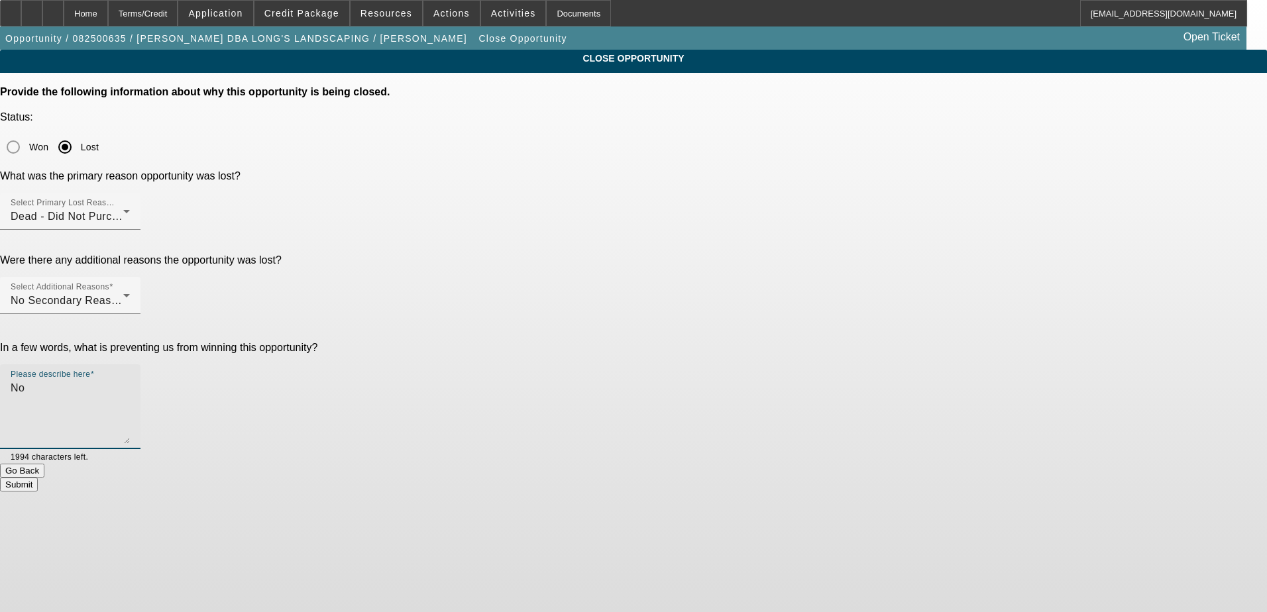
type textarea "N"
type textarea "Putting the purchase on hold for now"
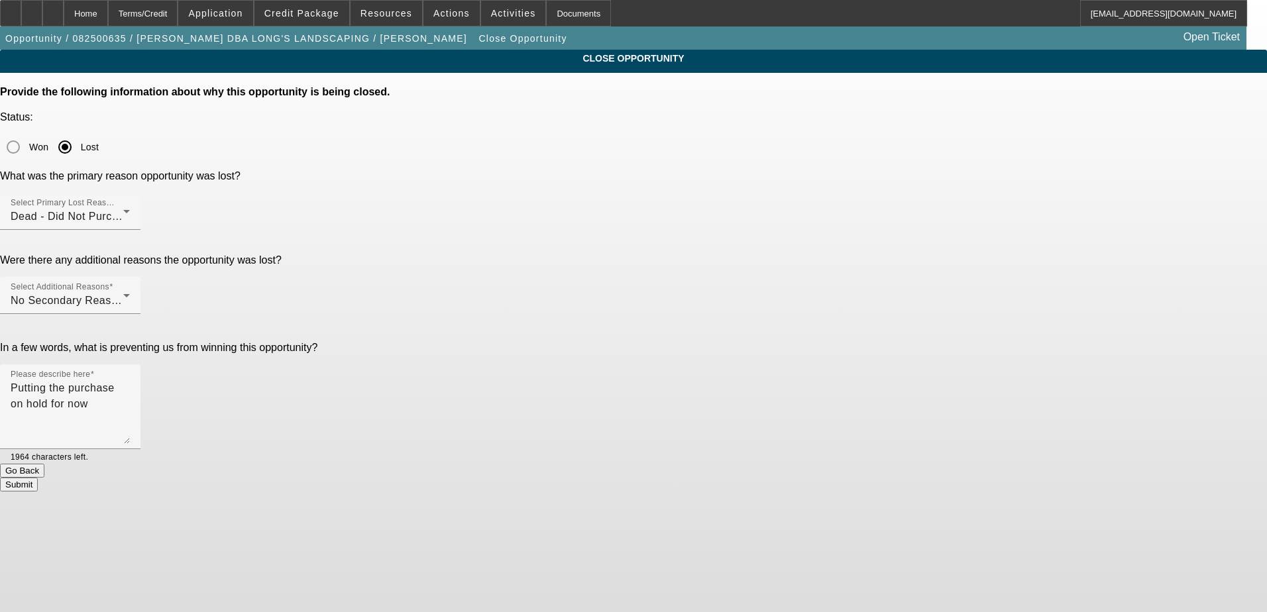
click at [38, 478] on button "Submit" at bounding box center [19, 485] width 38 height 14
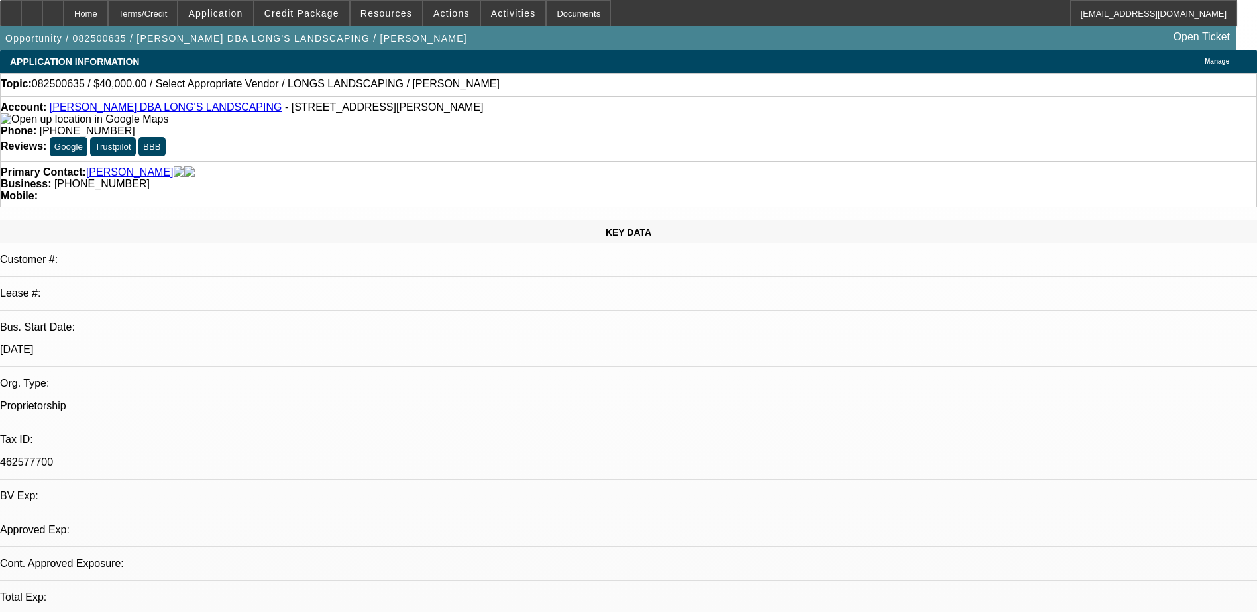
select select "0"
select select "2"
select select "0.1"
select select "1"
select select "2"
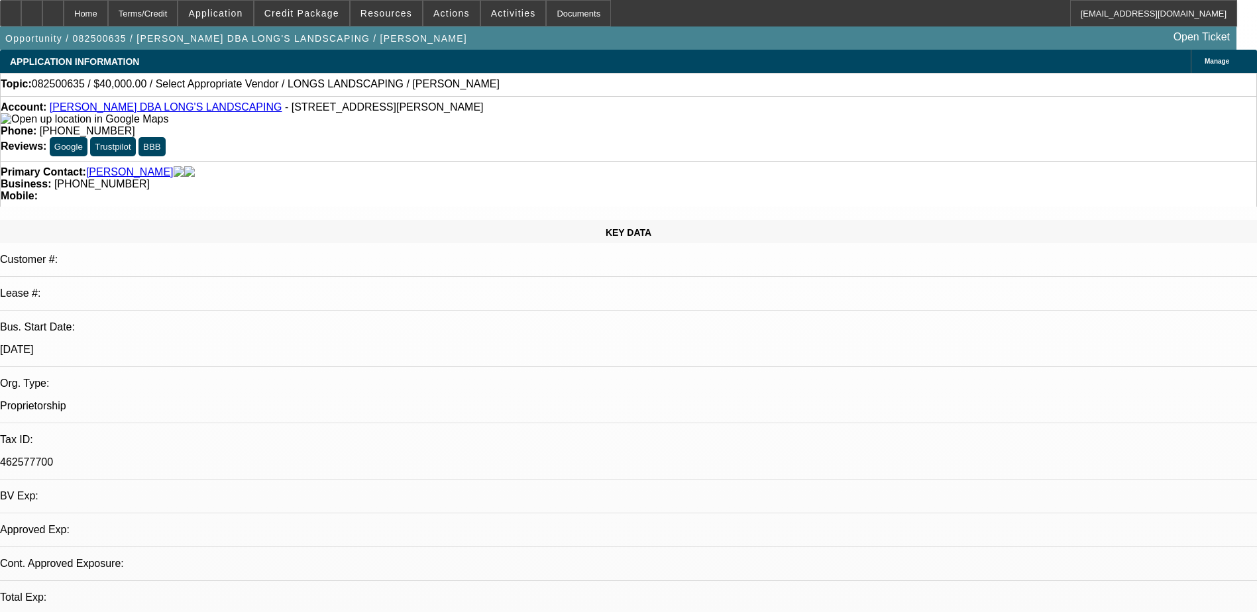
select select "4"
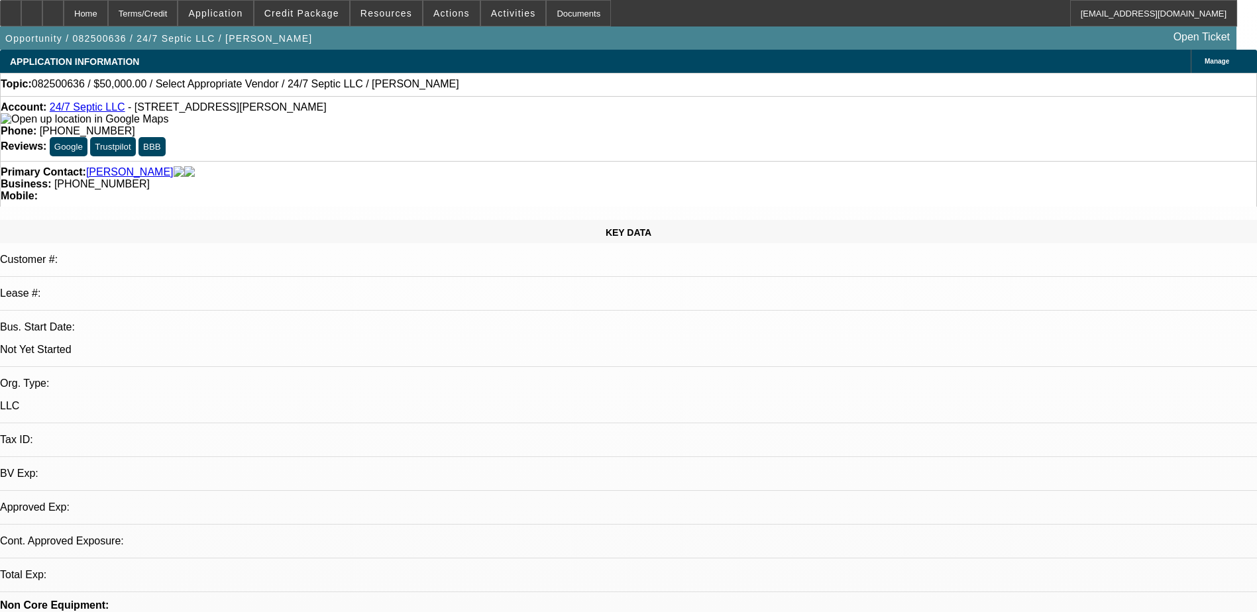
select select "0"
select select "2"
select select "0.1"
select select "1"
select select "2"
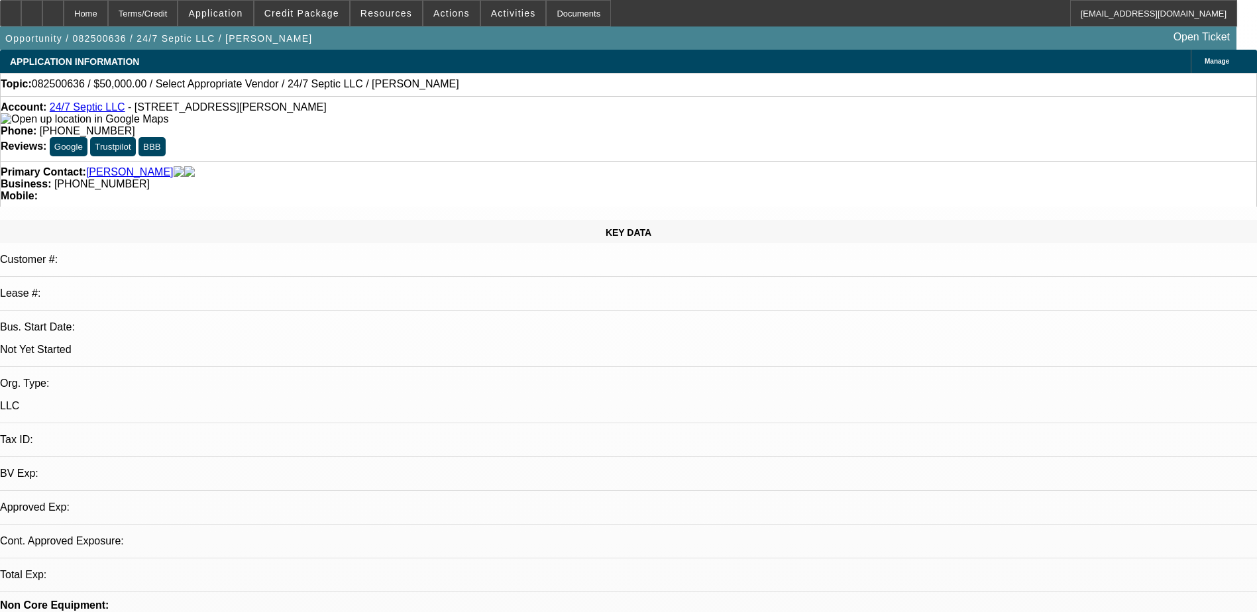
select select "4"
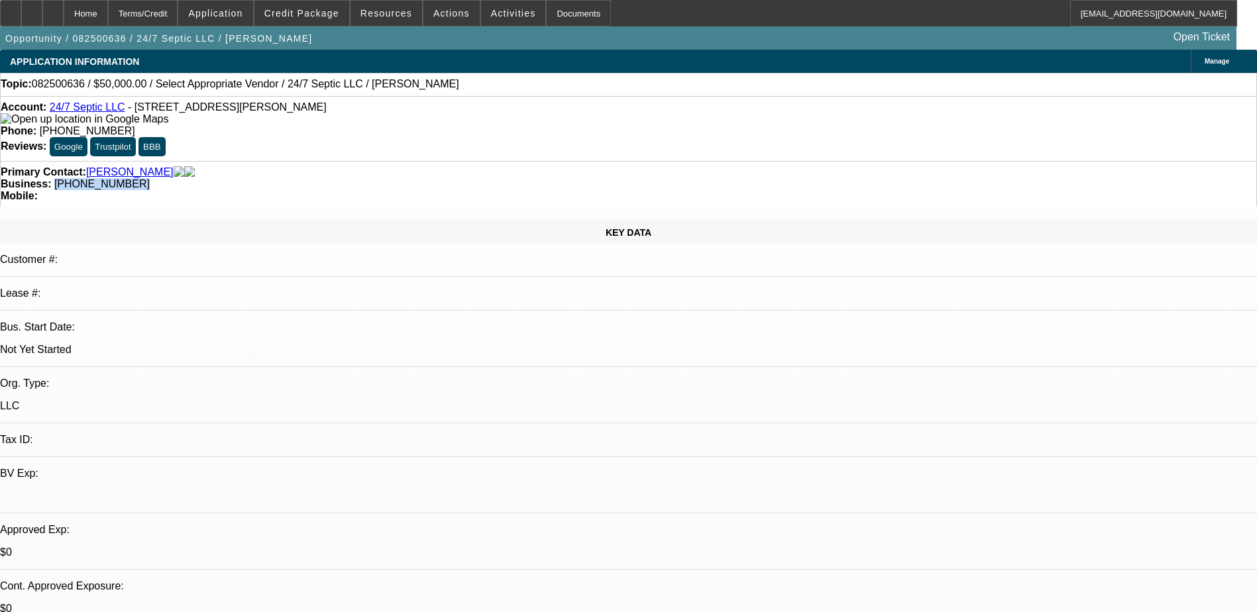
drag, startPoint x: 550, startPoint y: 143, endPoint x: 474, endPoint y: 158, distance: 77.9
click at [474, 161] on div "Primary Contact: [PERSON_NAME] Business: [PHONE_NUMBER] Mobile:" at bounding box center [628, 184] width 1257 height 46
copy span "[PHONE_NUMBER]"
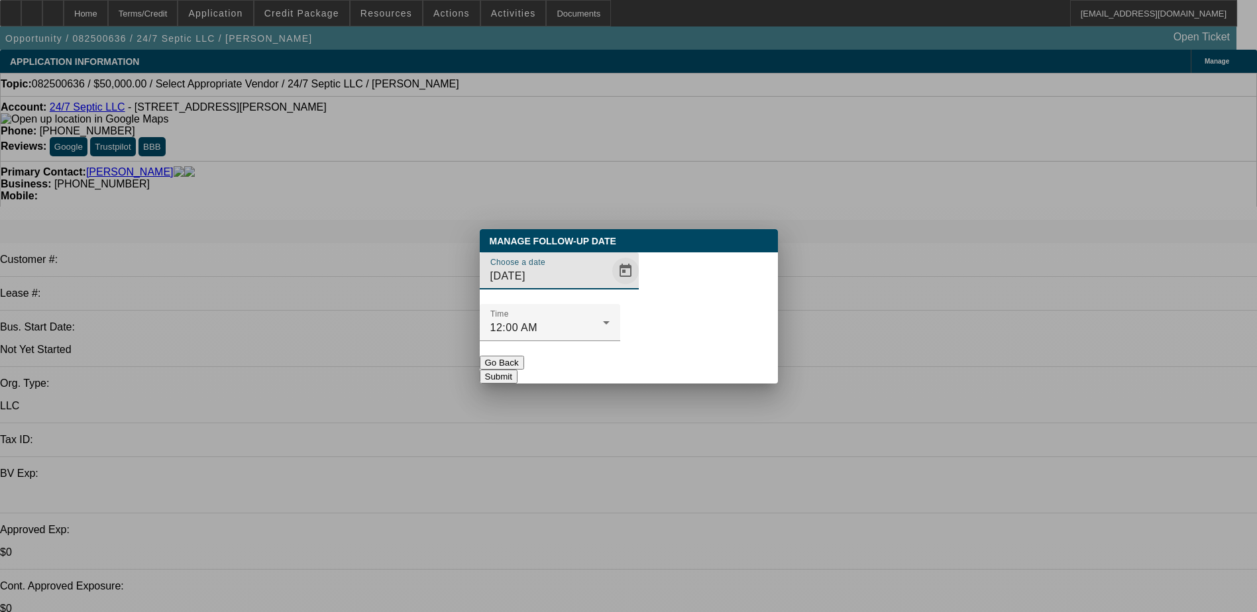
click at [610, 287] on span "Open calendar" at bounding box center [626, 271] width 32 height 32
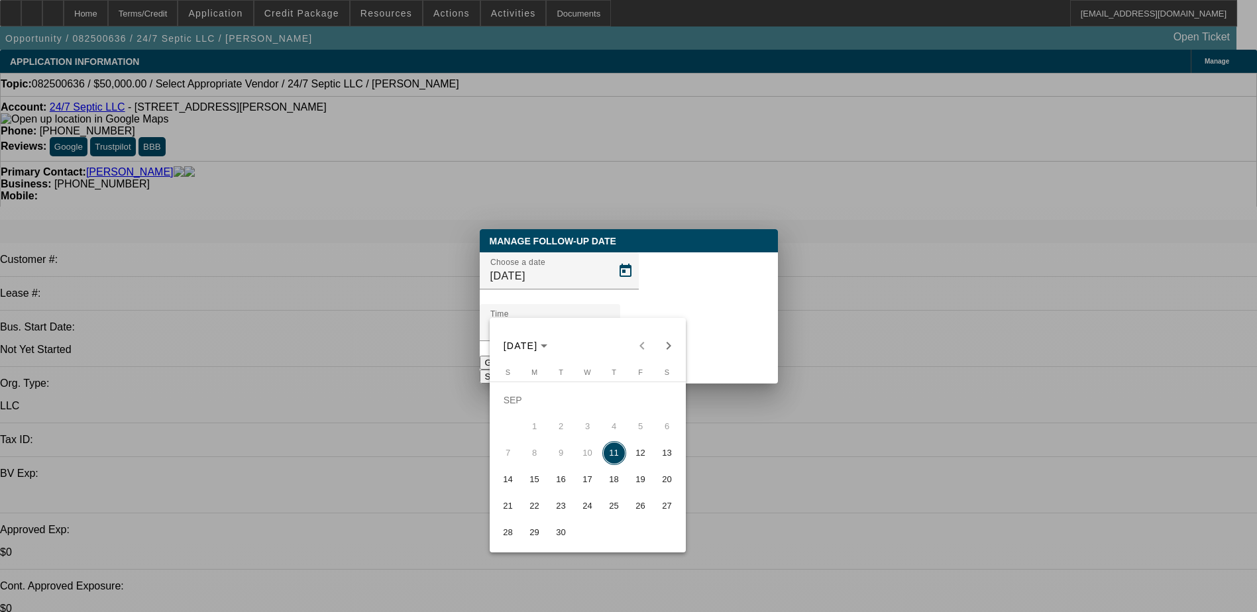
click at [571, 486] on span "16" at bounding box center [561, 480] width 24 height 24
type input "[DATE]"
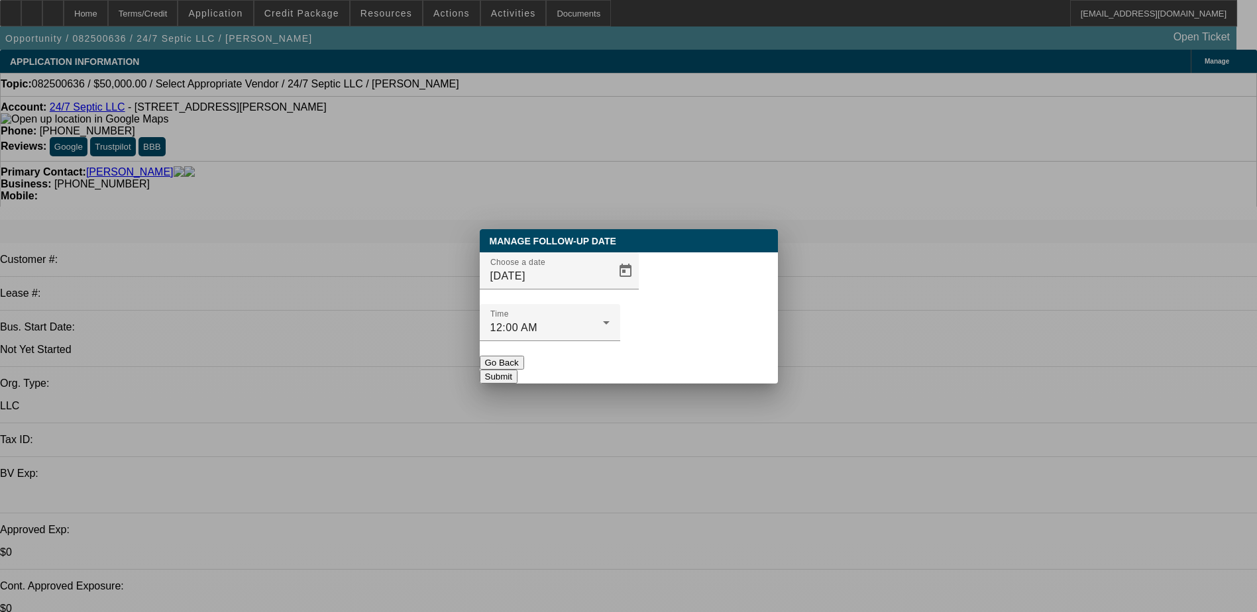
click at [712, 357] on div "Manage Follow-Up Date Choose a date [DATE] Time 12:00 AM Go Back Submit" at bounding box center [629, 306] width 298 height 154
click at [518, 370] on button "Submit" at bounding box center [499, 377] width 38 height 14
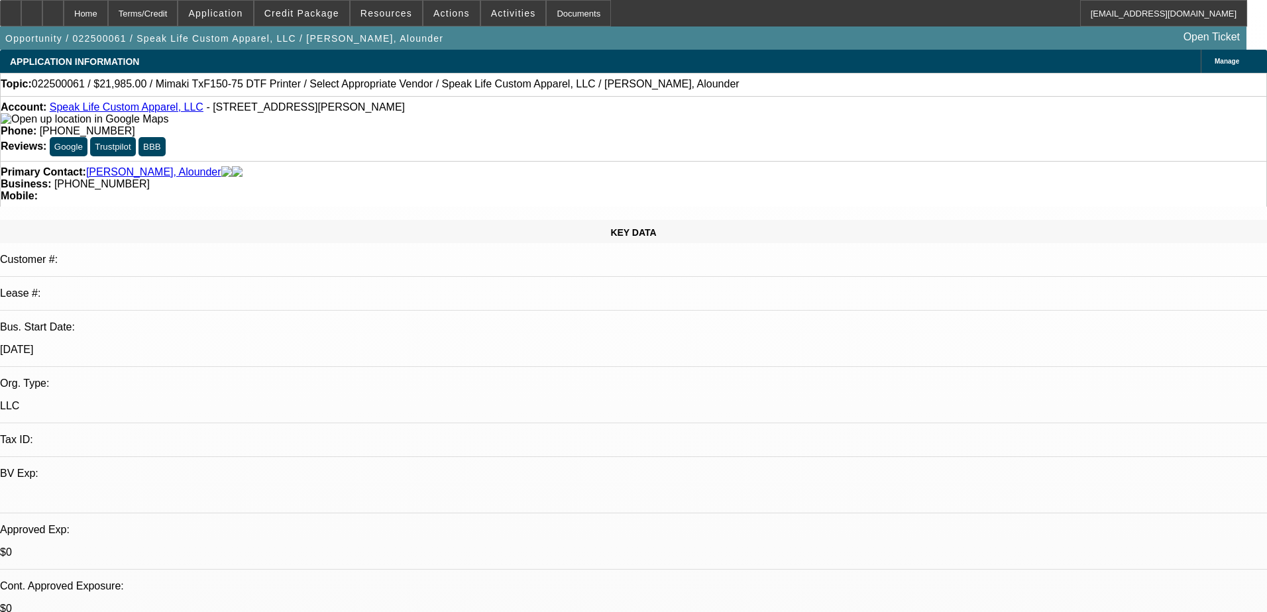
select select "0"
select select "2"
select select "0.1"
select select "4"
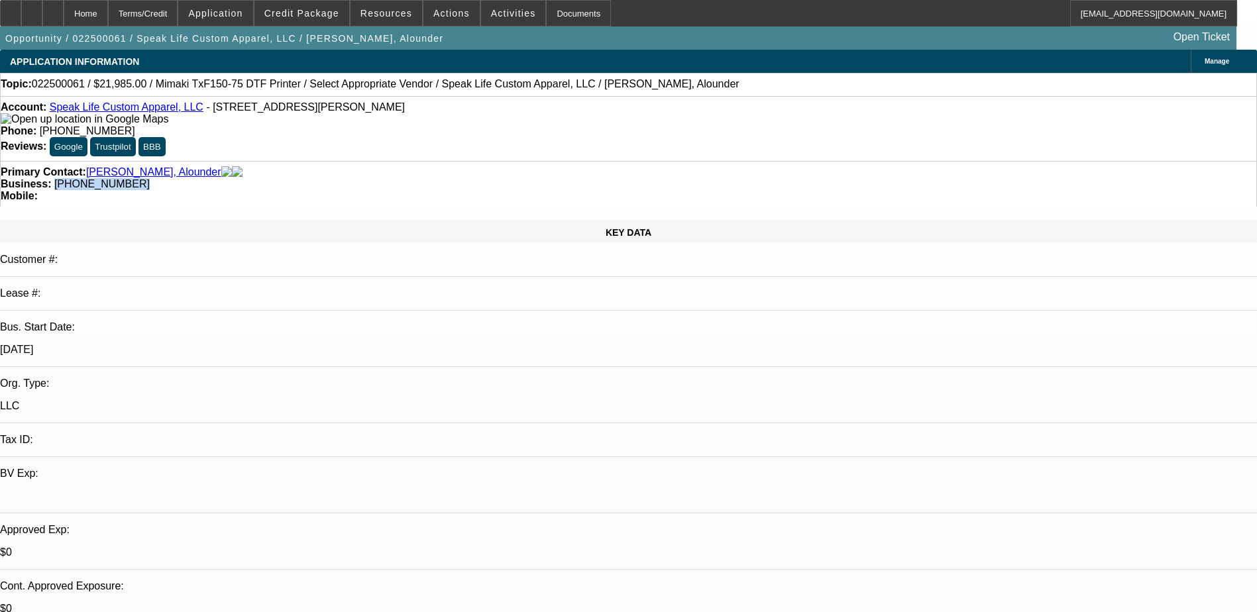
drag, startPoint x: 553, startPoint y: 139, endPoint x: 473, endPoint y: 159, distance: 82.6
click at [473, 161] on div "Primary Contact: [PERSON_NAME], Alounder Business: [PHONE_NUMBER] Mobile:" at bounding box center [628, 184] width 1257 height 46
copy span "[PHONE_NUMBER]"
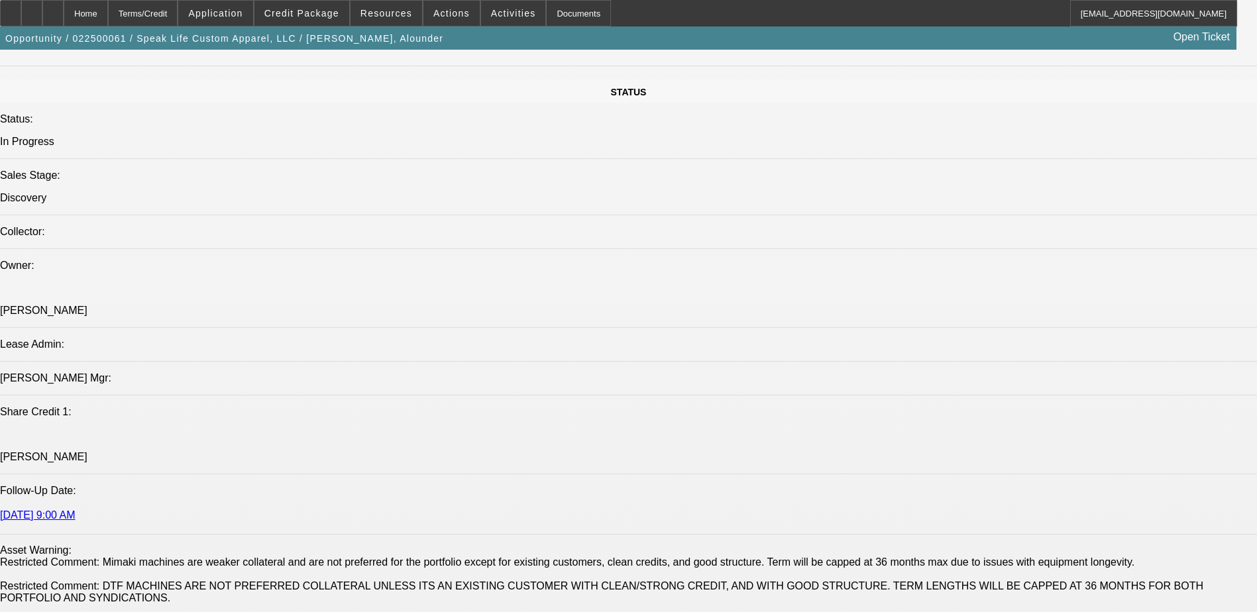
scroll to position [1193, 0]
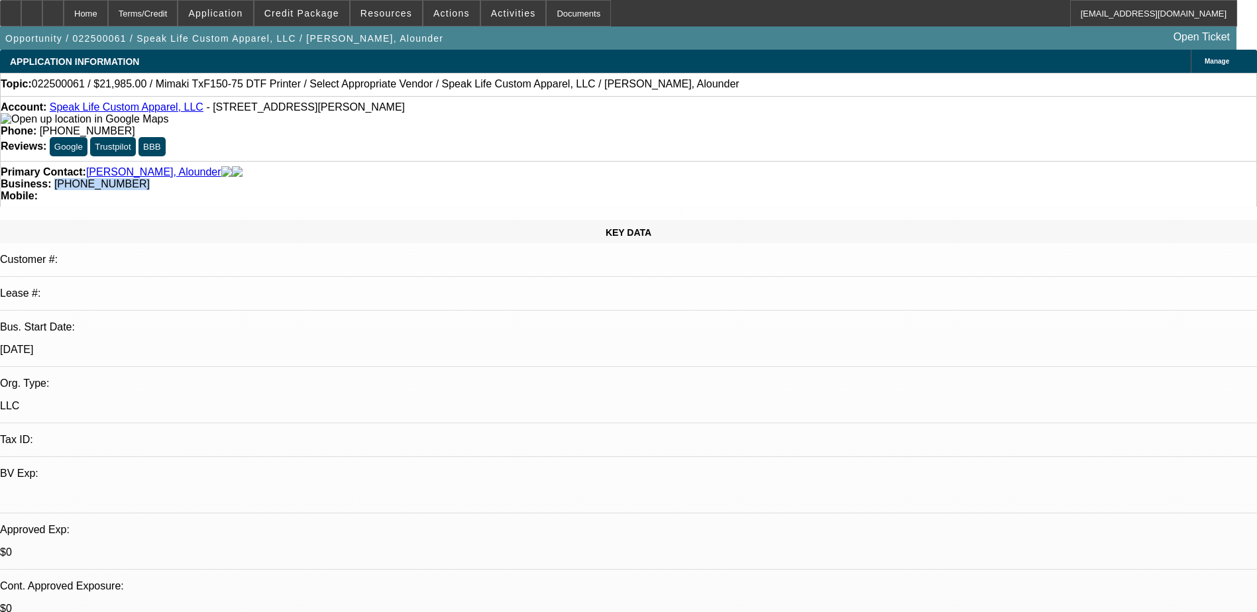
drag, startPoint x: 548, startPoint y: 148, endPoint x: 473, endPoint y: 155, distance: 75.2
click at [473, 161] on div "Primary Contact: [PERSON_NAME], Alounder Business: [PHONE_NUMBER] Mobile:" at bounding box center [628, 184] width 1257 height 46
copy span "[PHONE_NUMBER]"
drag, startPoint x: 546, startPoint y: 168, endPoint x: 233, endPoint y: 4, distance: 353.7
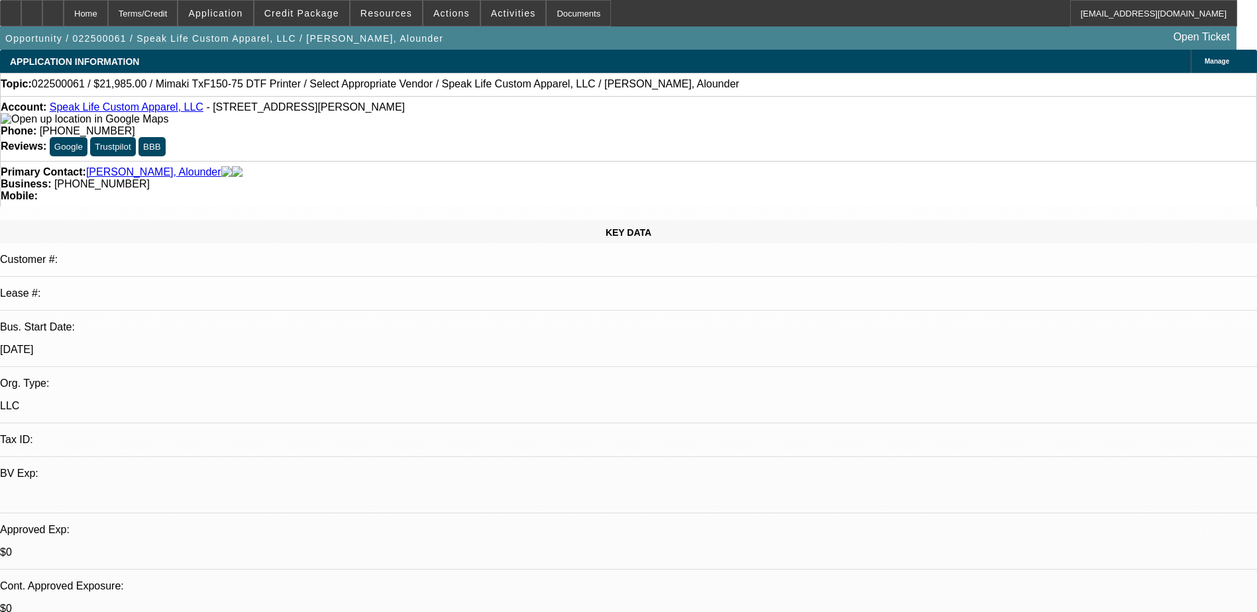
scroll to position [0, 0]
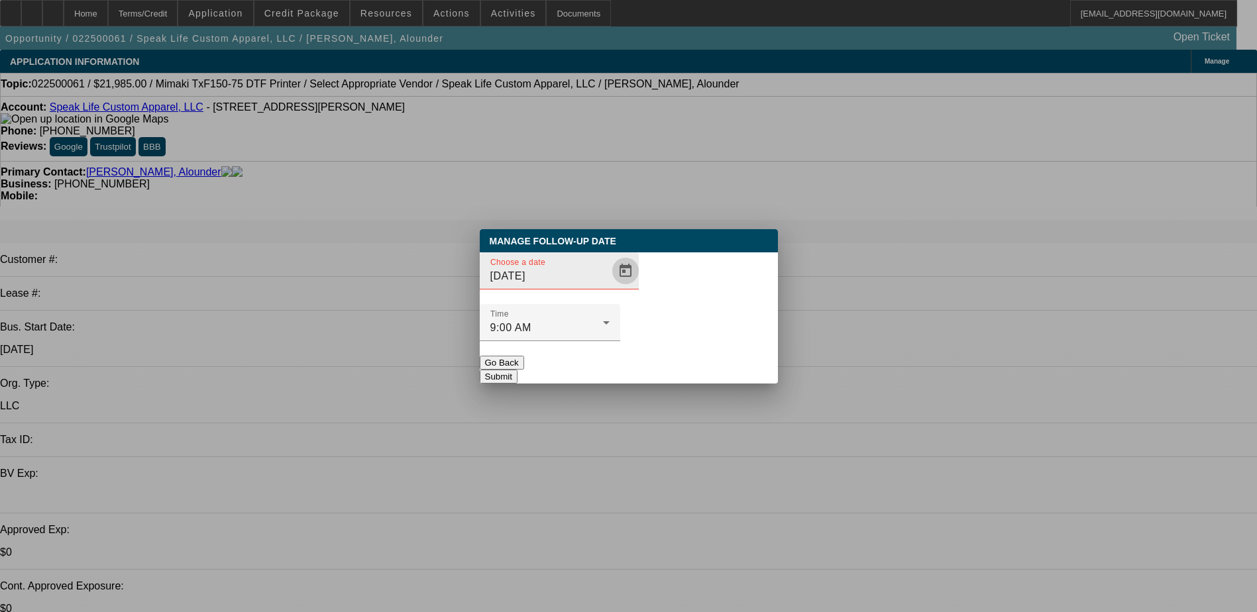
click at [610, 287] on span "Open calendar" at bounding box center [626, 271] width 32 height 32
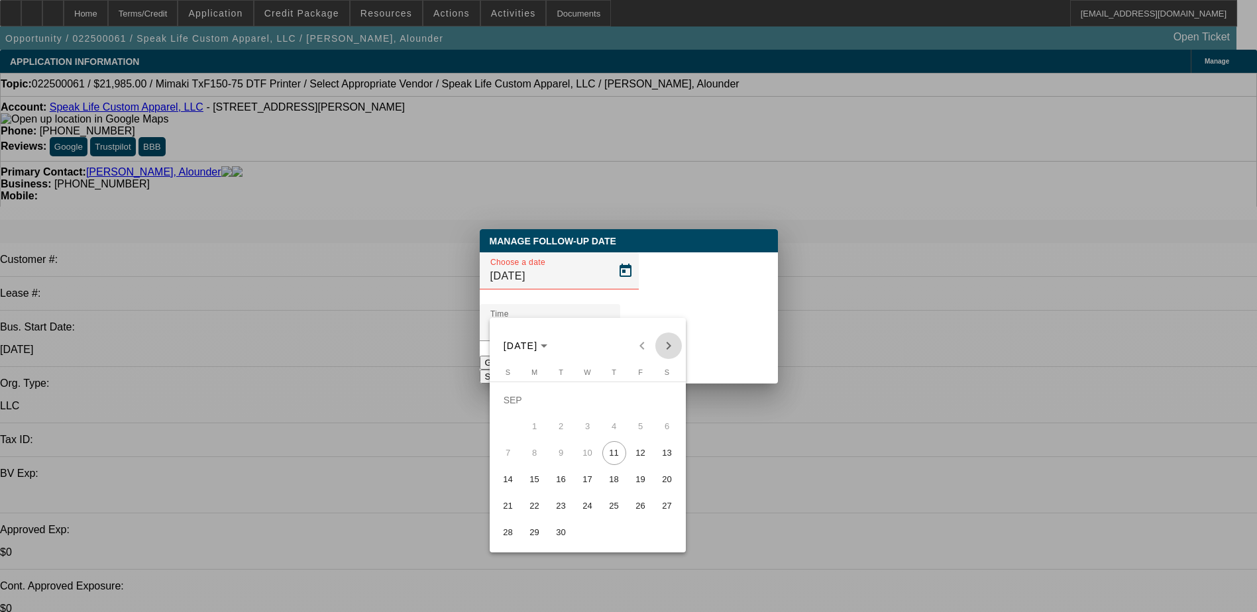
click at [676, 341] on span "Next month" at bounding box center [669, 346] width 27 height 27
click at [676, 341] on div "[DATE] [DATE]" at bounding box center [588, 346] width 190 height 27
drag, startPoint x: 676, startPoint y: 341, endPoint x: 666, endPoint y: 345, distance: 11.0
click at [666, 345] on div "[DATE] [DATE]" at bounding box center [588, 346] width 190 height 27
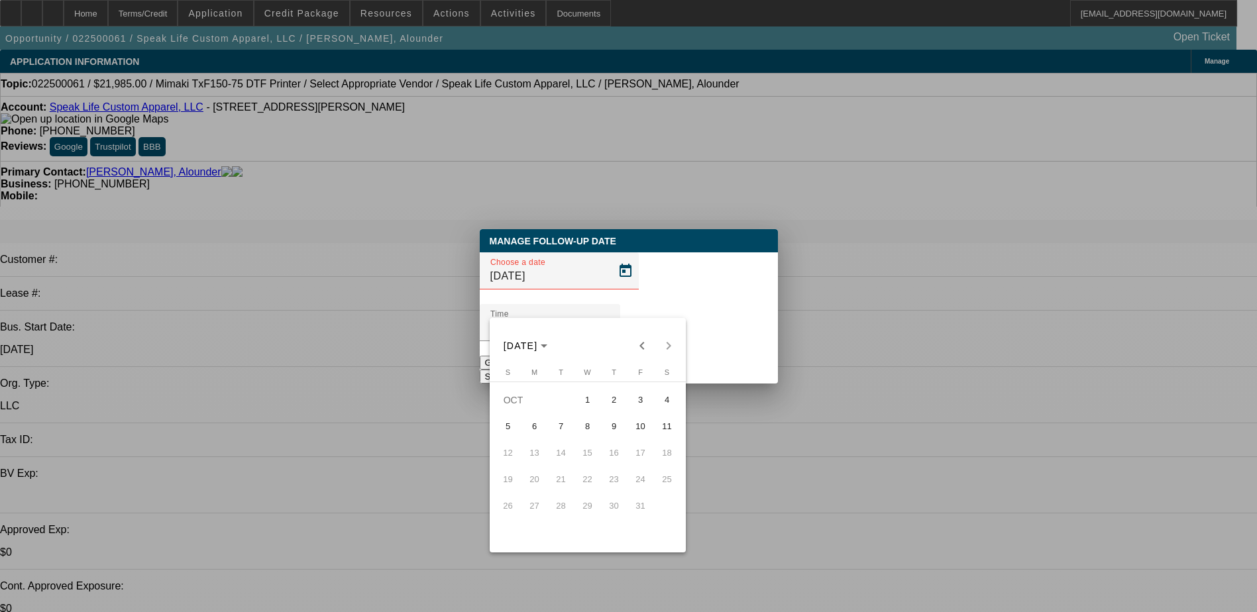
click at [662, 341] on div "[DATE] [DATE]" at bounding box center [588, 346] width 190 height 27
click at [647, 349] on span "Previous month" at bounding box center [642, 346] width 27 height 27
click at [540, 483] on span "15" at bounding box center [535, 480] width 24 height 24
type input "[DATE]"
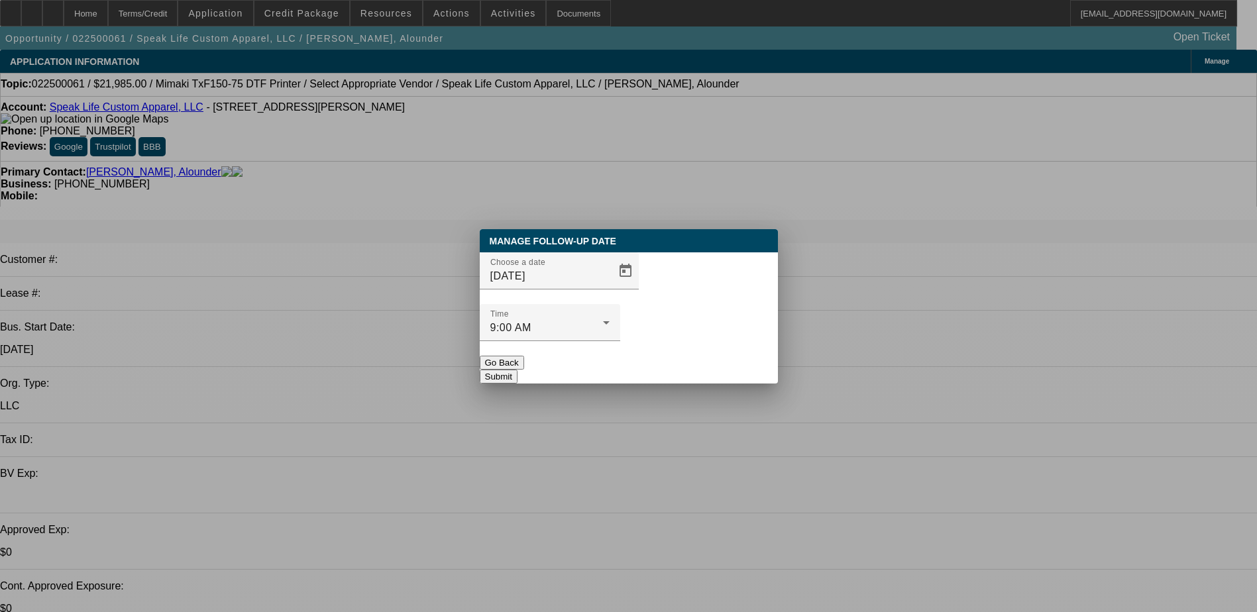
click at [518, 370] on button "Submit" at bounding box center [499, 377] width 38 height 14
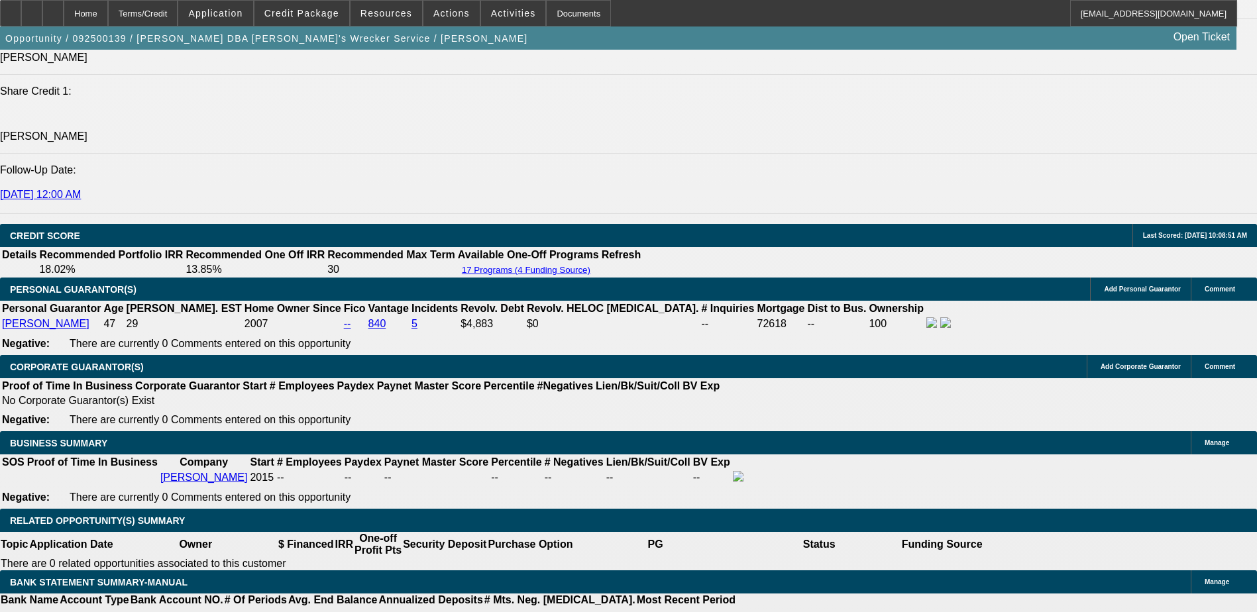
select select "0"
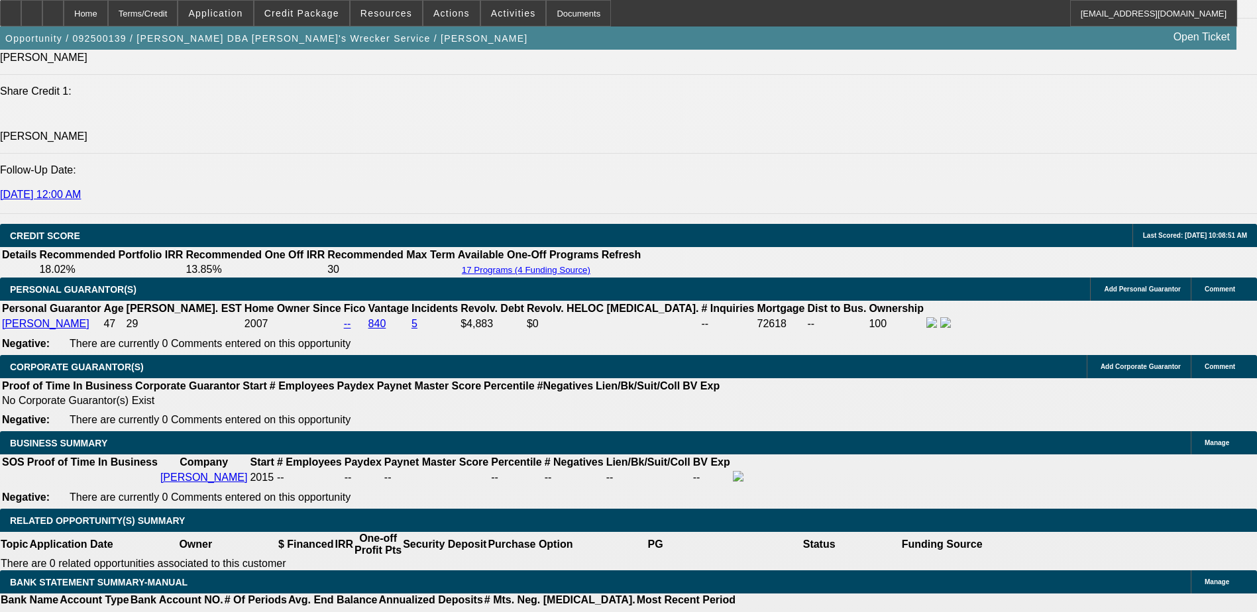
select select "0"
select select "0.1"
select select "0"
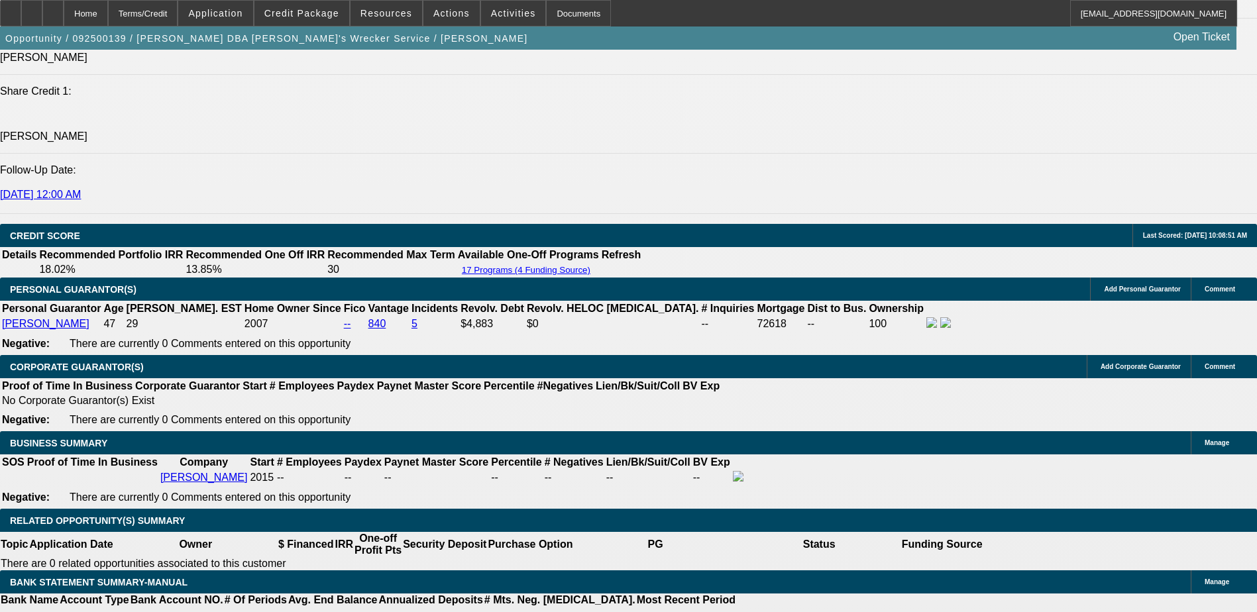
select select "0"
select select "0.1"
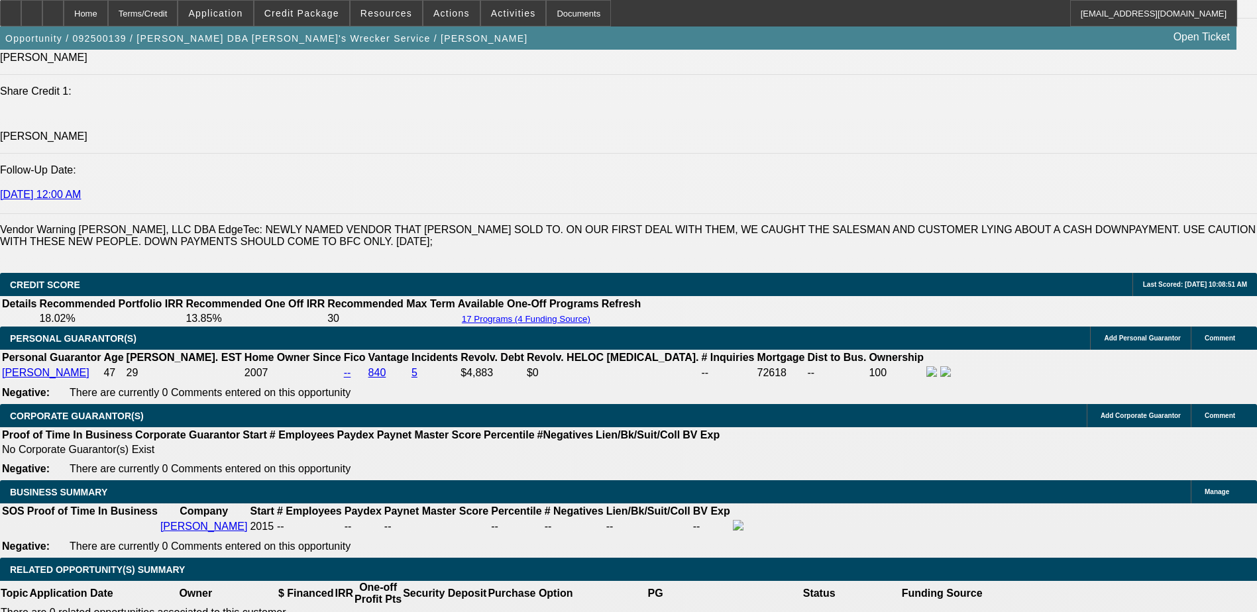
select select "1"
select select "6"
select select "1"
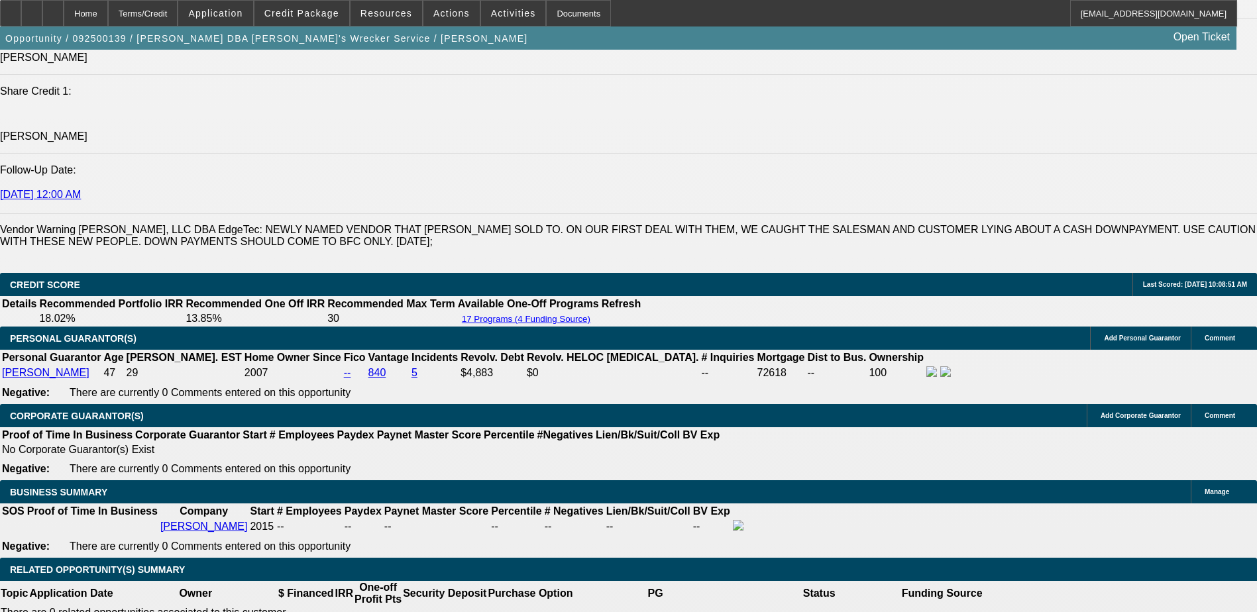
select select "6"
select select "1"
select select "4"
select select "1"
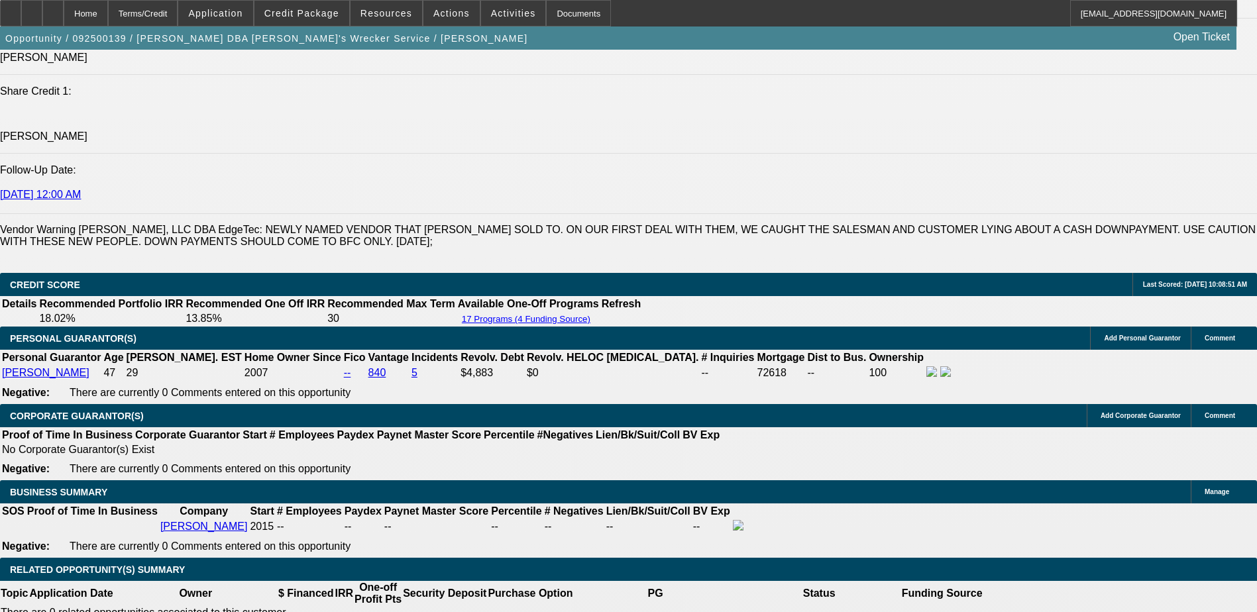
select select "1"
select select "4"
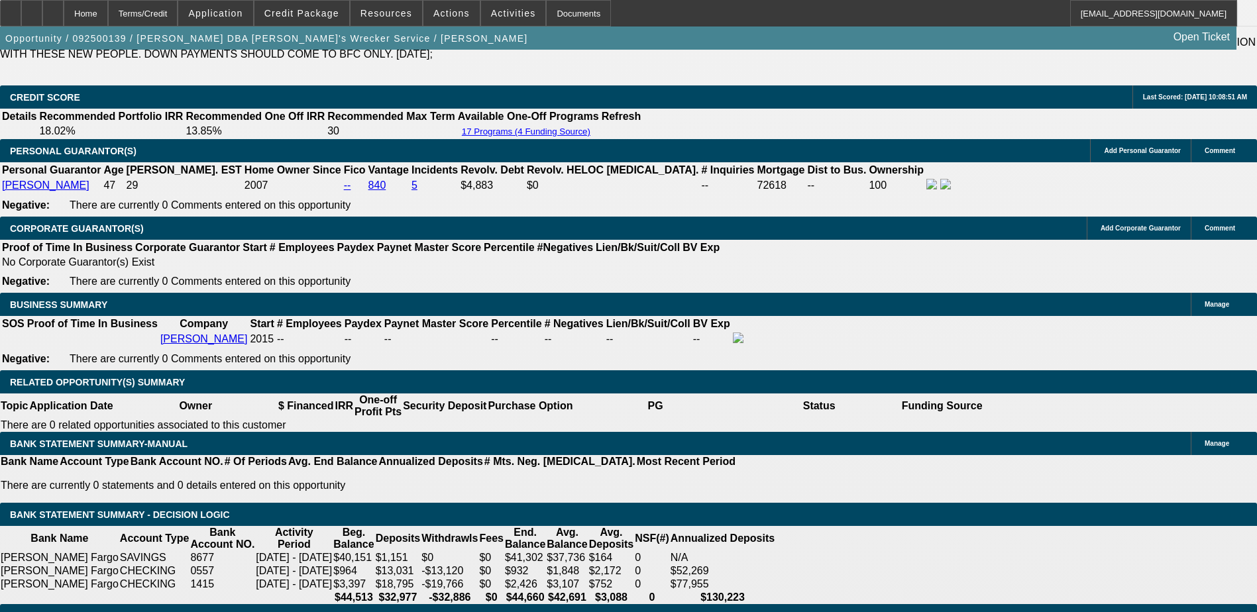
scroll to position [1916, 0]
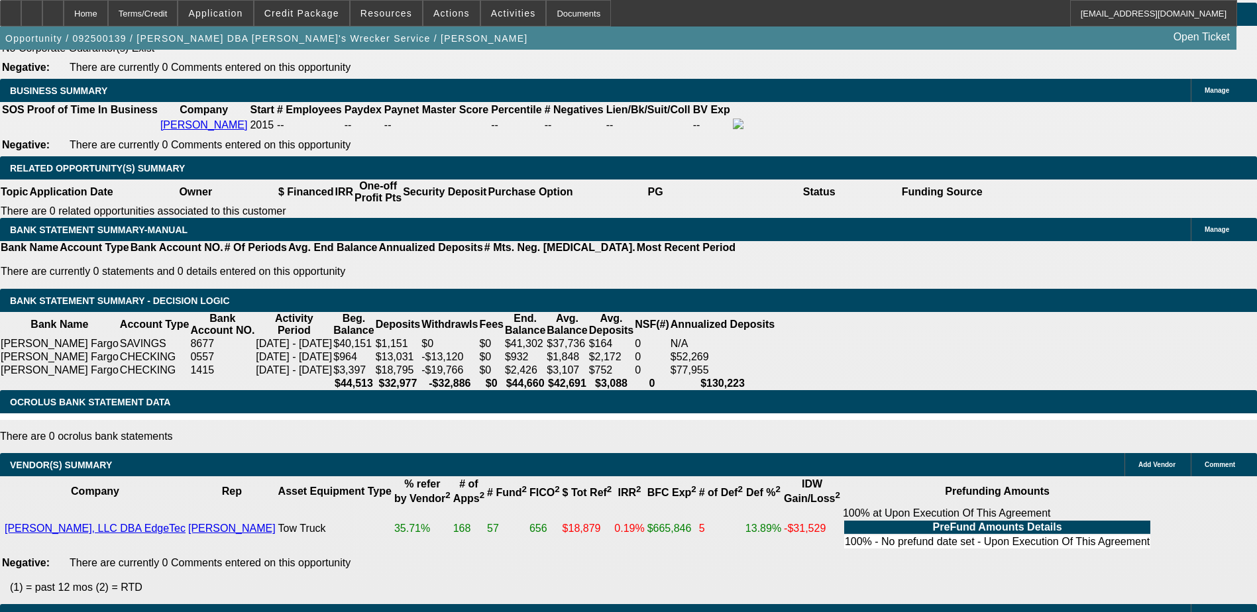
scroll to position [2018, 0]
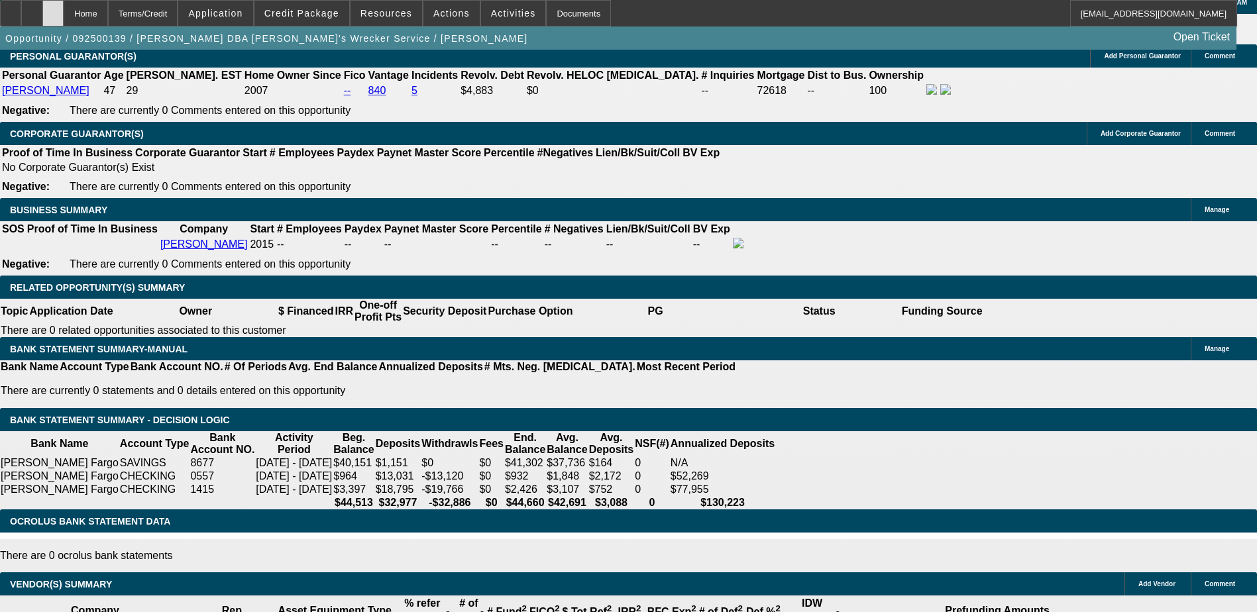
click at [64, 18] on div at bounding box center [52, 13] width 21 height 27
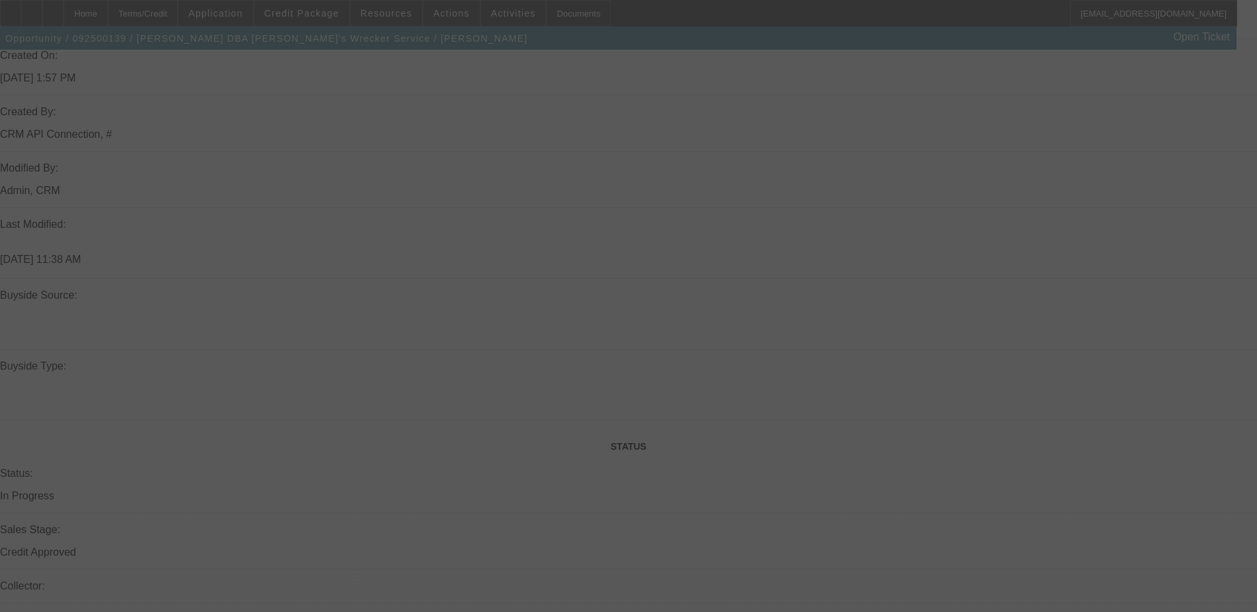
scroll to position [1274, 0]
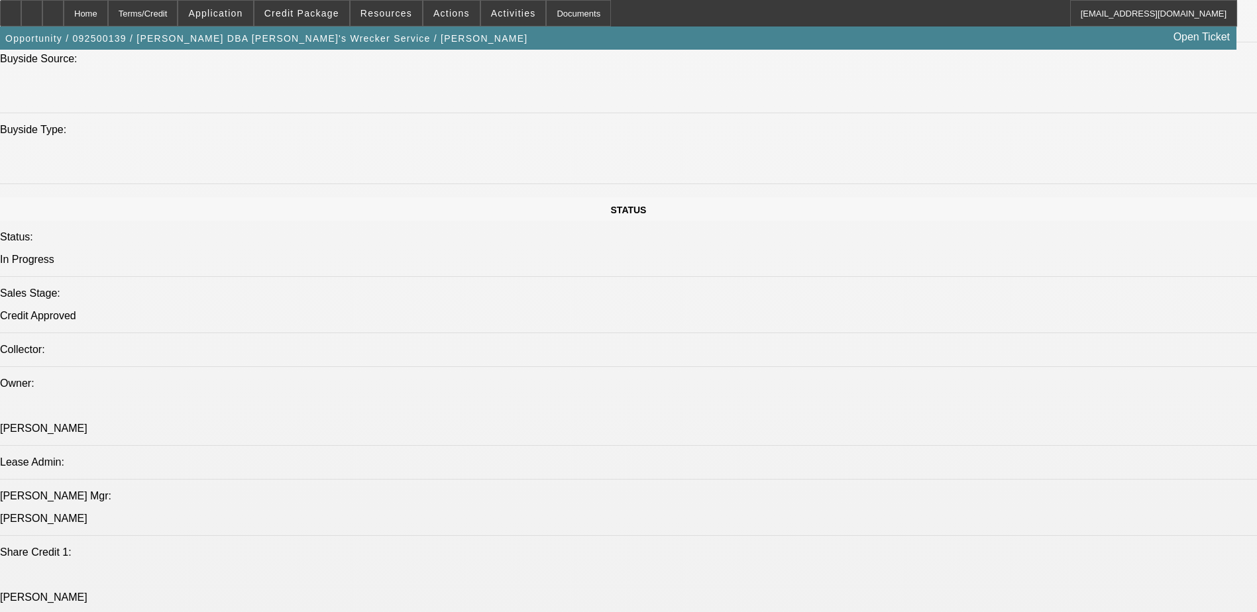
select select "0"
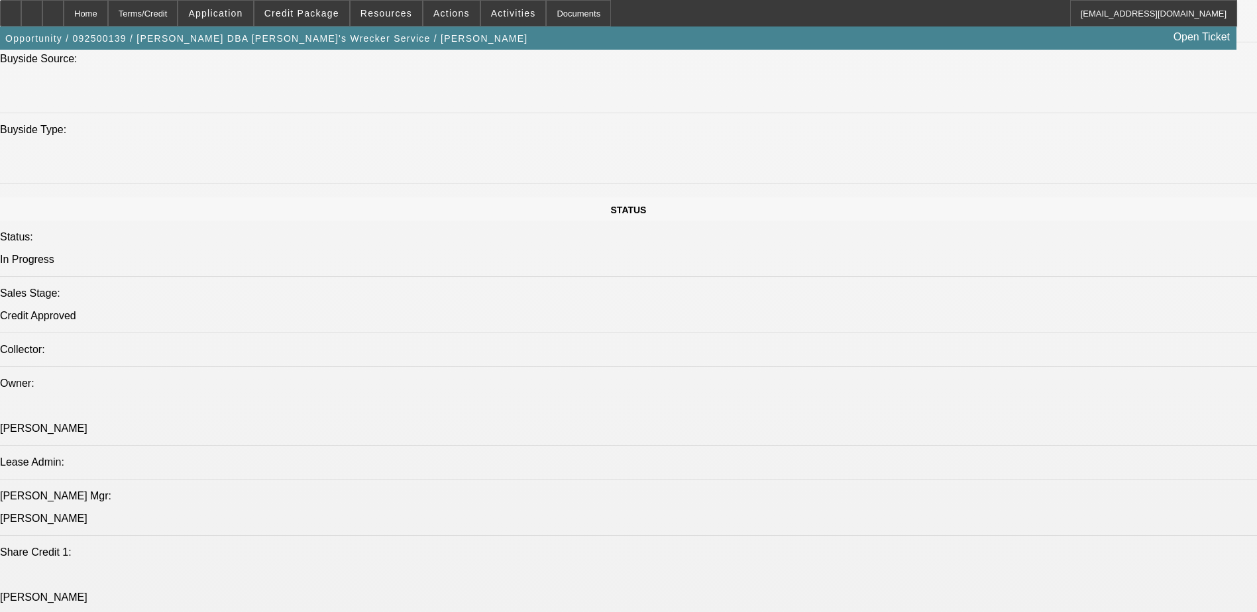
select select "0"
select select "0.1"
select select "0"
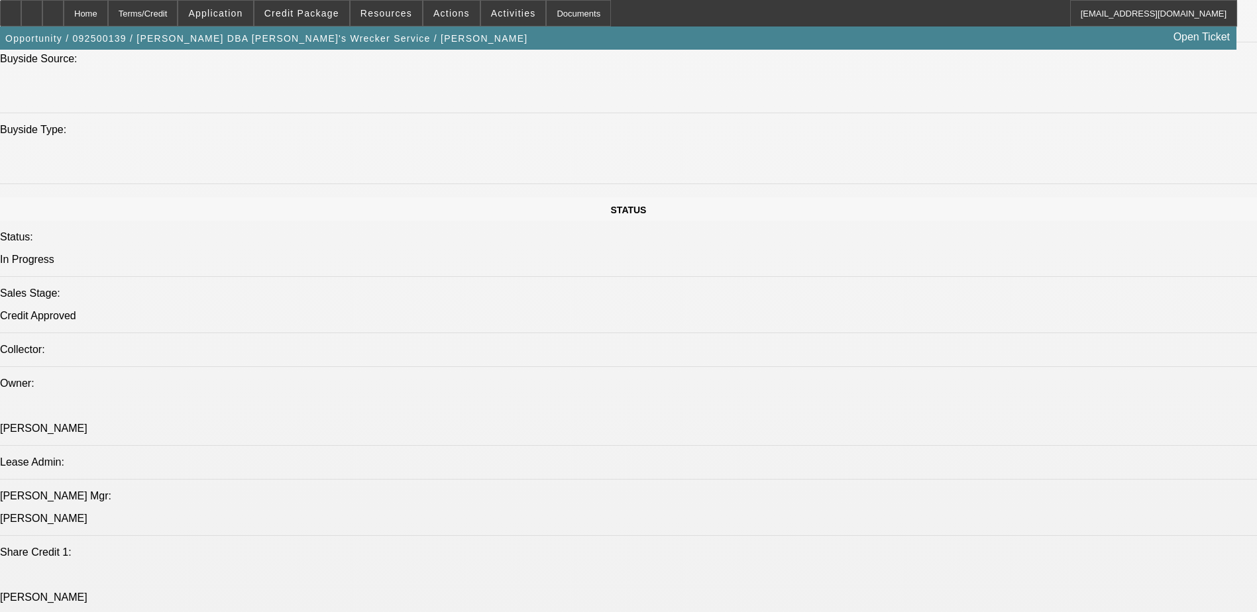
select select "0"
select select "0.1"
select select "1"
select select "6"
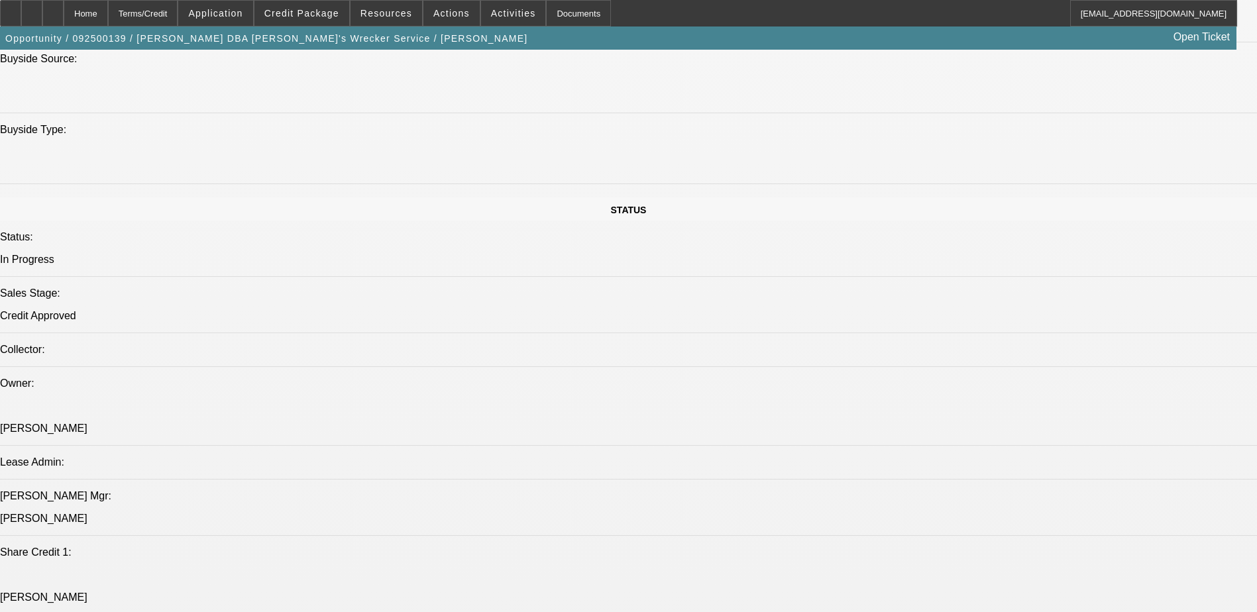
select select "1"
select select "6"
select select "1"
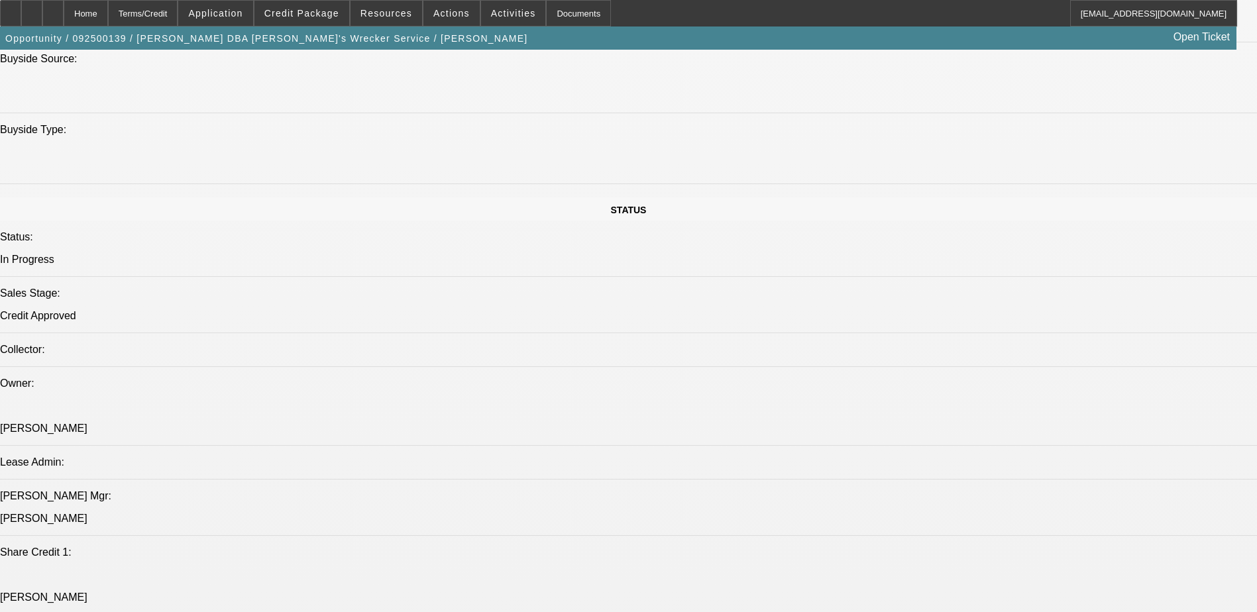
select select "4"
select select "1"
select select "4"
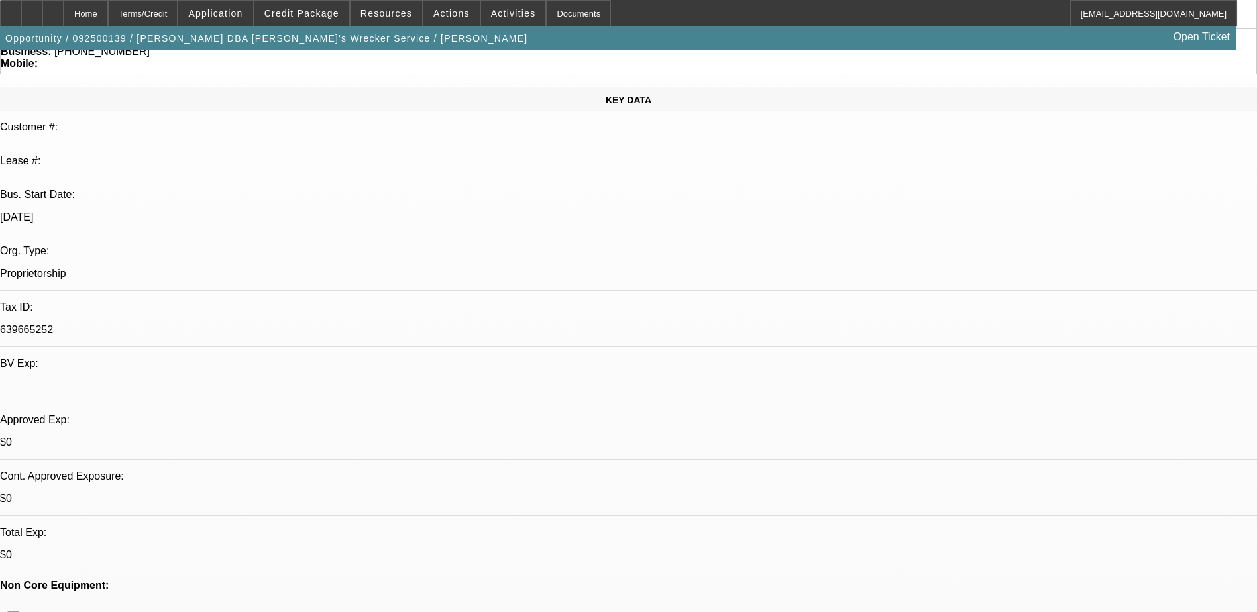
scroll to position [0, 0]
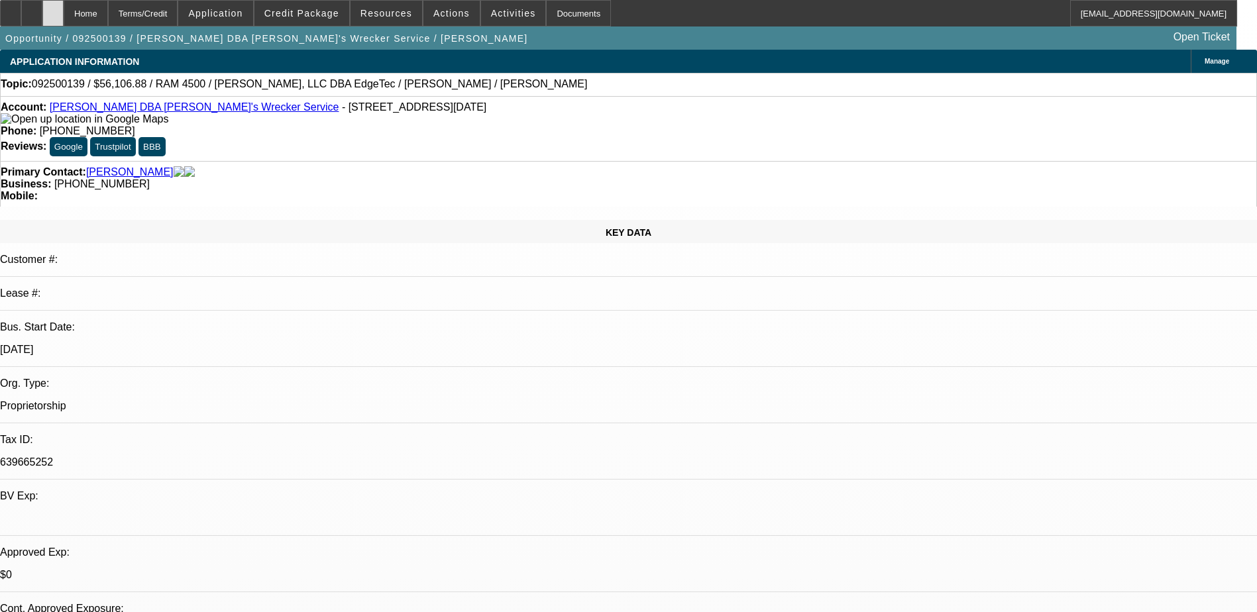
click icon
select select "0"
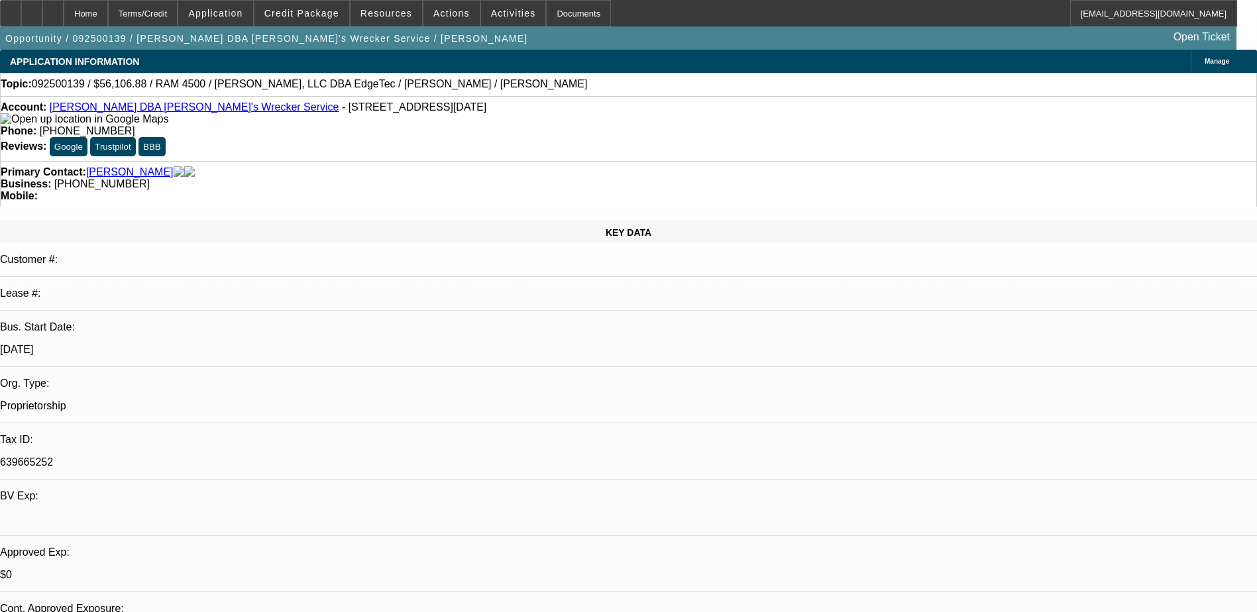
select select "0"
select select "0.1"
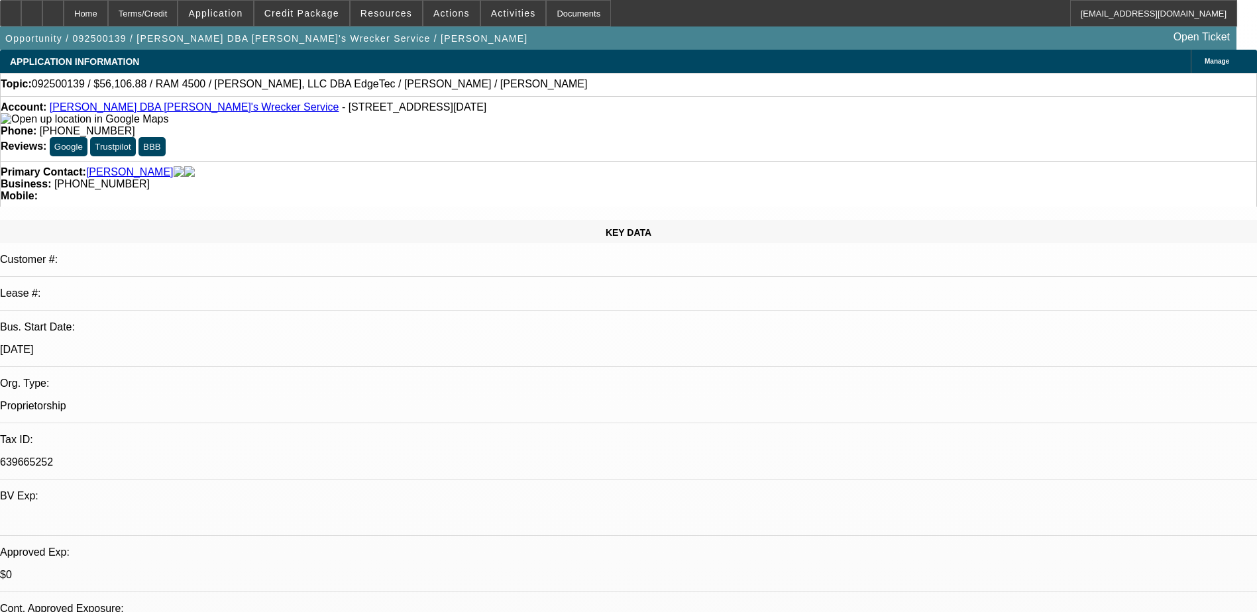
select select "0"
select select "0.1"
select select "1"
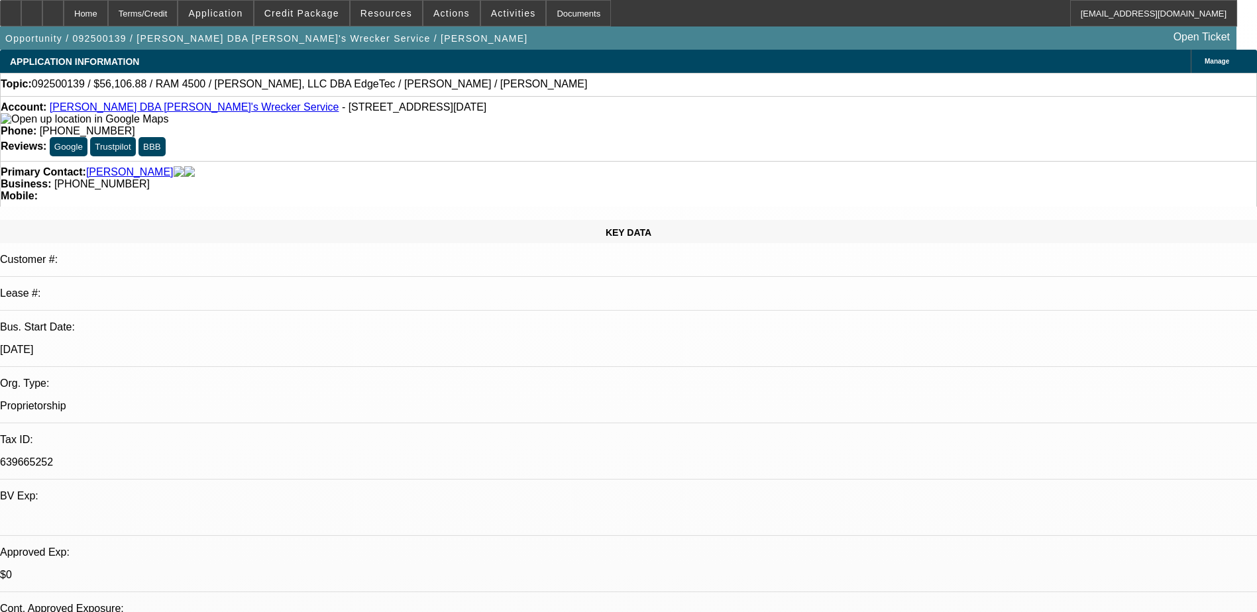
select select "6"
select select "1"
select select "6"
select select "1"
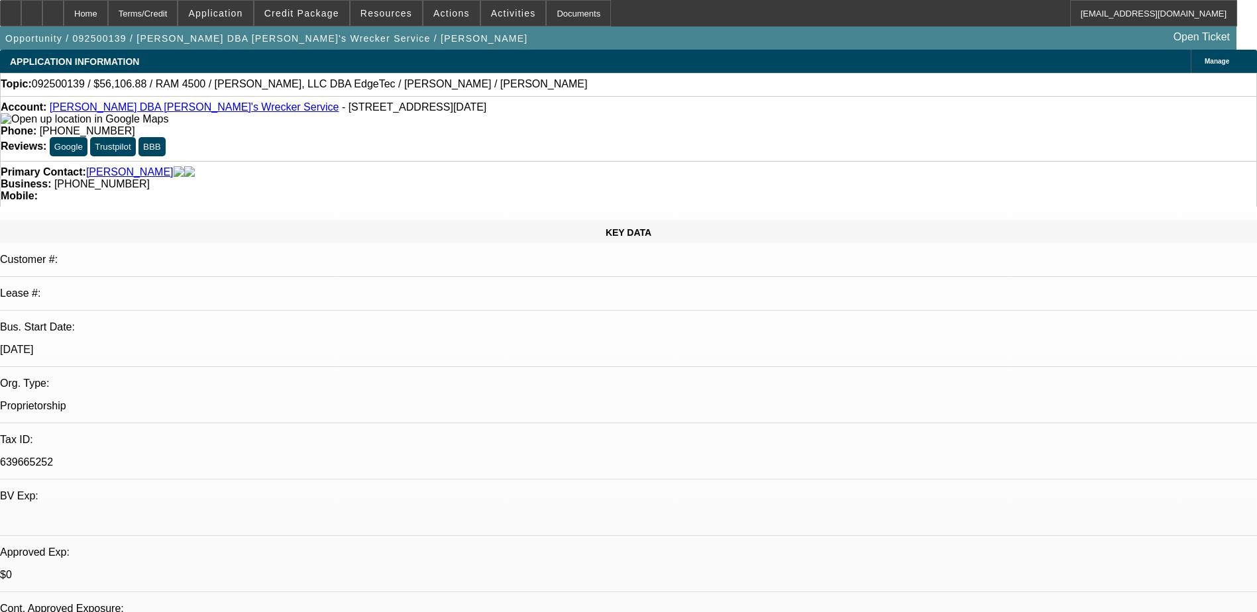
select select "1"
select select "4"
select select "1"
select select "4"
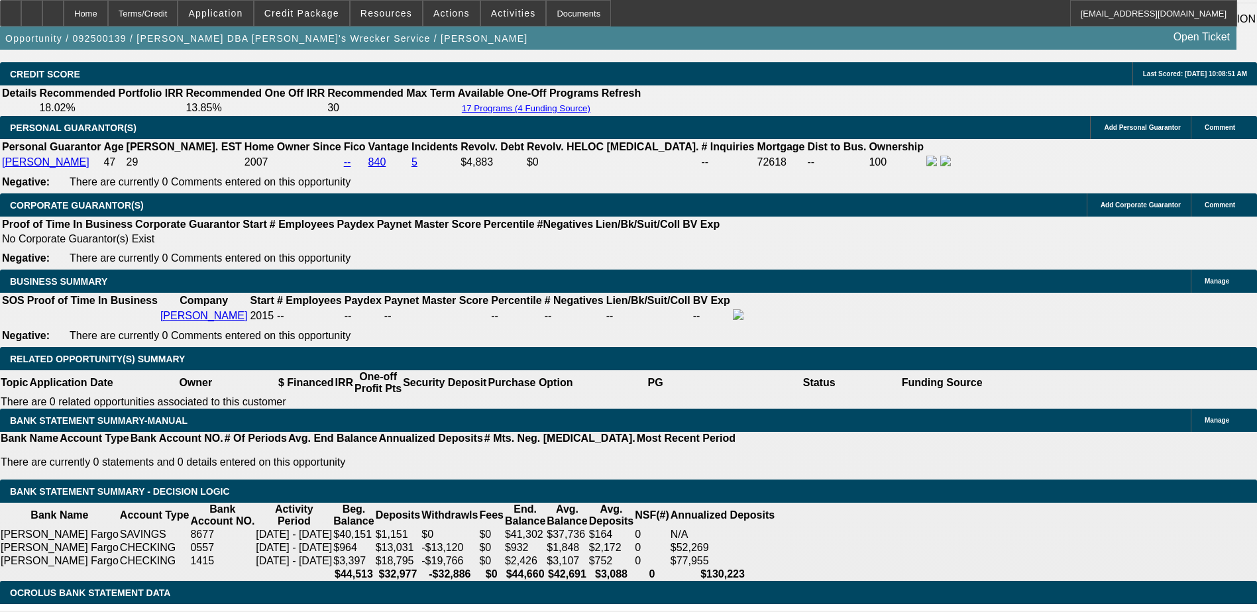
scroll to position [1922, 0]
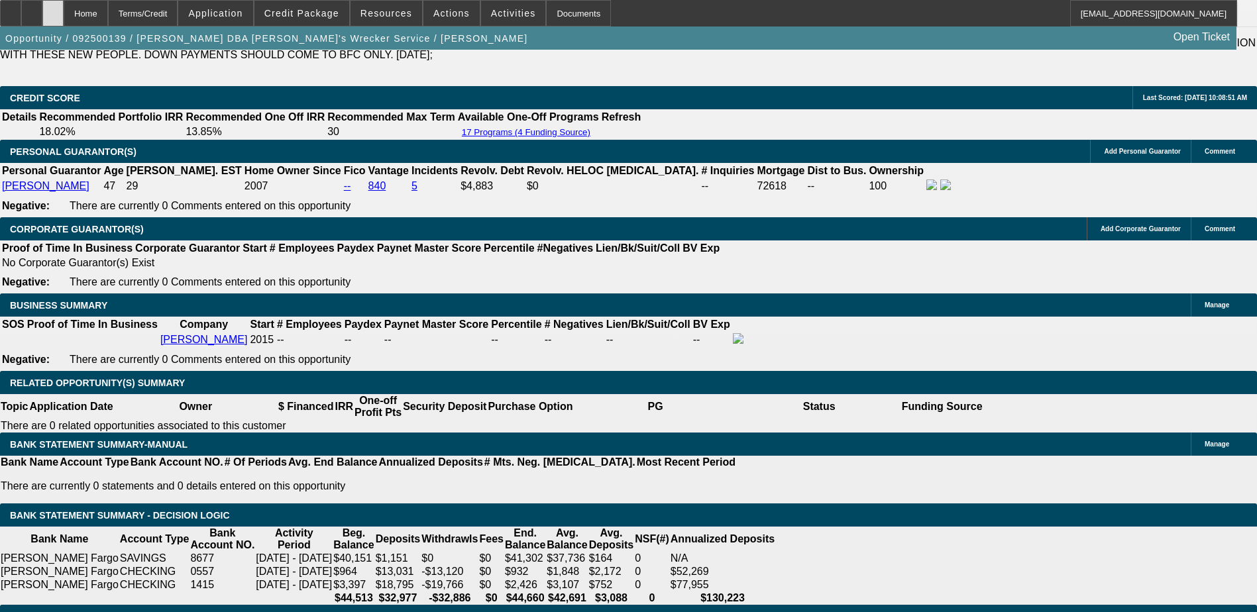
click at [64, 23] on div at bounding box center [52, 13] width 21 height 27
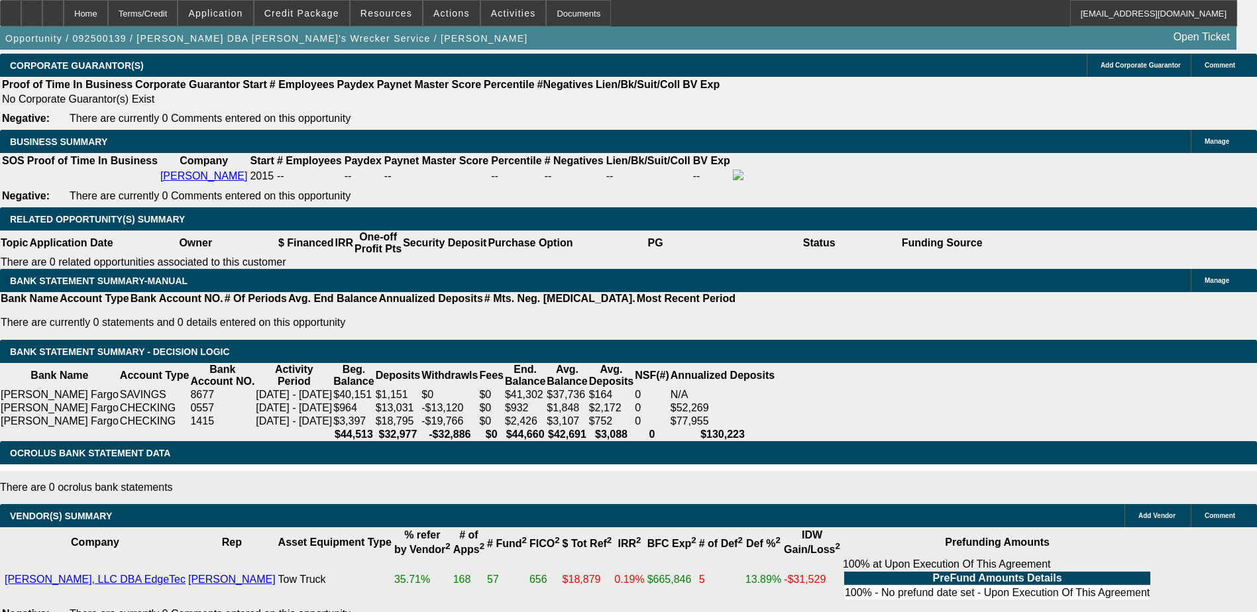
select select "0"
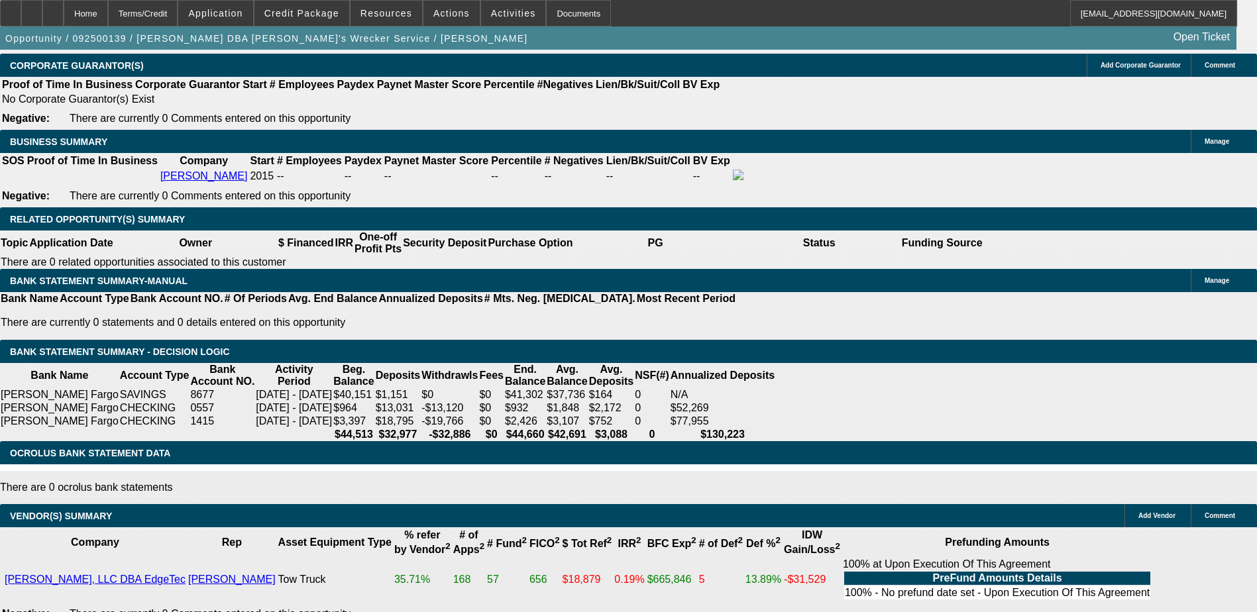
select select "0"
select select "0.1"
select select "0"
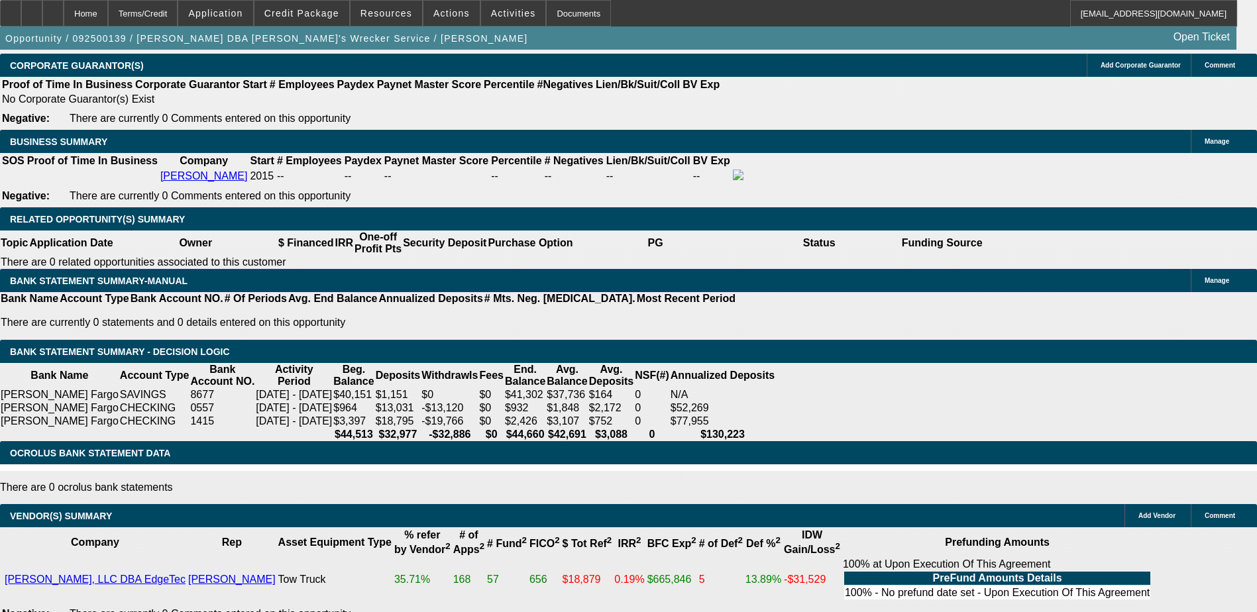
select select "0"
select select "0.1"
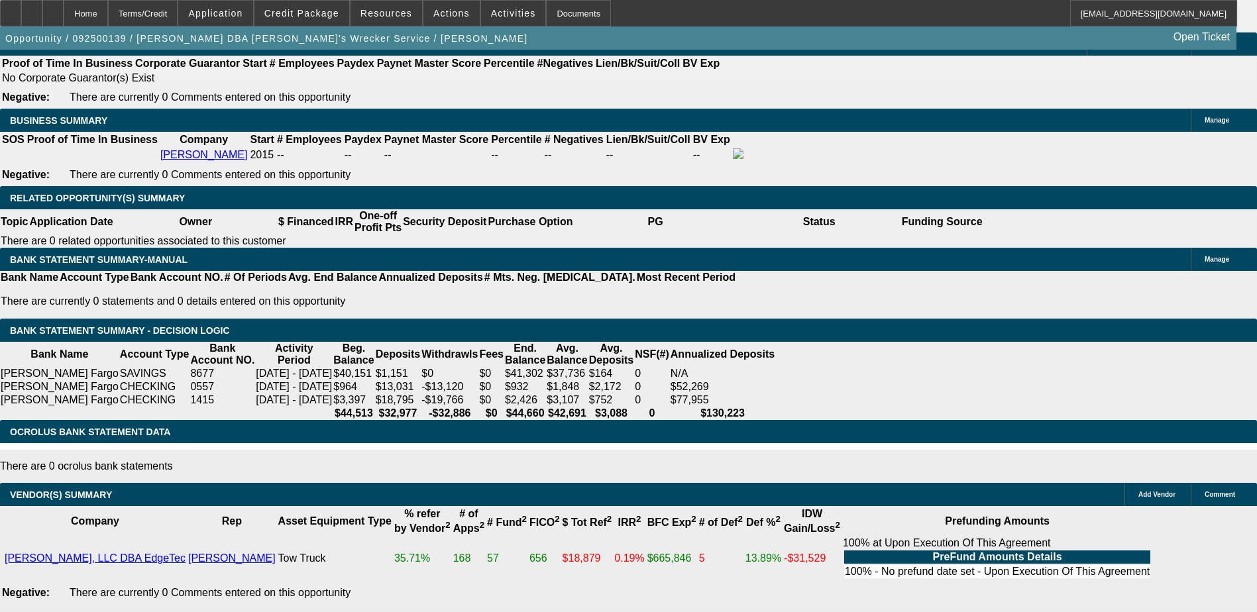
select select "1"
select select "6"
select select "1"
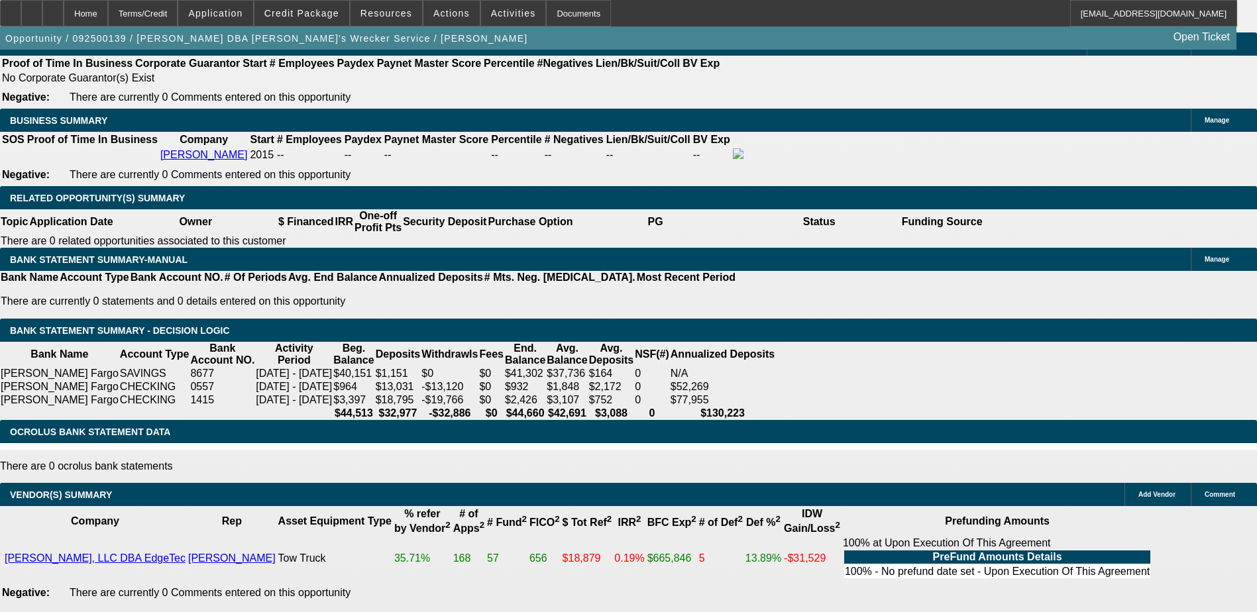
select select "6"
select select "1"
select select "4"
select select "1"
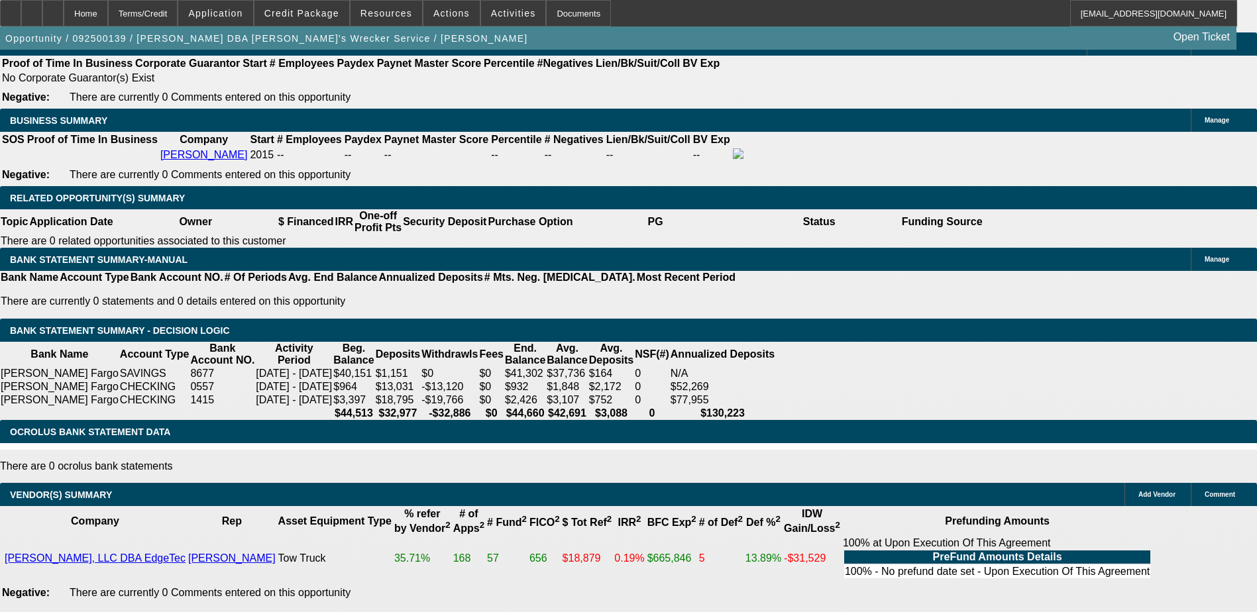
select select "1"
select select "4"
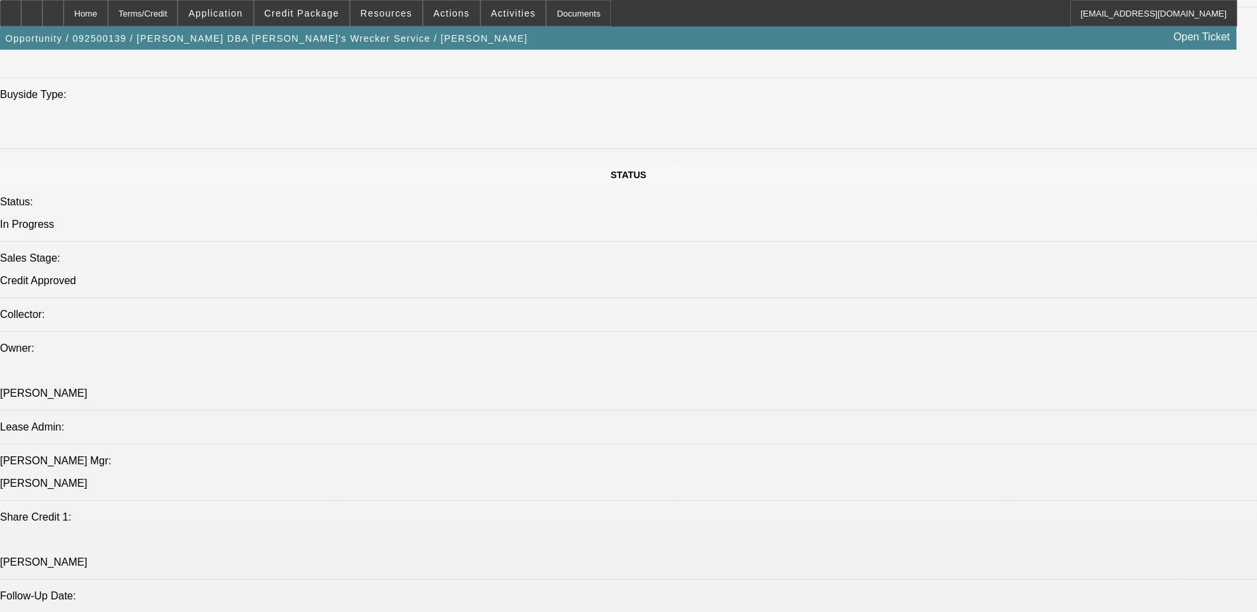
scroll to position [1298, 0]
